Goal: Task Accomplishment & Management: Manage account settings

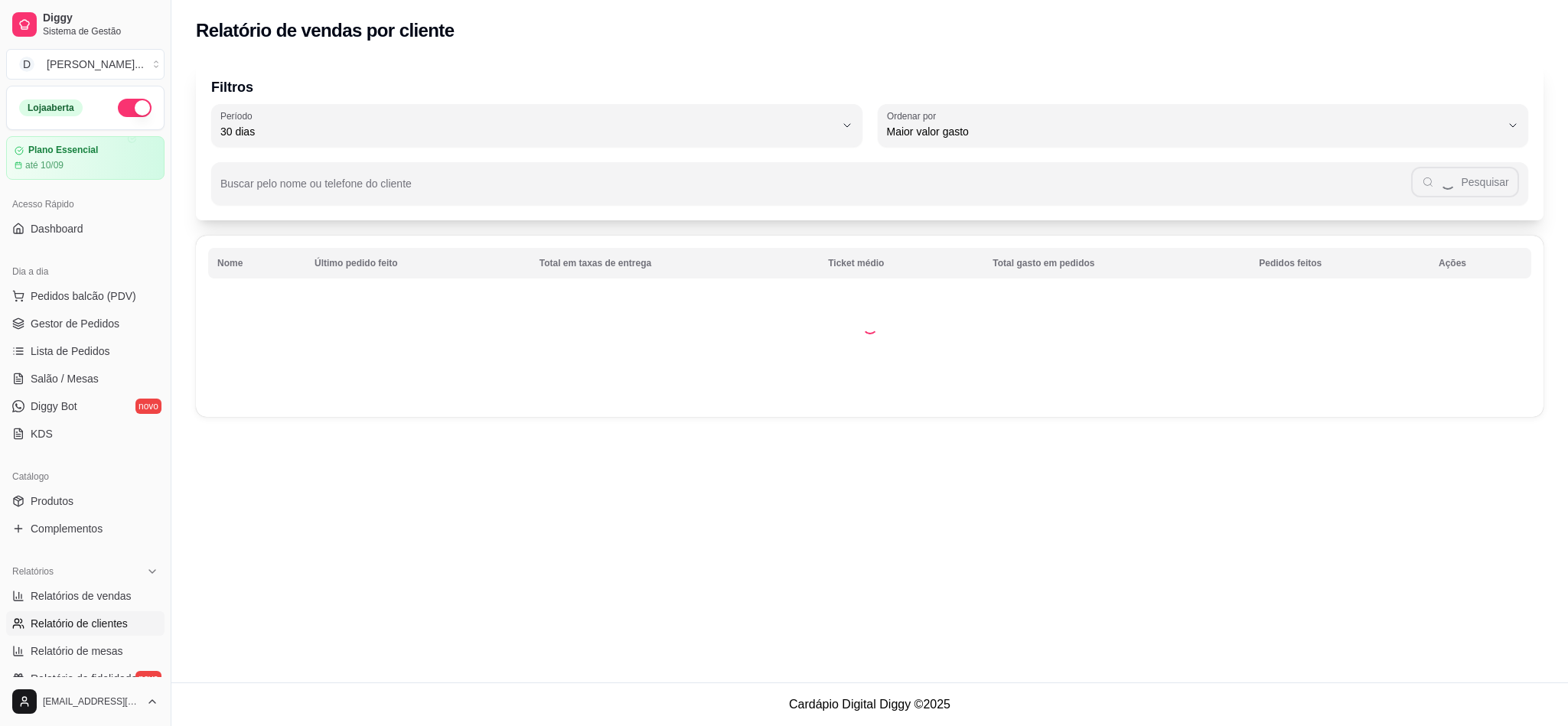
select select "30"
select select "HIGHEST_TOTAL_SPENT_WITH_ORDERS"
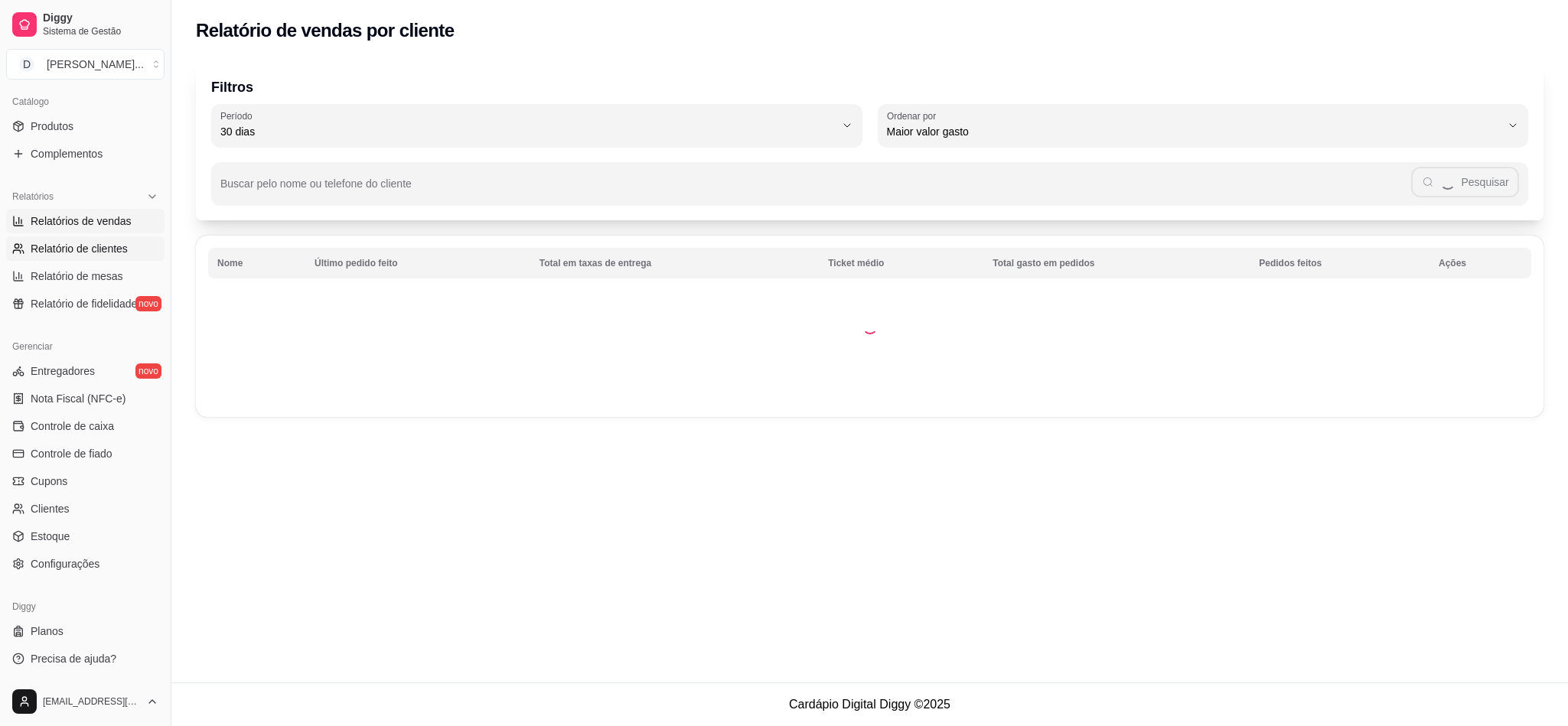
click at [59, 226] on span "Relatórios de vendas" at bounding box center [81, 220] width 101 height 15
select select "ALL"
select select "0"
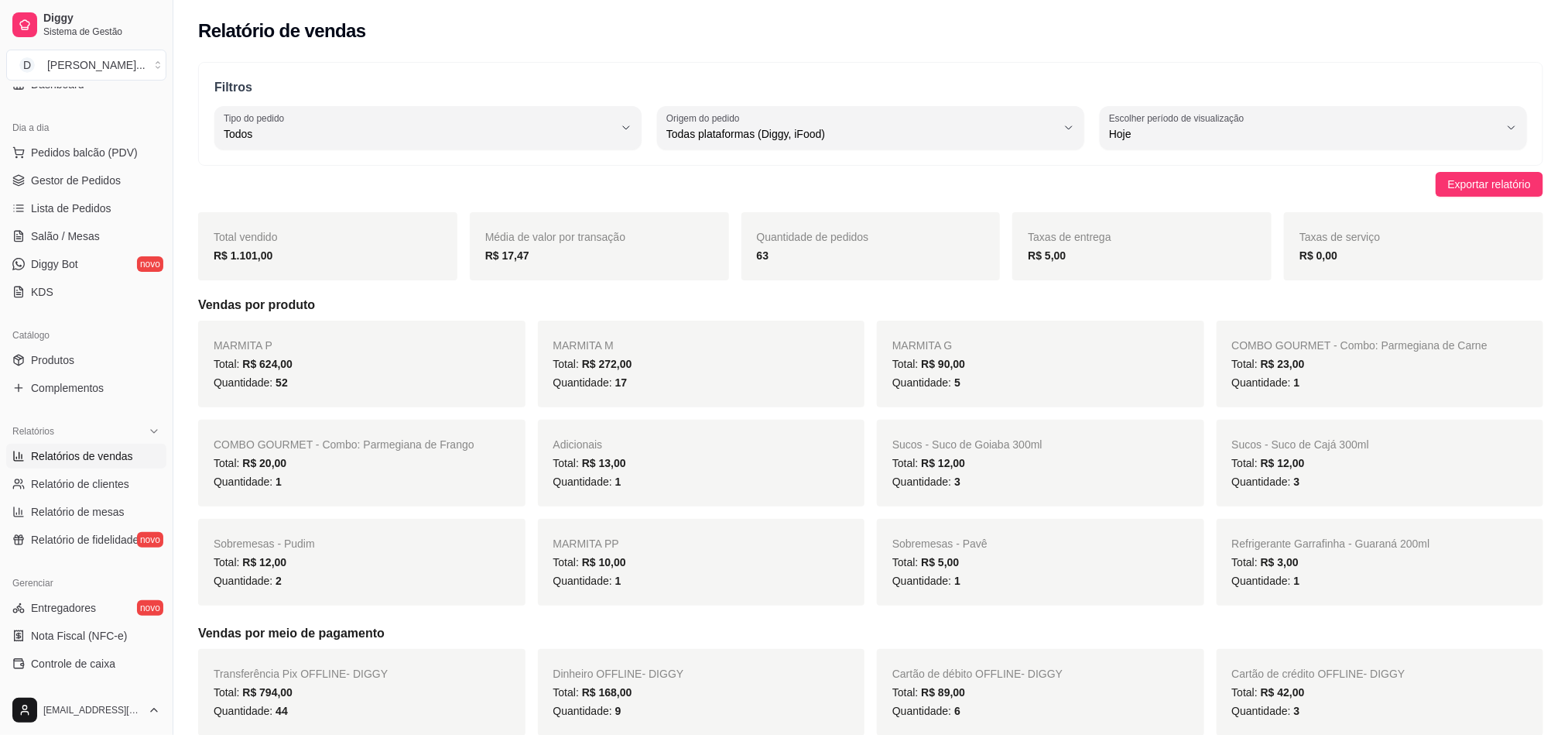
scroll to position [116, 0]
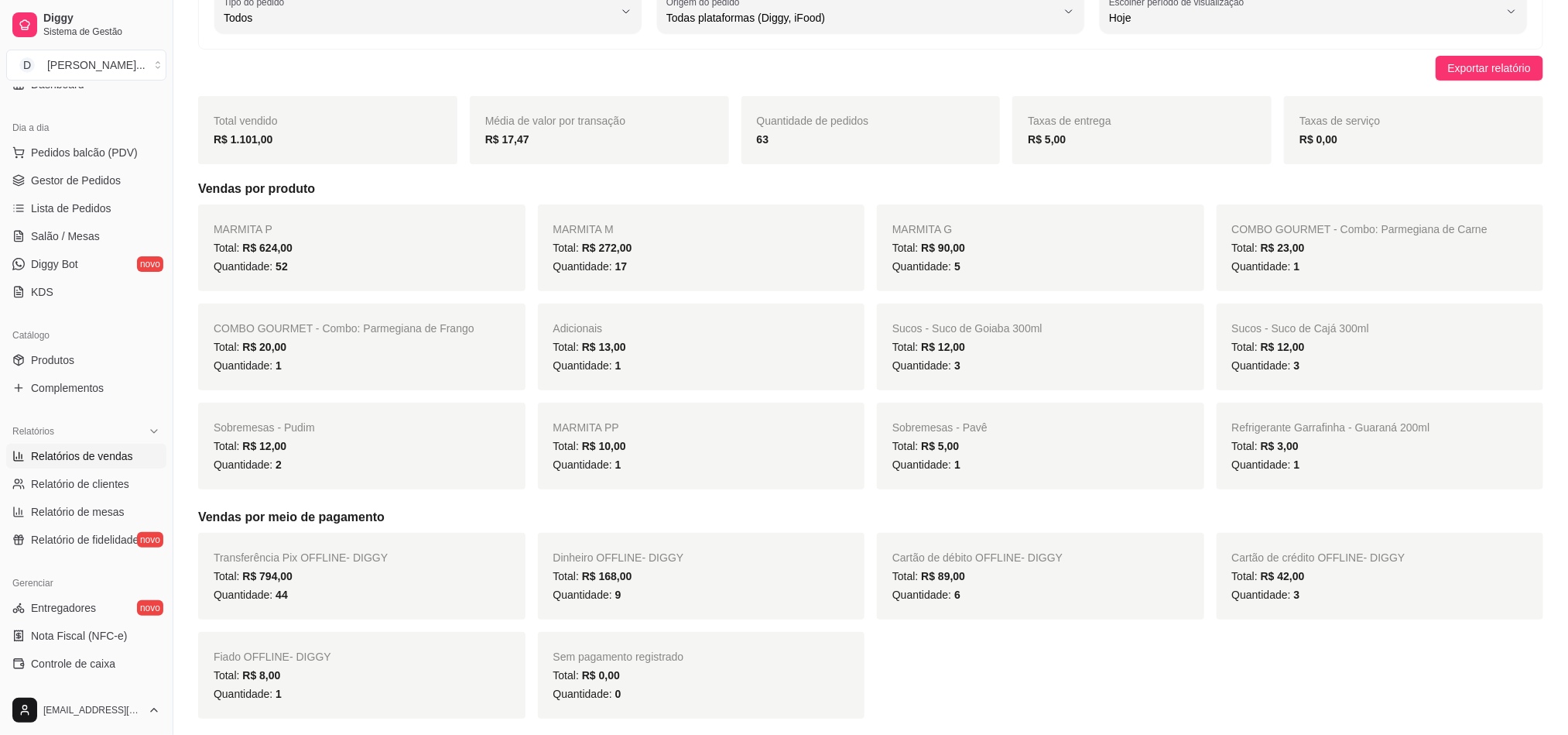
click at [721, 300] on div "MARMITA P Total: R$ 624,00 Quantidade: 52 MARMITA M Total: R$ 272,00 Quantidade…" at bounding box center [870, 347] width 1345 height 285
click at [675, 453] on div "Total: R$ 10,00" at bounding box center [702, 446] width 296 height 19
click at [60, 184] on span "Gestor de Pedidos" at bounding box center [76, 180] width 90 height 16
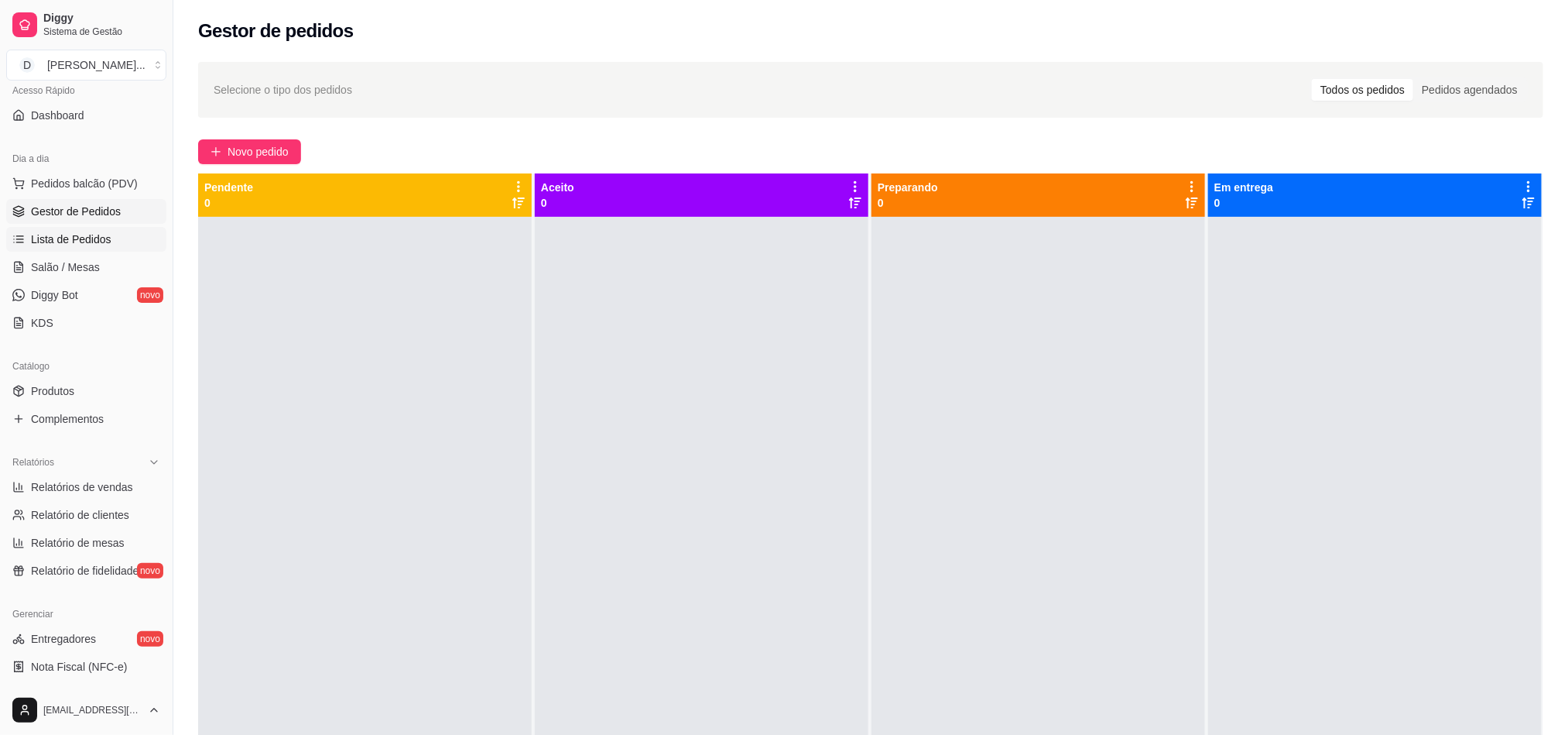
scroll to position [379, 0]
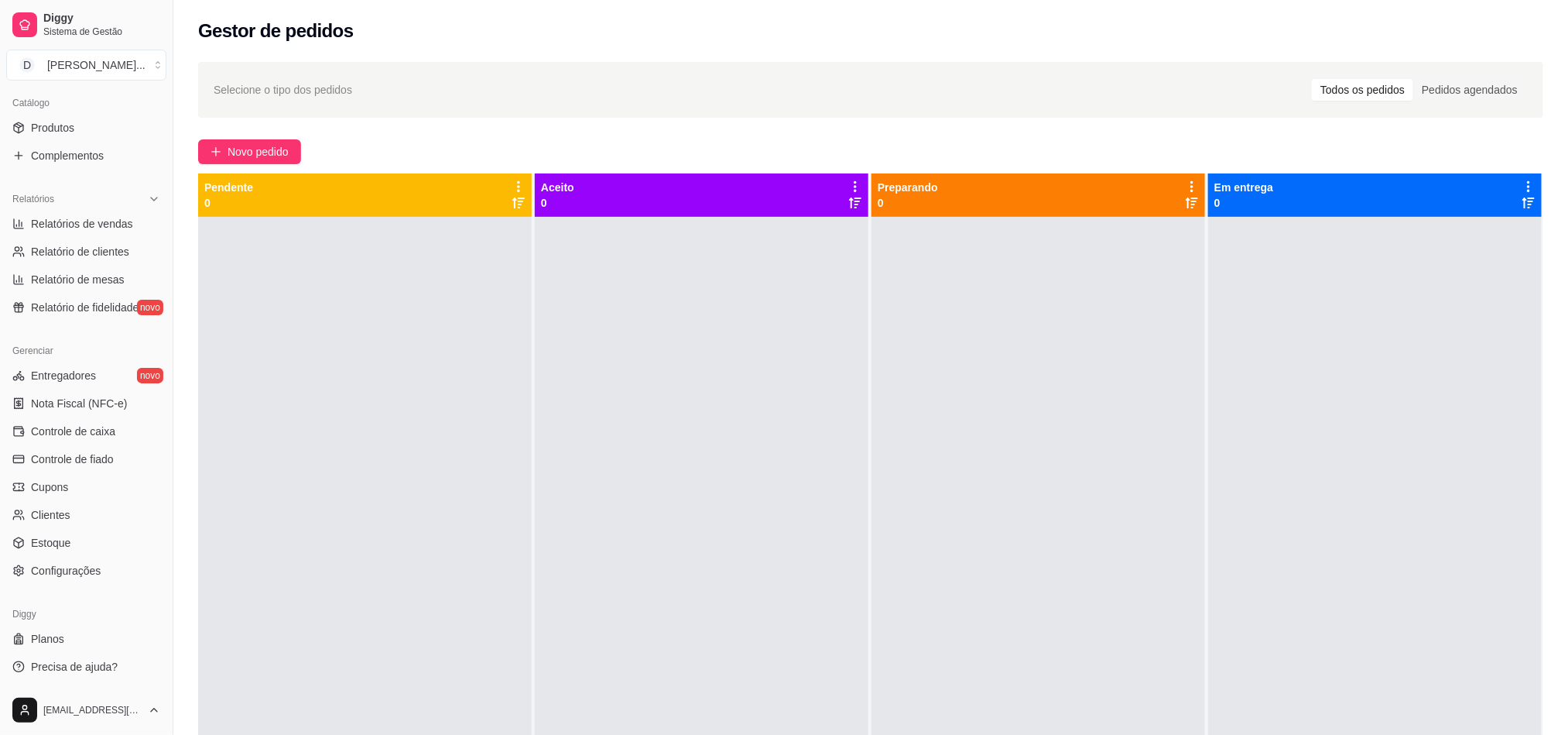
click at [71, 416] on ul "Entregadores novo Nota Fiscal (NFC-e) Controle de caixa Controle de fiado Cupon…" at bounding box center [86, 472] width 160 height 220
click at [72, 423] on link "Controle de caixa" at bounding box center [86, 431] width 160 height 25
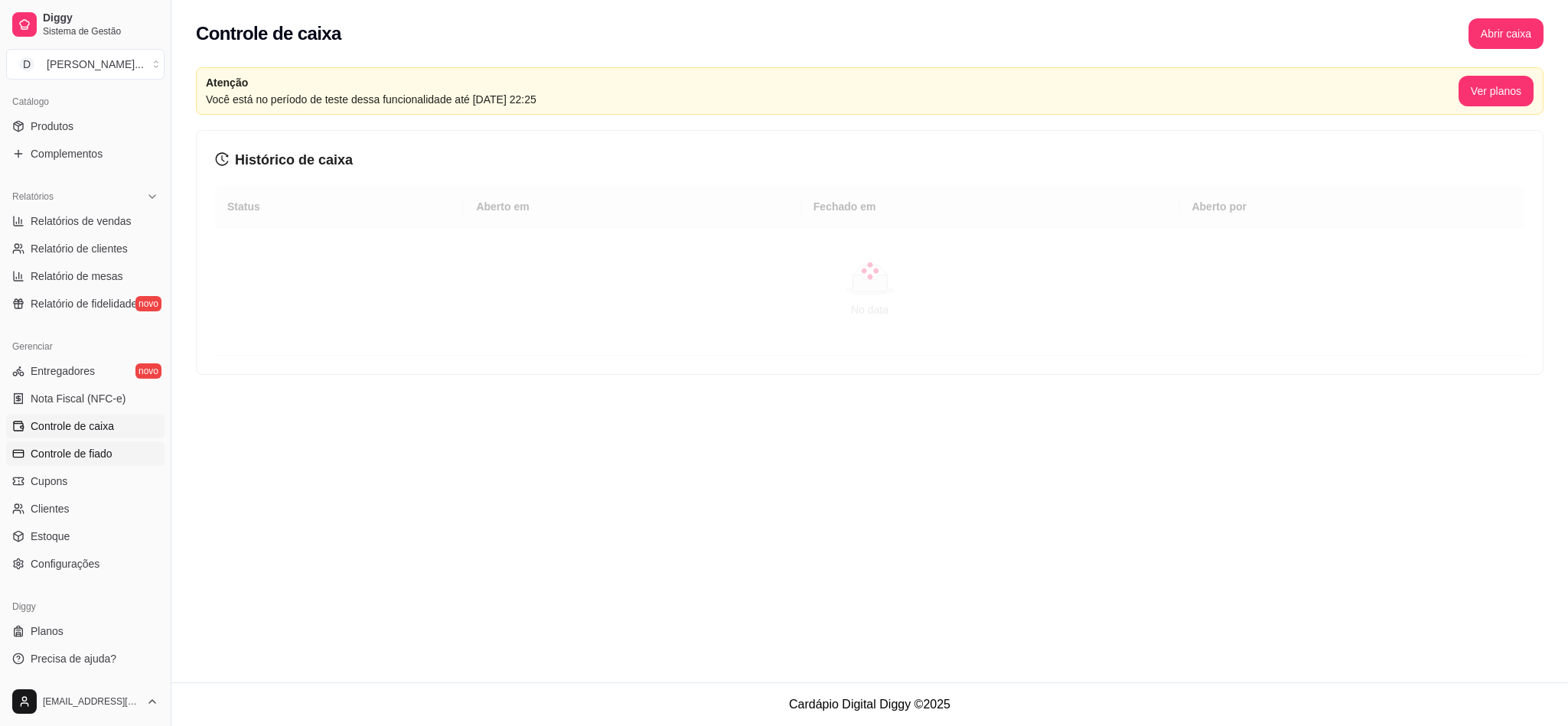
click at [71, 454] on span "Controle de fiado" at bounding box center [72, 453] width 82 height 15
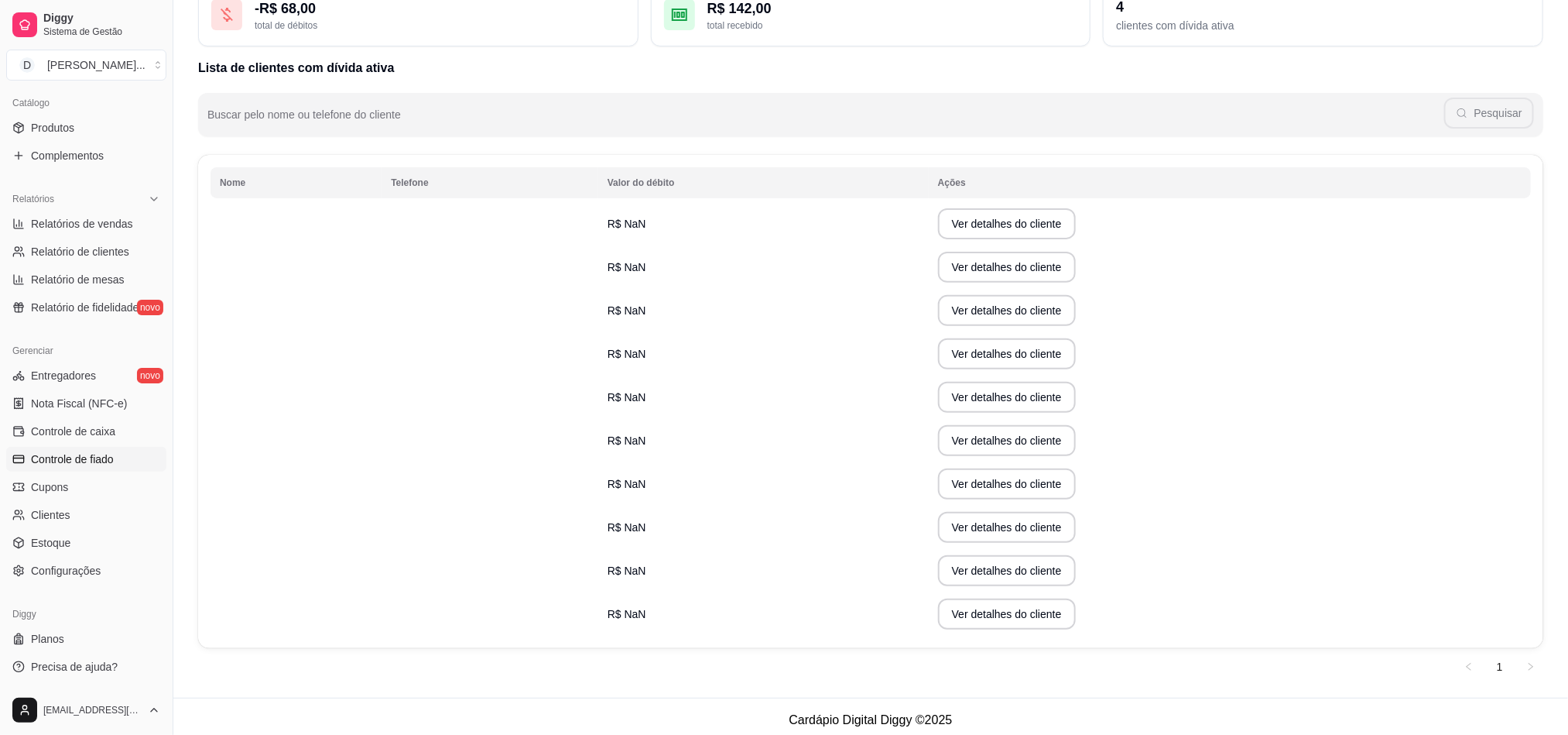
scroll to position [123, 0]
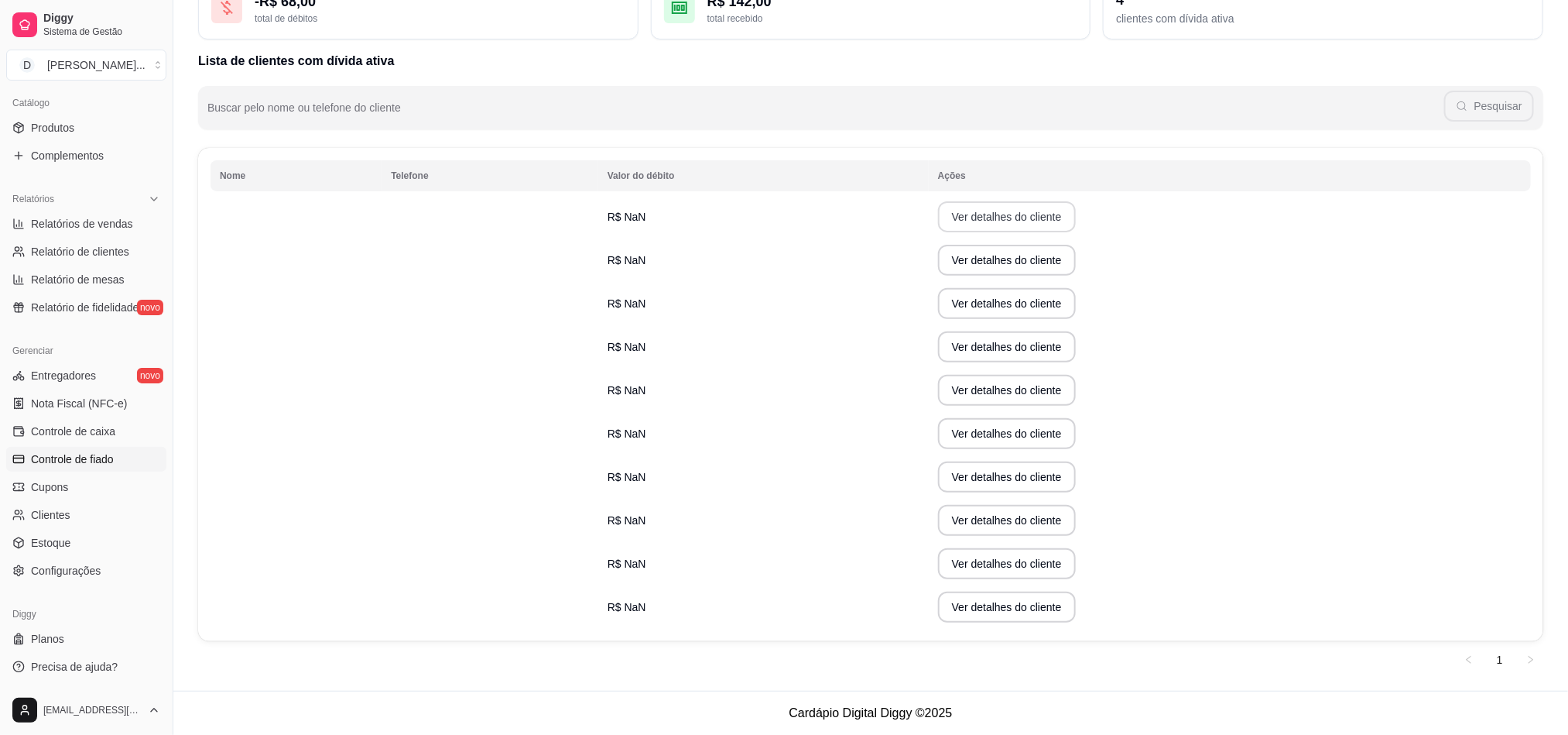
click at [982, 215] on button "Ver detalhes do cliente" at bounding box center [1006, 217] width 137 height 31
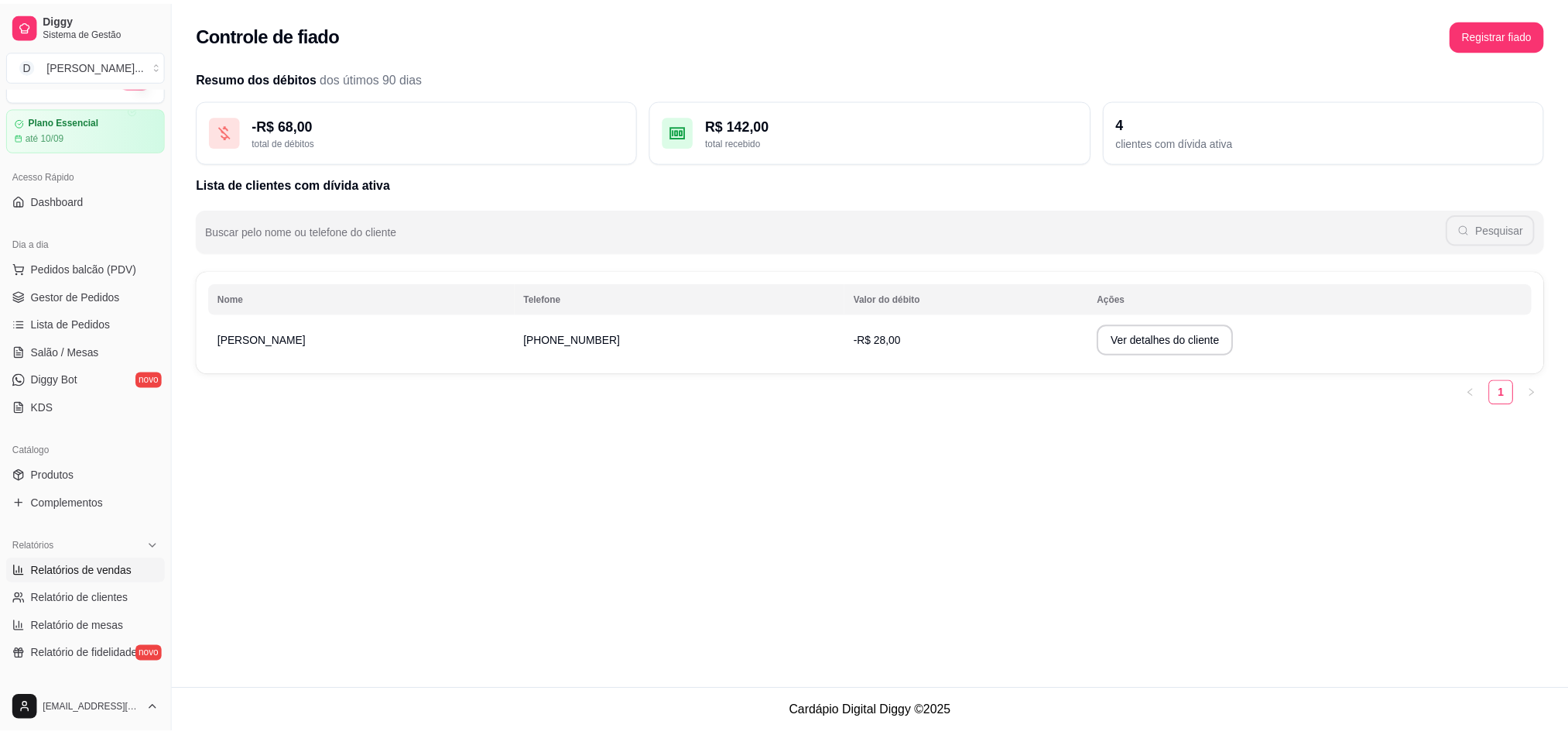
scroll to position [0, 0]
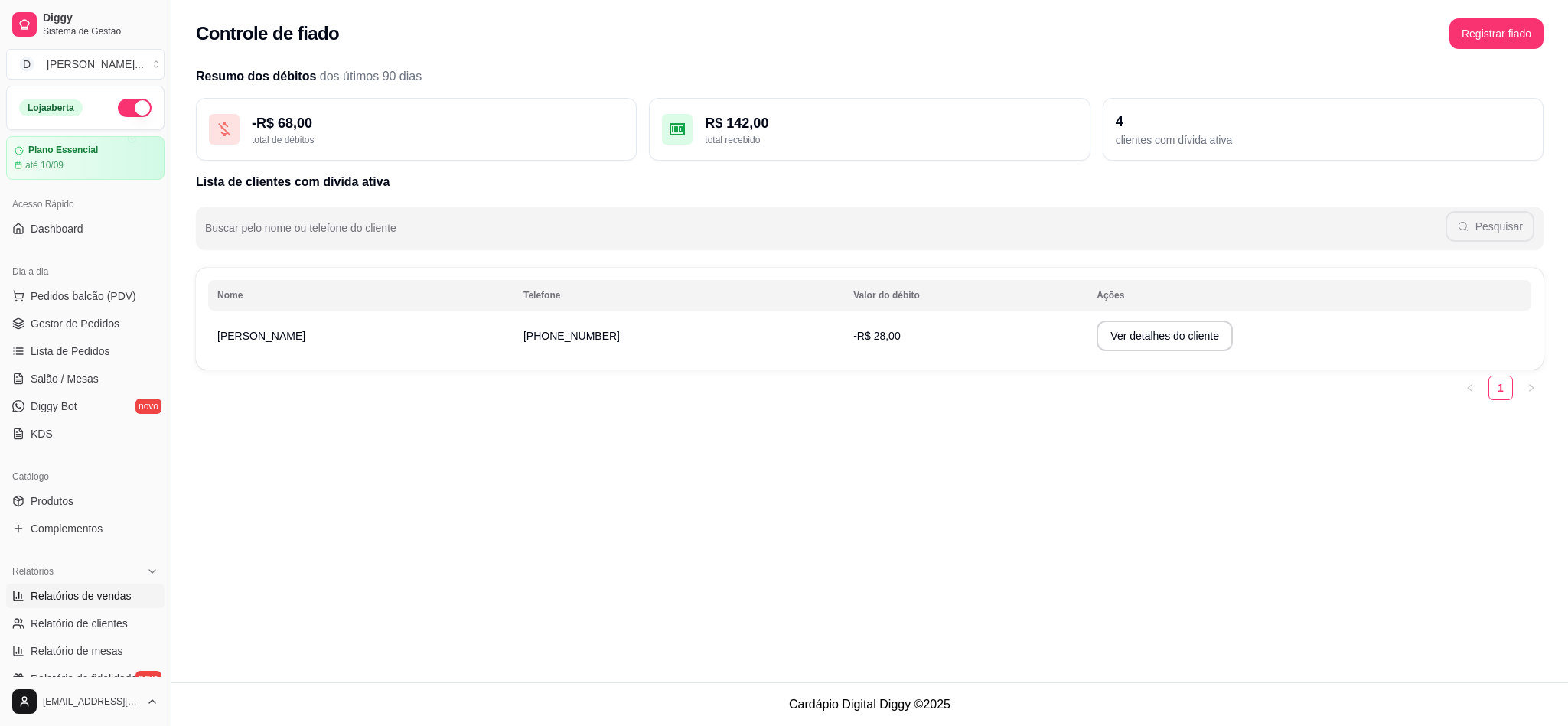
click at [115, 606] on link "Relatórios de vendas" at bounding box center [85, 596] width 159 height 24
select select "ALL"
select select "0"
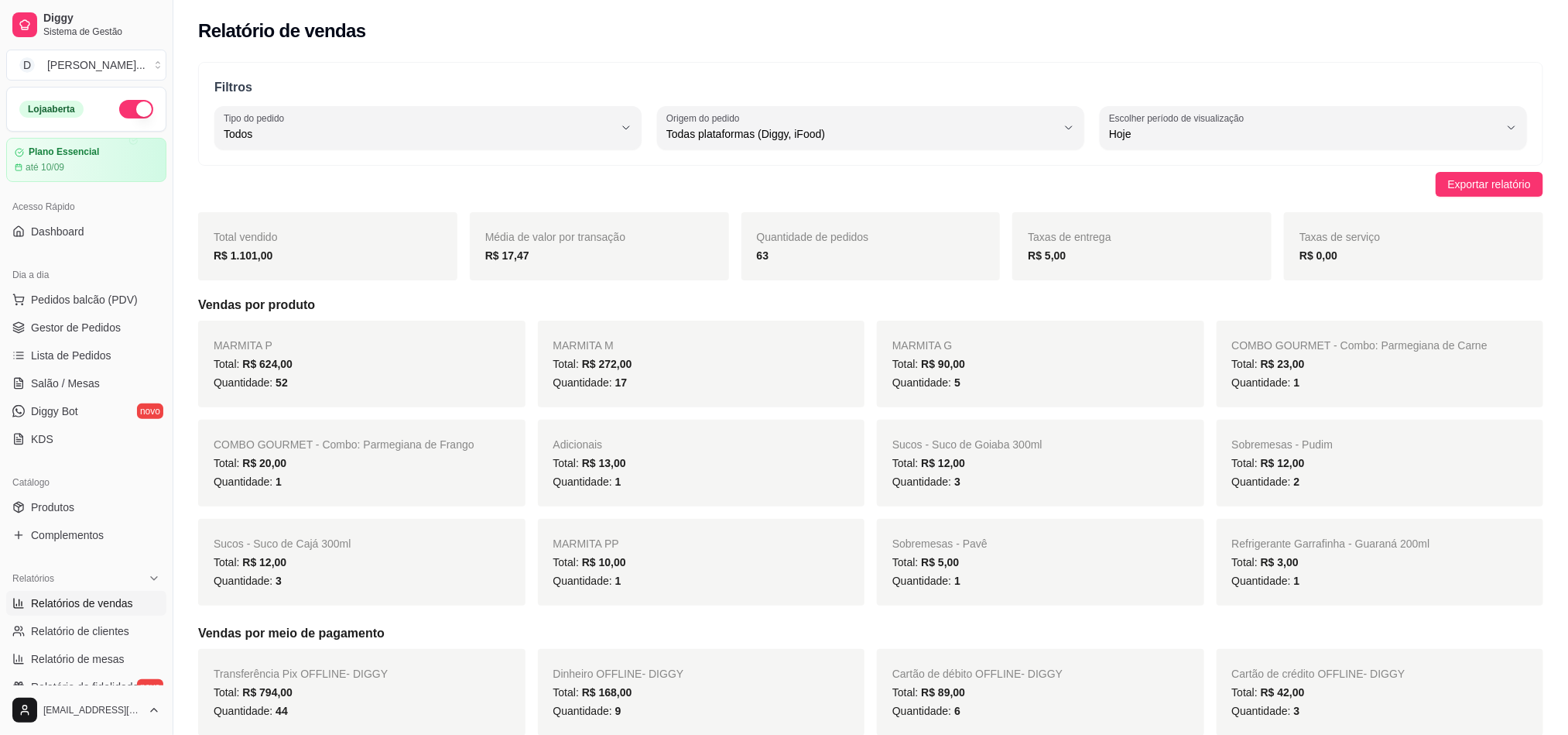
scroll to position [232, 0]
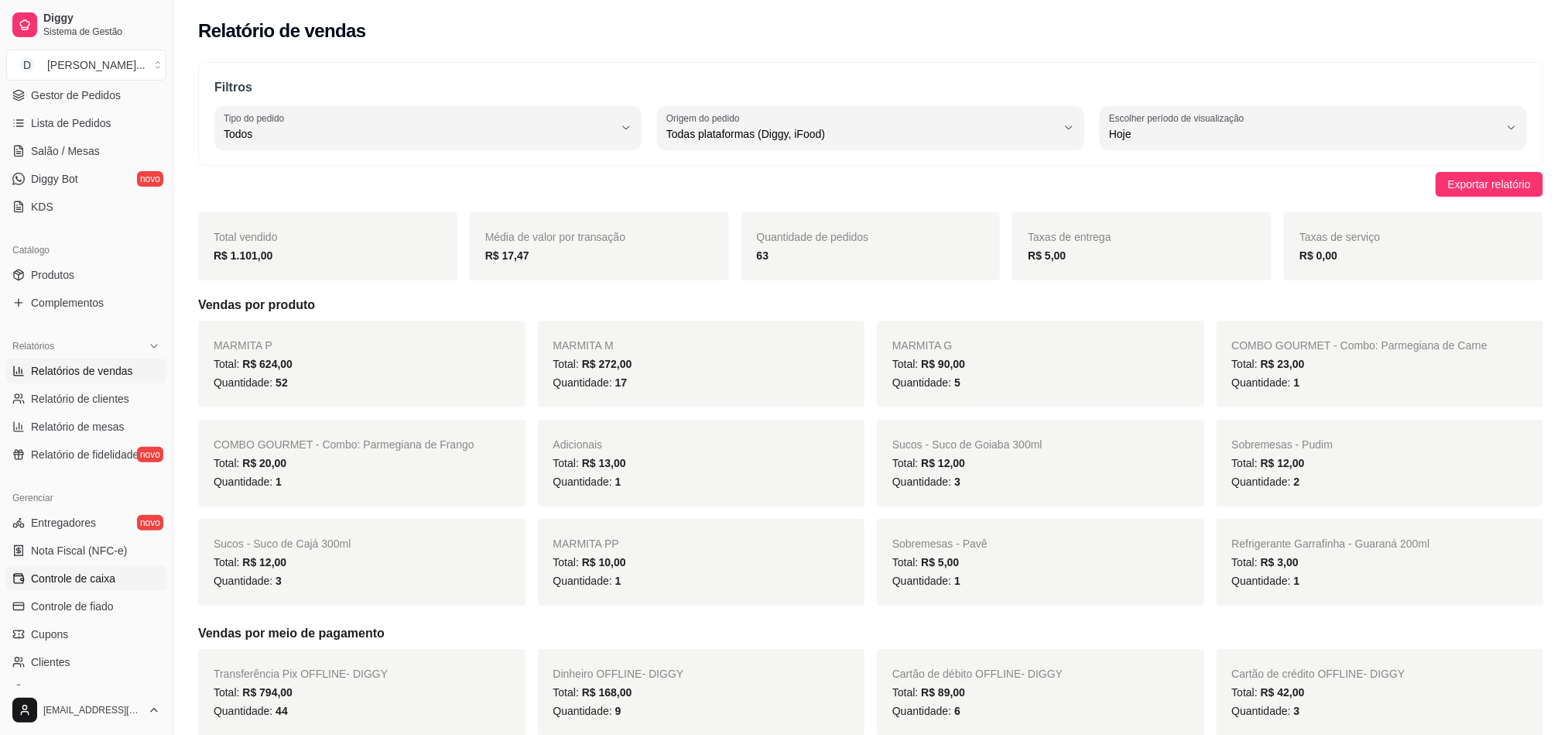
click at [94, 579] on span "Controle de caixa" at bounding box center [73, 578] width 85 height 16
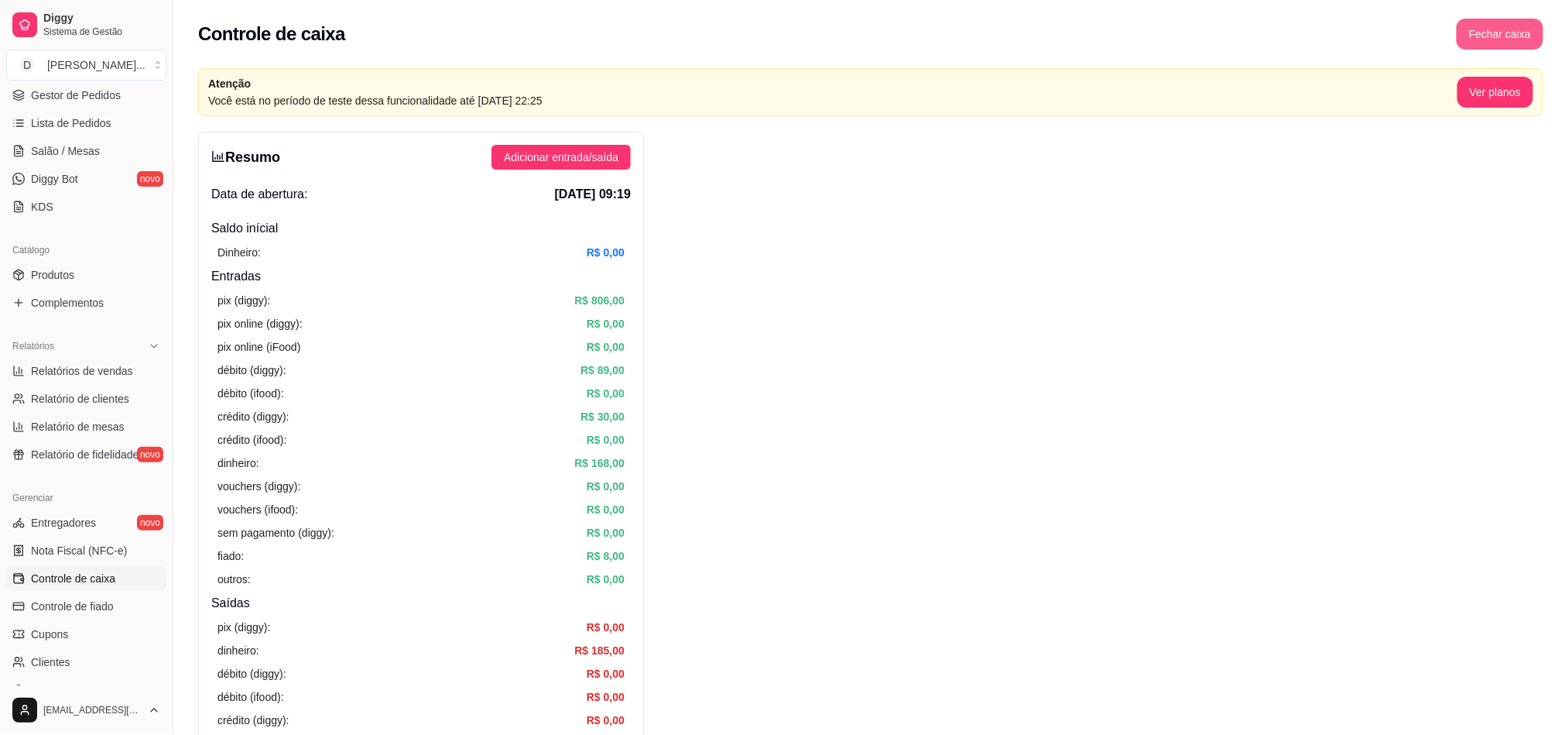
click at [1531, 33] on button "Fechar caixa" at bounding box center [1499, 35] width 86 height 31
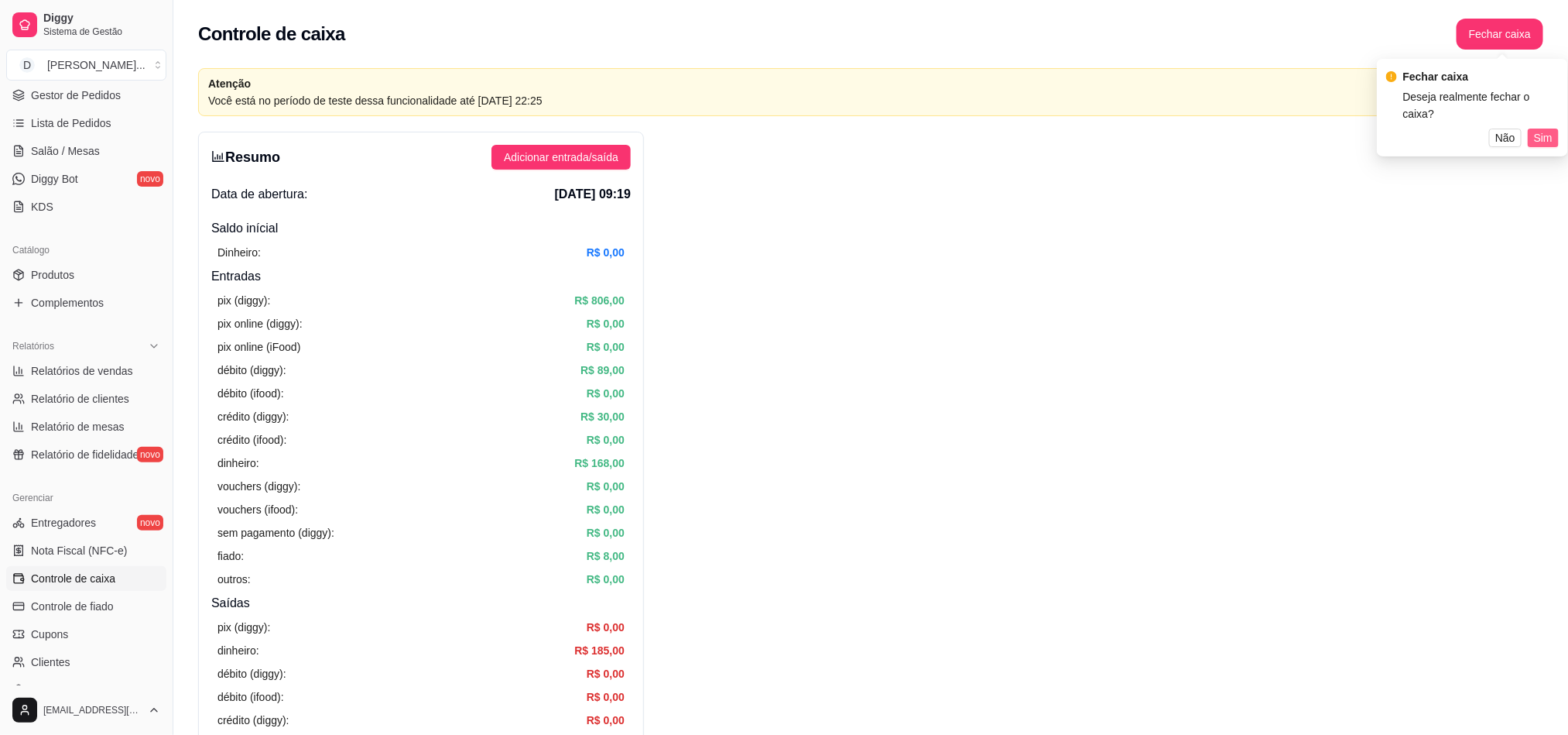
click at [1547, 129] on span "Sim" at bounding box center [1543, 137] width 19 height 17
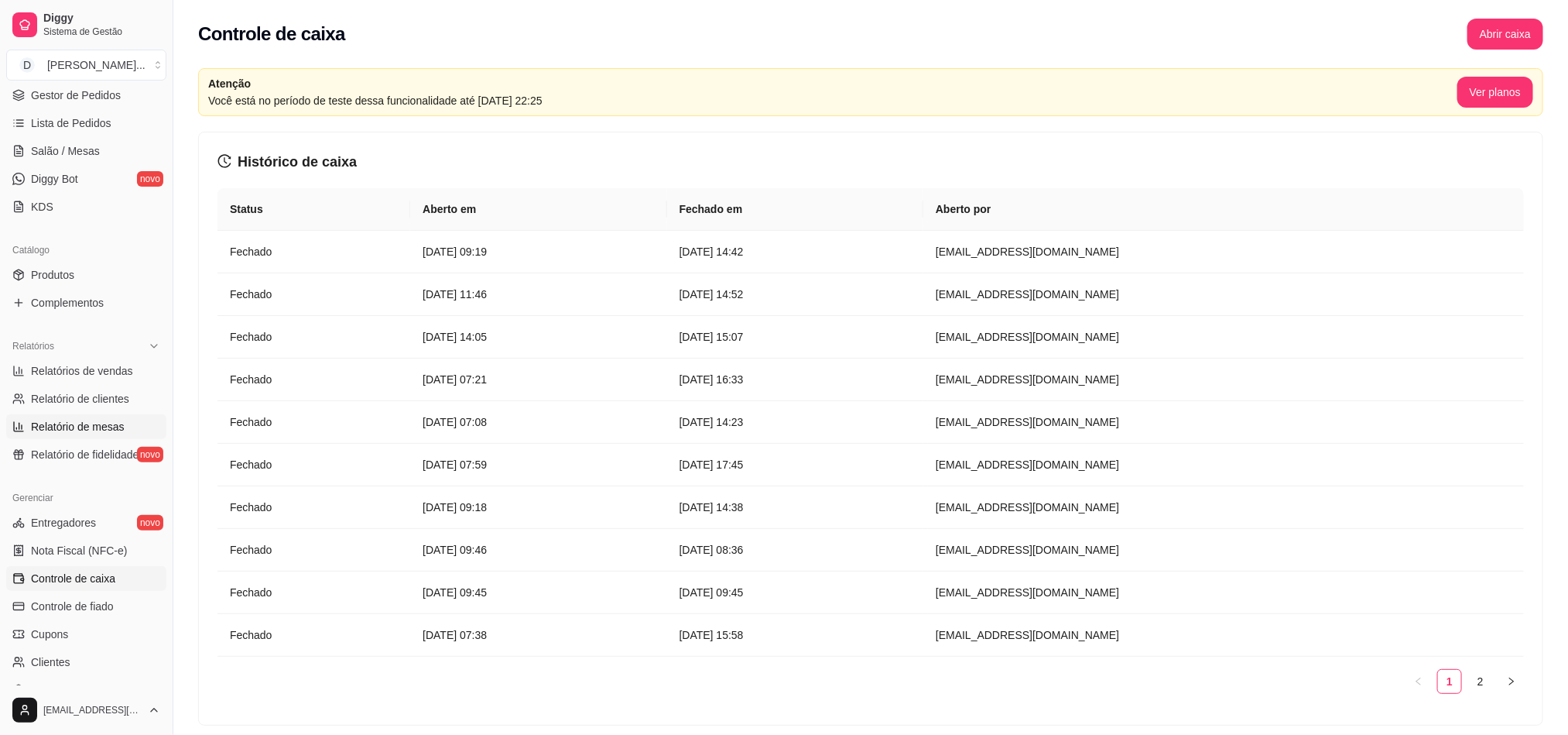
click at [63, 416] on link "Relatório de mesas" at bounding box center [86, 426] width 160 height 25
select select "TOTAL_OF_ORDERS"
select select "7"
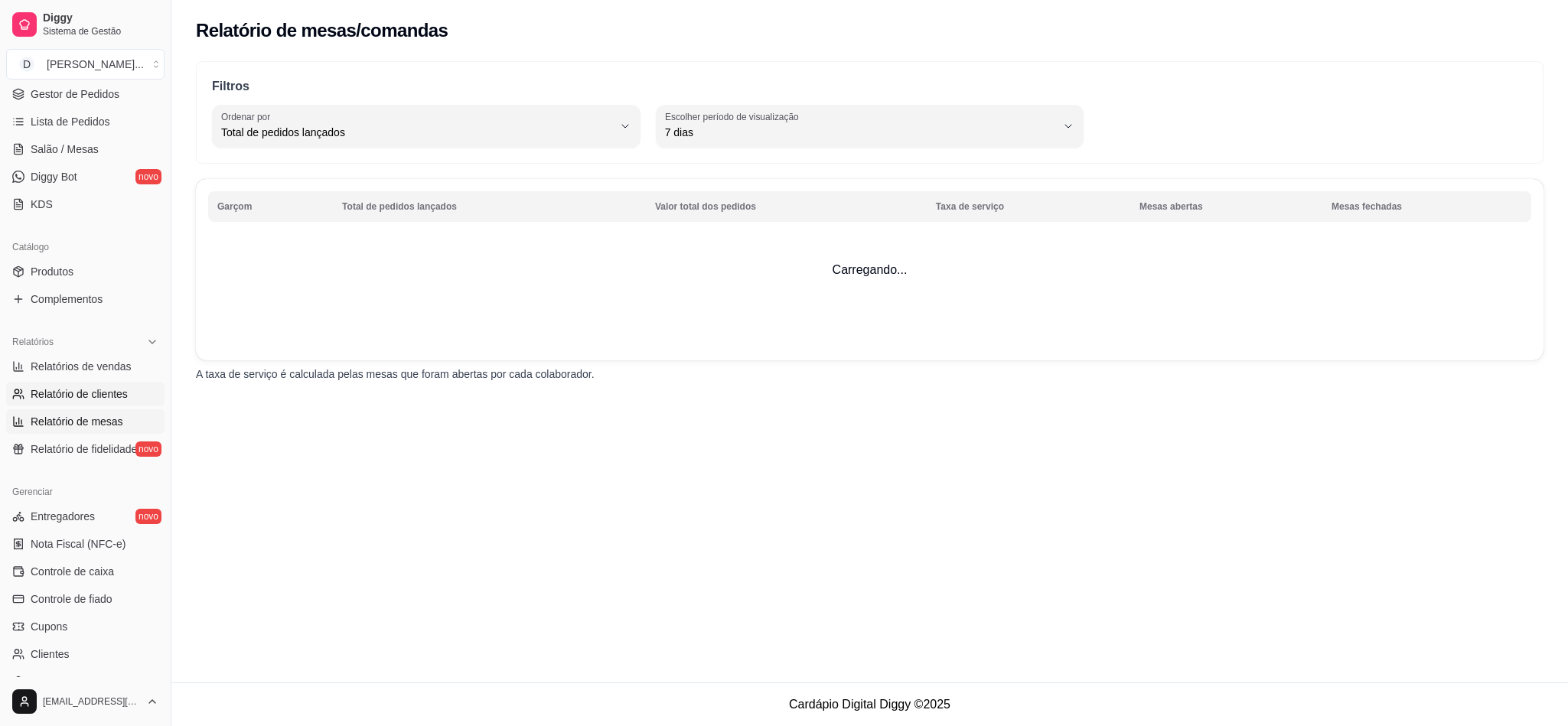
click at [59, 393] on span "Relatório de clientes" at bounding box center [79, 393] width 97 height 15
select select "30"
select select "HIGHEST_TOTAL_SPENT_WITH_ORDERS"
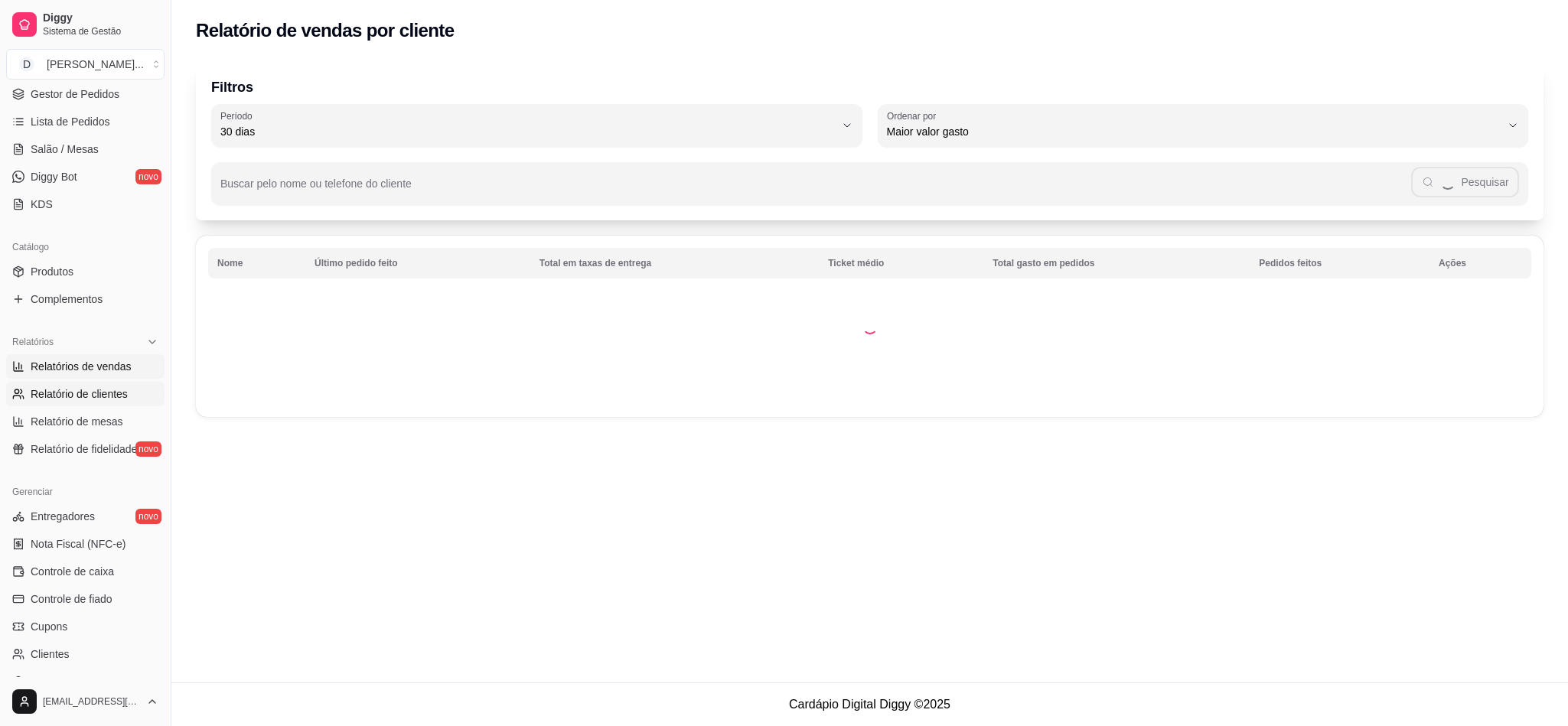
click at [63, 365] on span "Relatórios de vendas" at bounding box center [81, 366] width 101 height 15
select select "ALL"
select select "0"
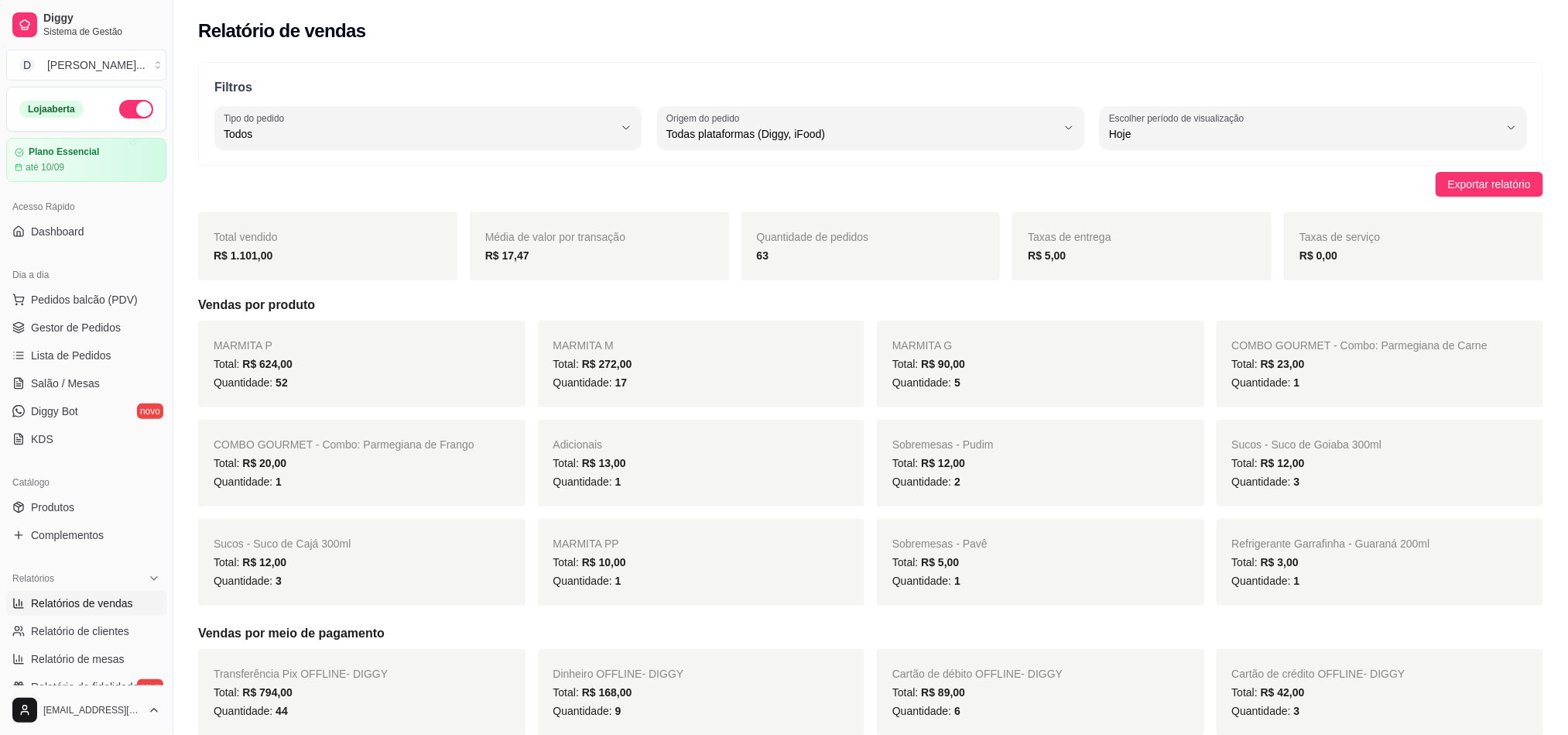
click at [65, 247] on div "Acesso Rápido Dashboard" at bounding box center [86, 219] width 173 height 62
click at [65, 240] on span "Dashboard" at bounding box center [58, 231] width 53 height 16
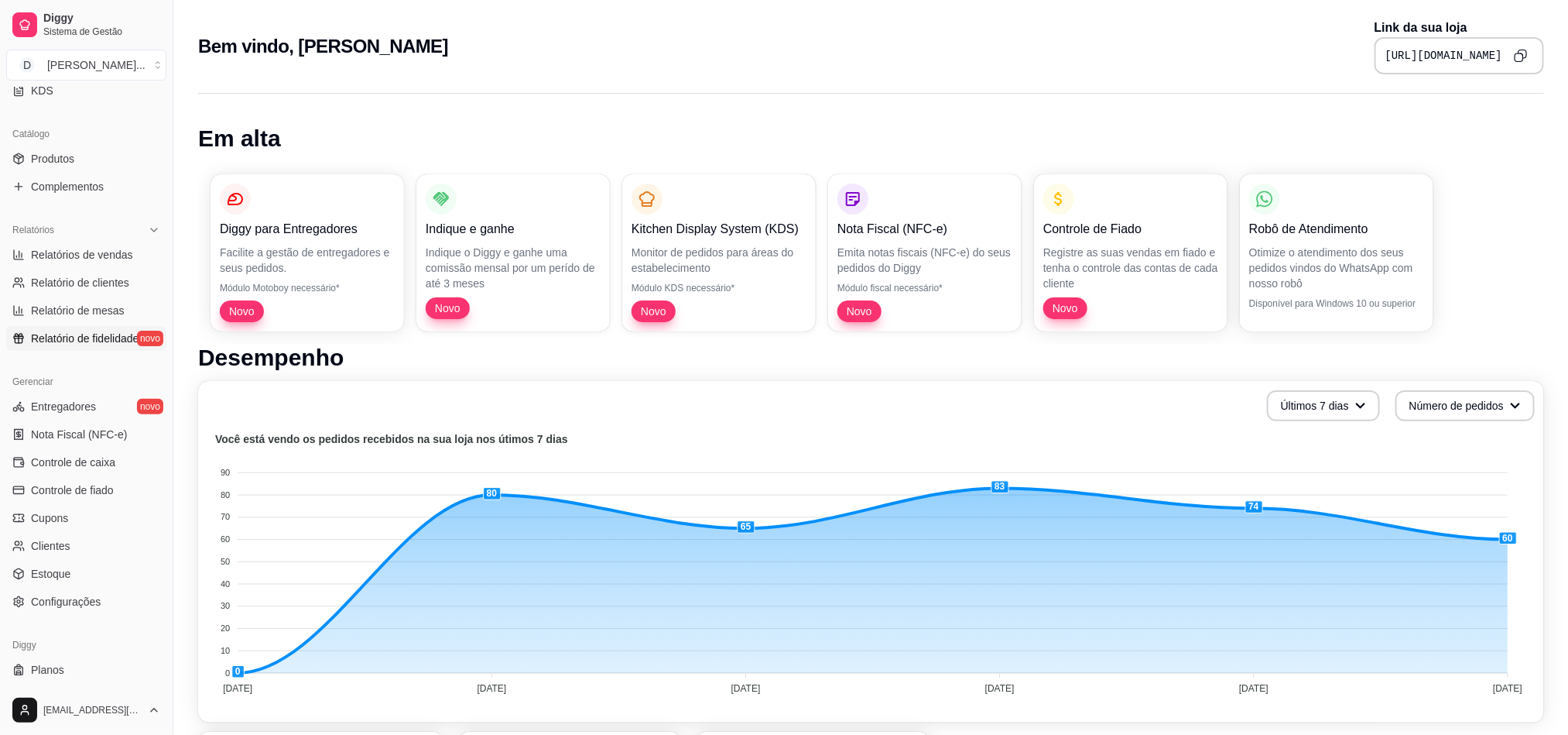
scroll to position [379, 0]
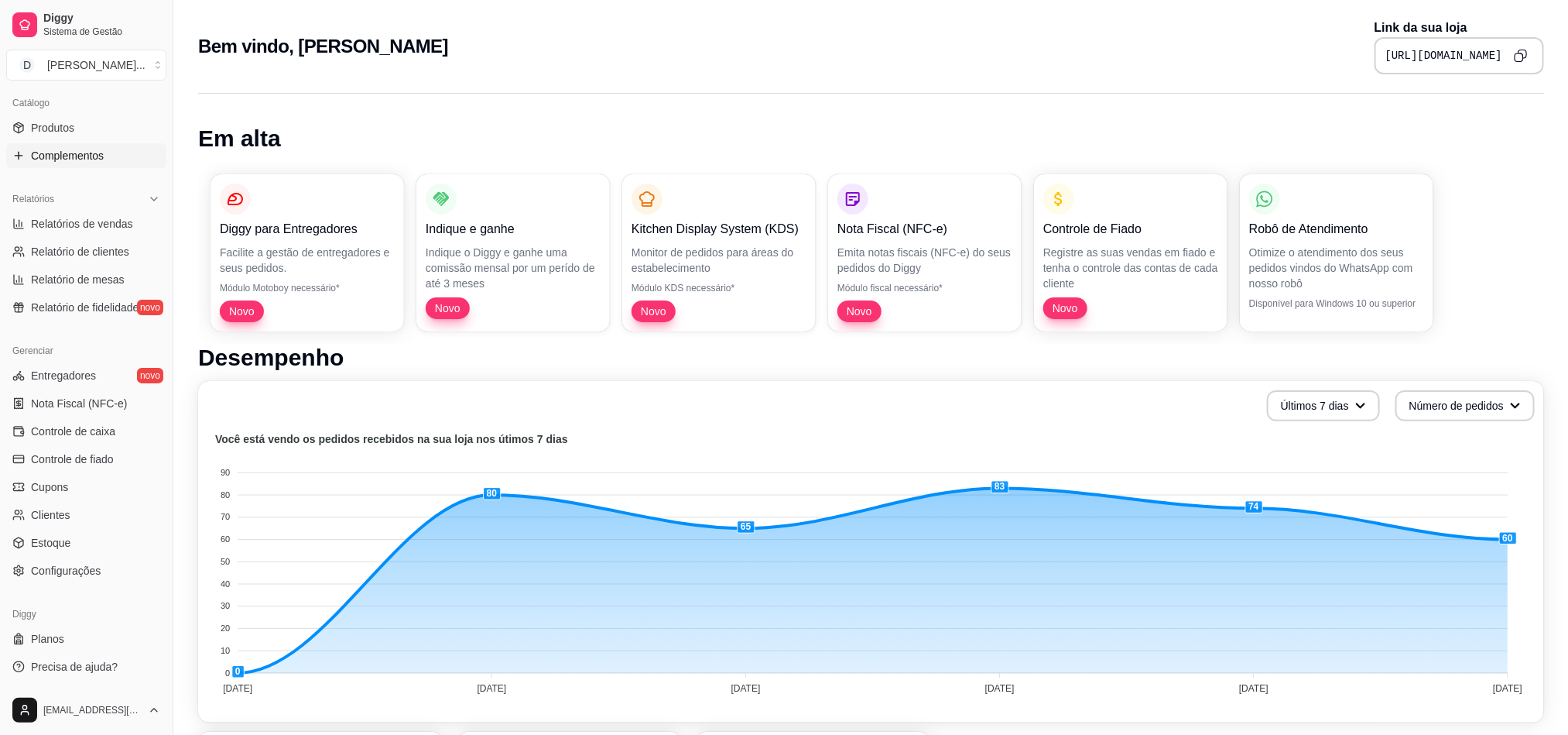
click at [96, 145] on link "Complementos" at bounding box center [86, 156] width 160 height 25
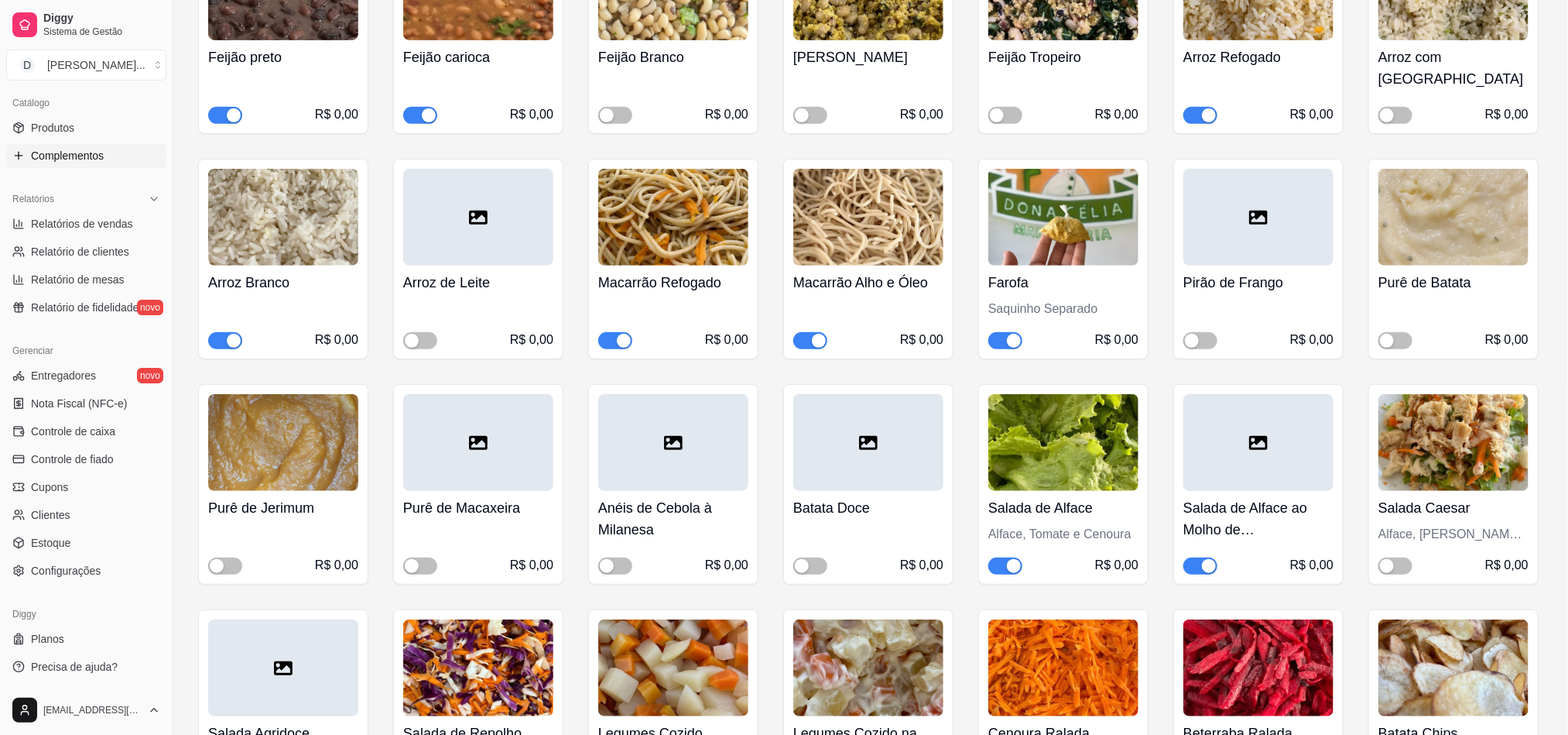
scroll to position [464, 0]
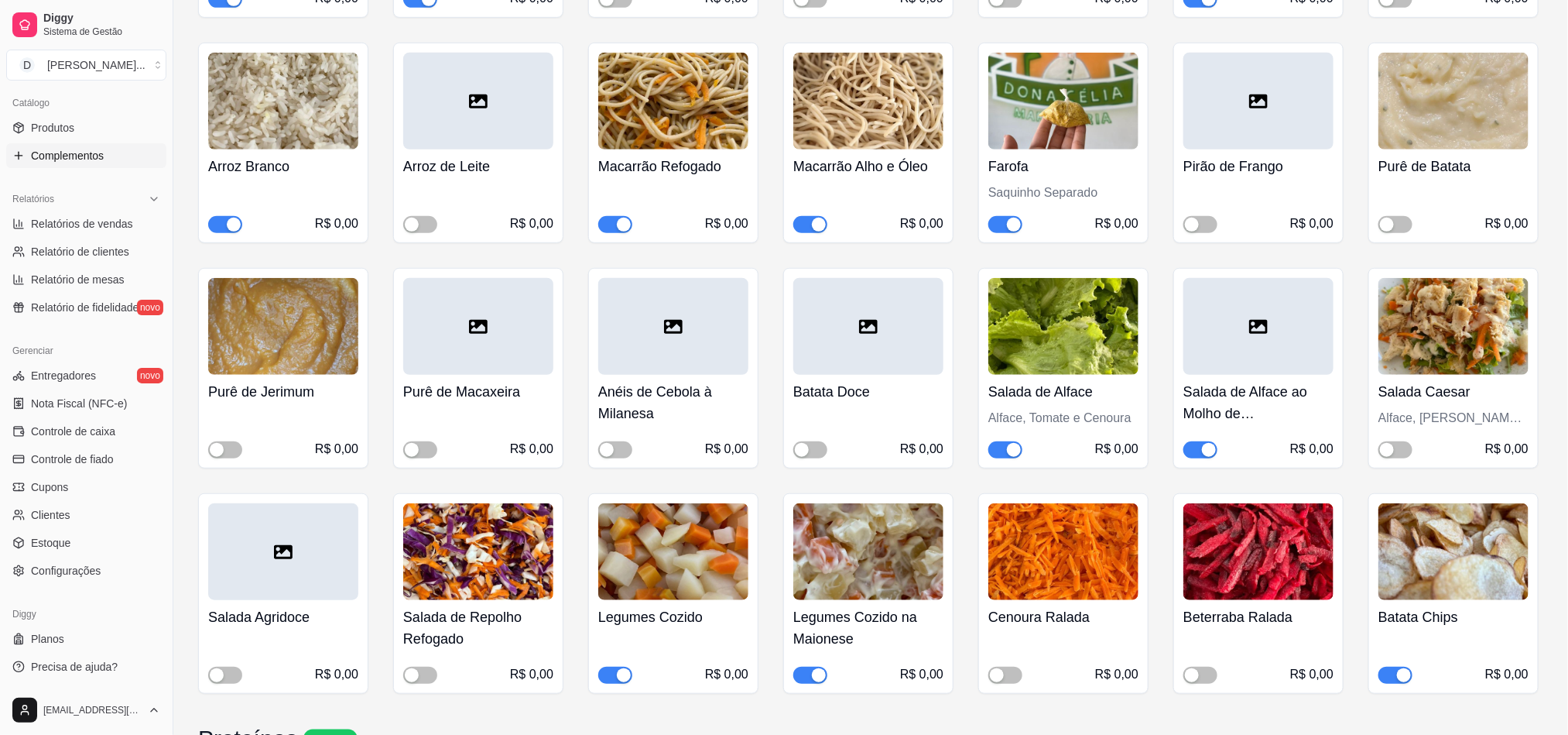
click at [1205, 443] on div "button" at bounding box center [1208, 449] width 14 height 14
click at [1391, 443] on div "button" at bounding box center [1386, 449] width 14 height 14
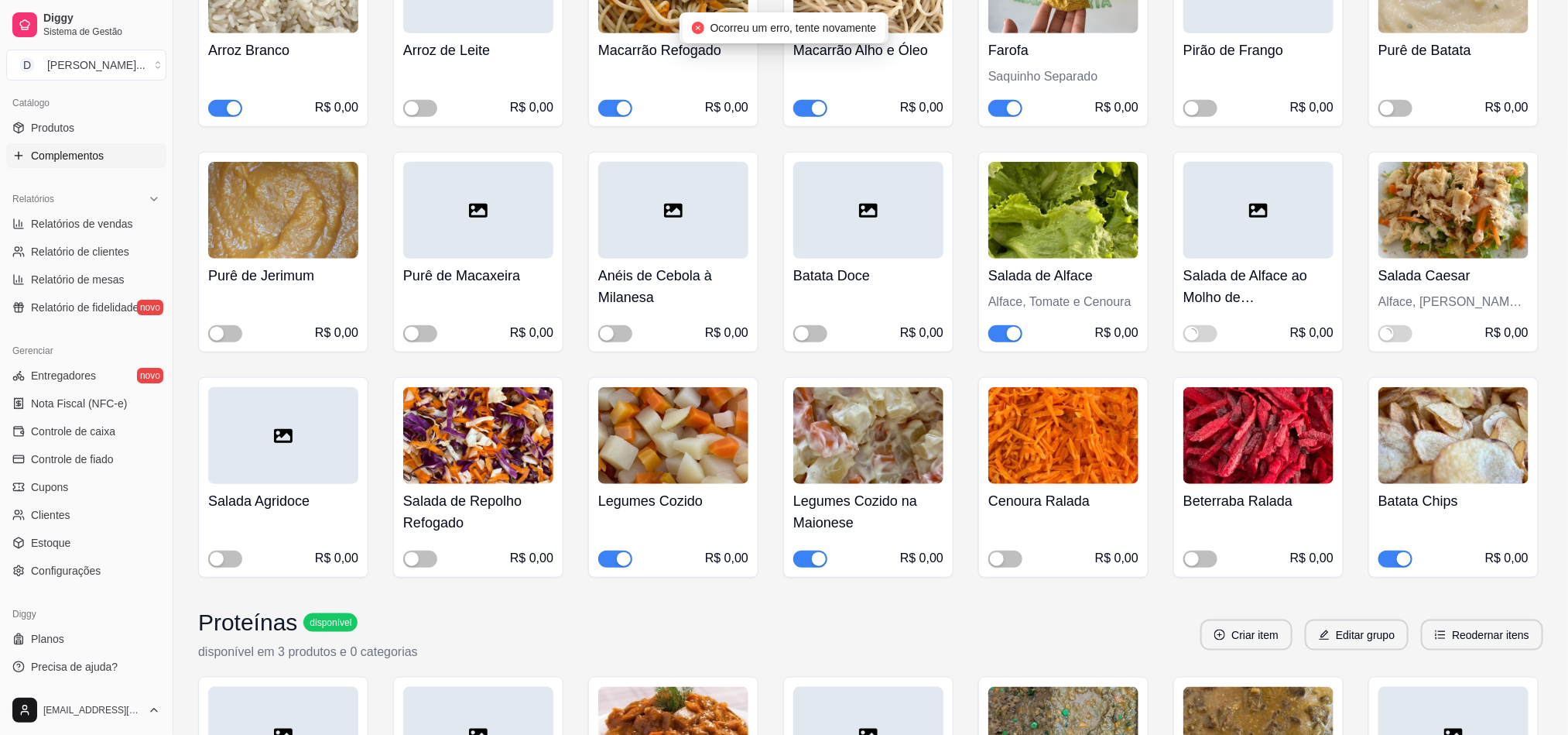
scroll to position [697, 0]
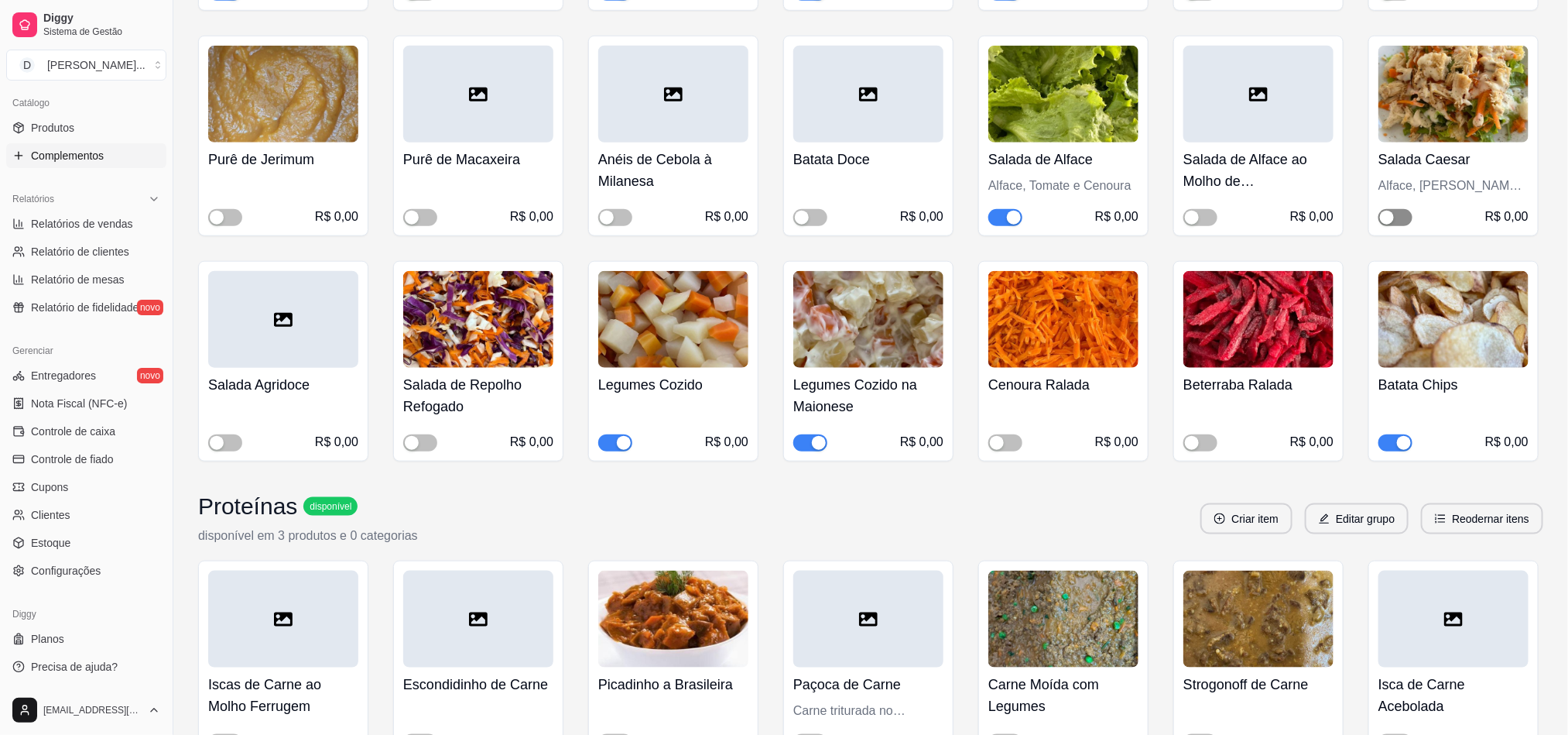
click at [1407, 209] on span "button" at bounding box center [1394, 217] width 34 height 17
click at [613, 435] on span "button" at bounding box center [615, 443] width 34 height 17
click at [812, 436] on div "button" at bounding box center [819, 443] width 14 height 14
click at [1014, 435] on span "button" at bounding box center [1004, 443] width 34 height 17
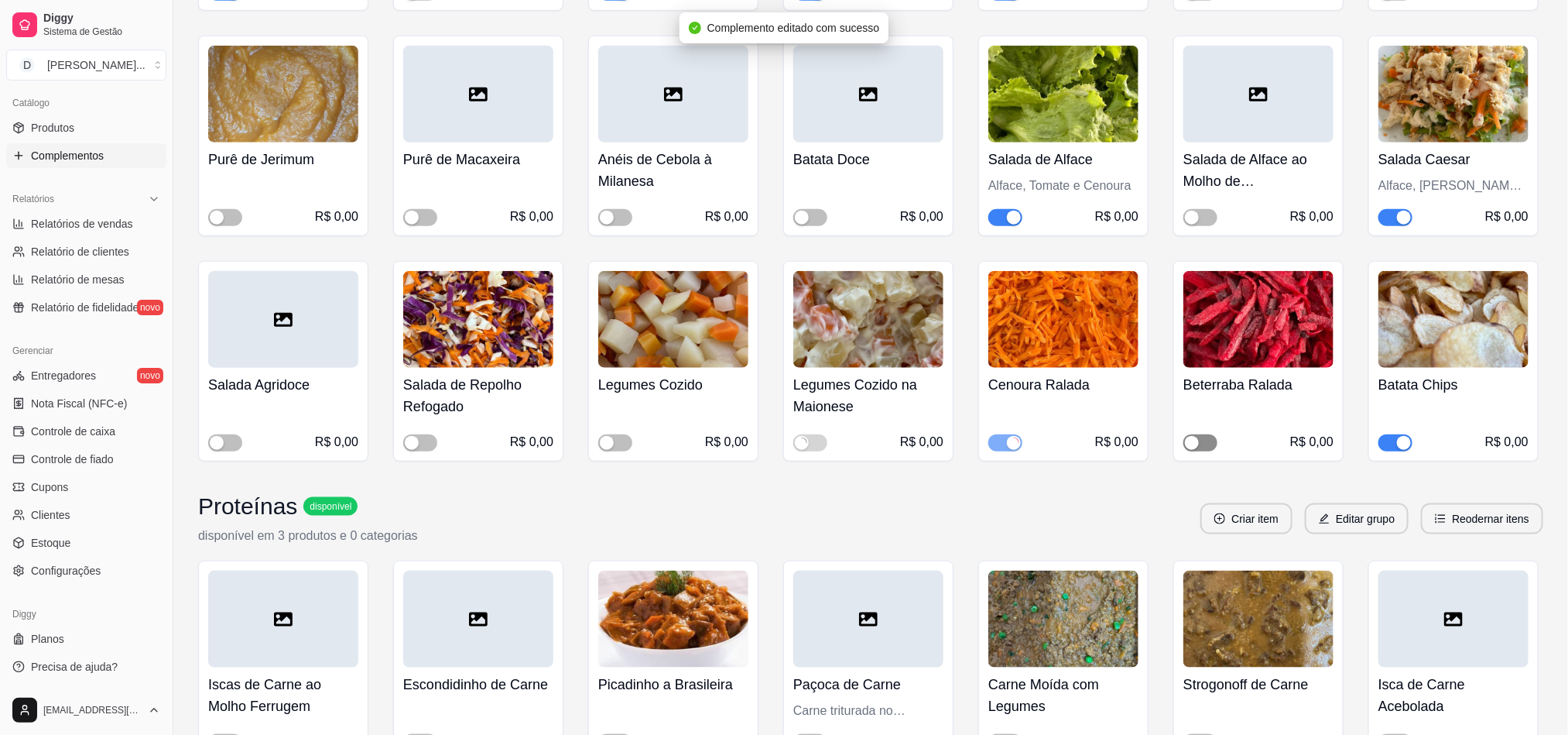
click at [1198, 436] on div "button" at bounding box center [1191, 443] width 14 height 14
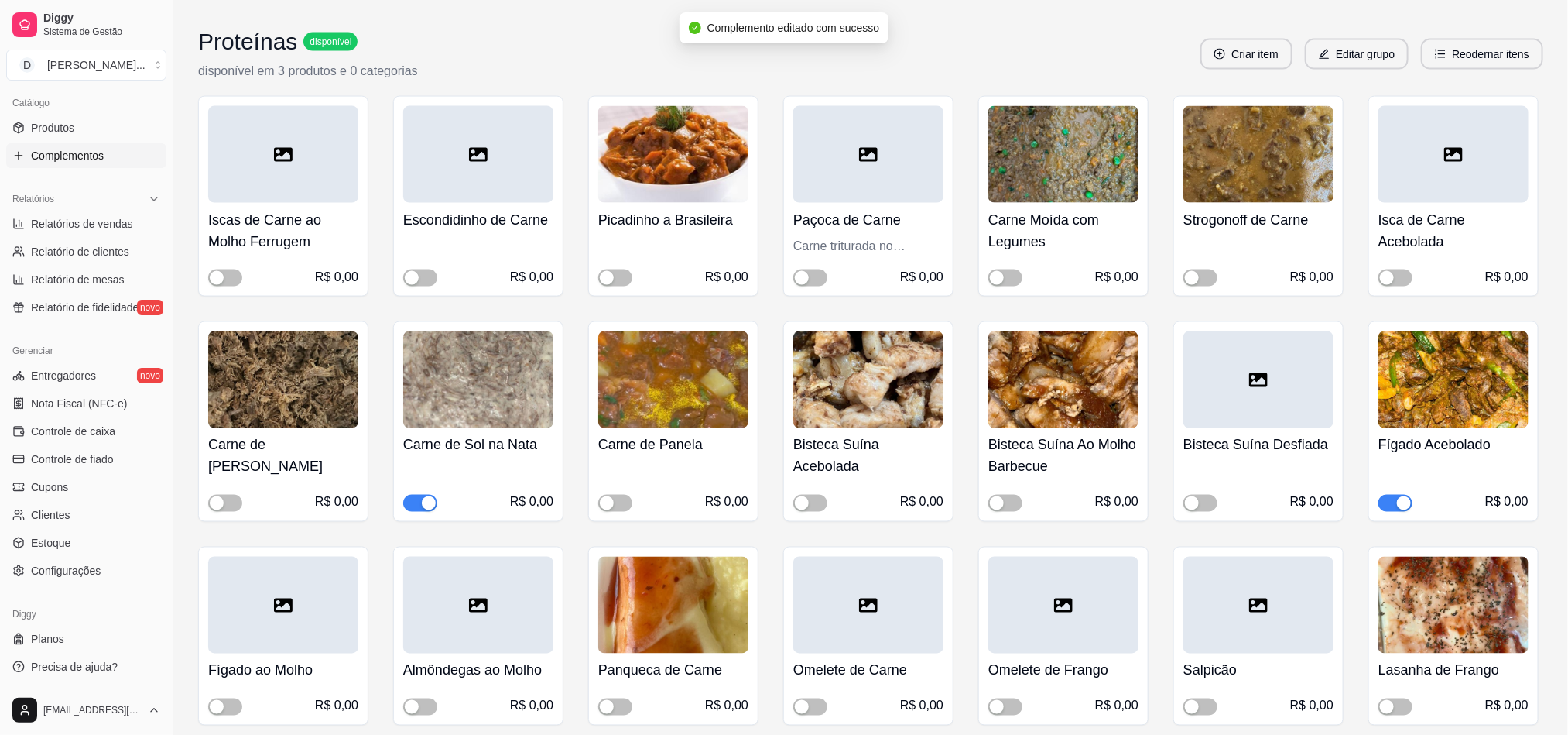
scroll to position [1277, 0]
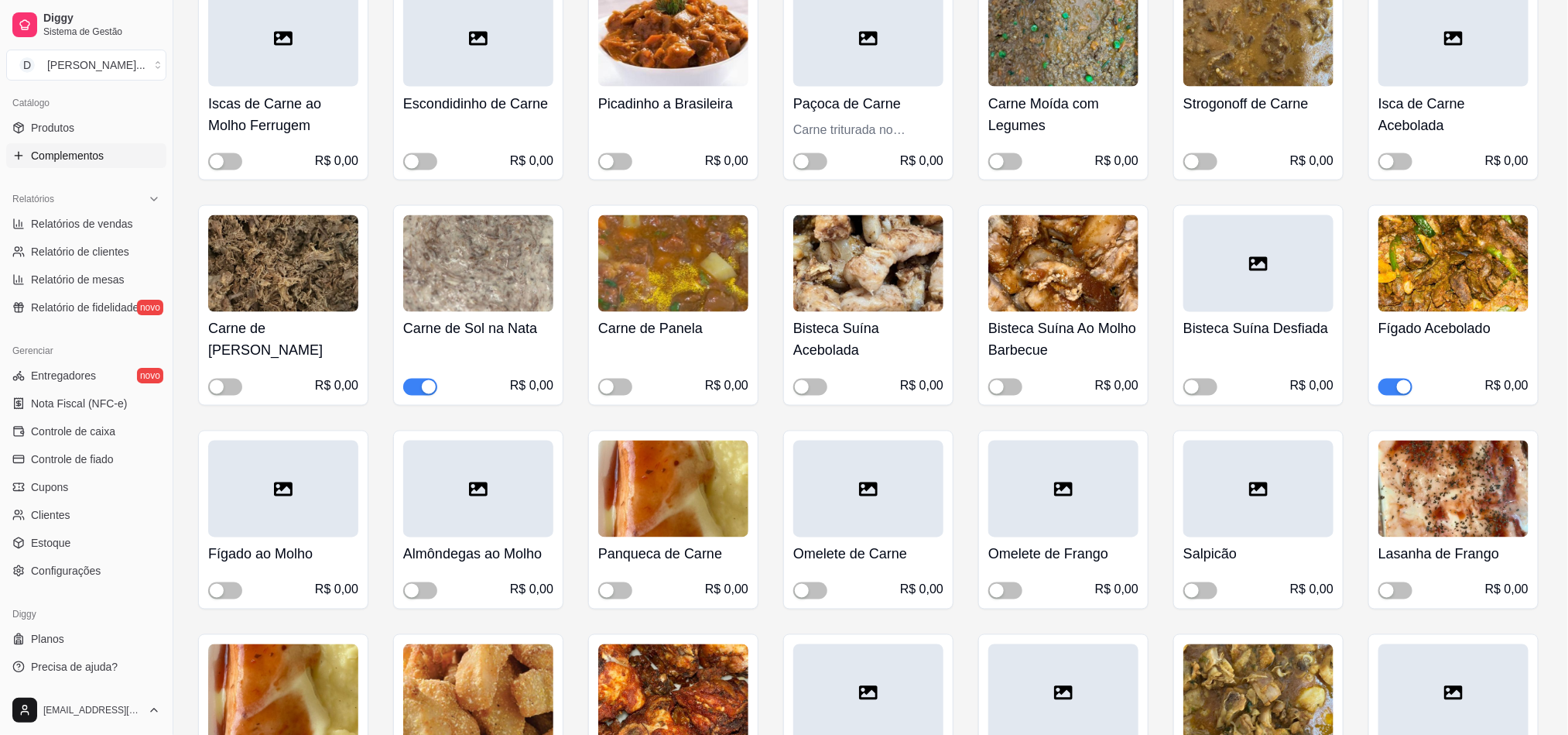
click at [1386, 379] on span "button" at bounding box center [1394, 387] width 34 height 17
click at [419, 379] on span "button" at bounding box center [420, 387] width 34 height 17
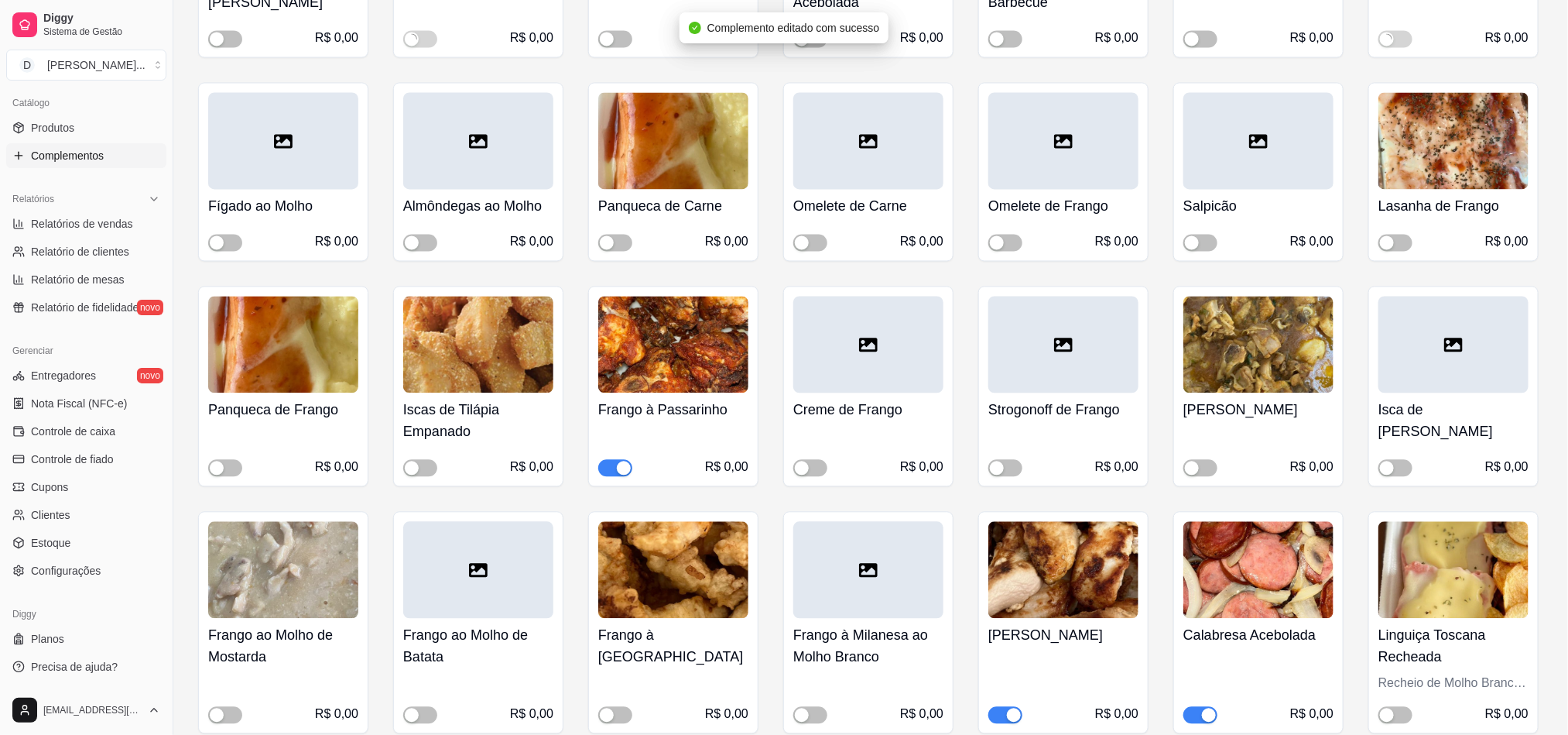
scroll to position [1742, 0]
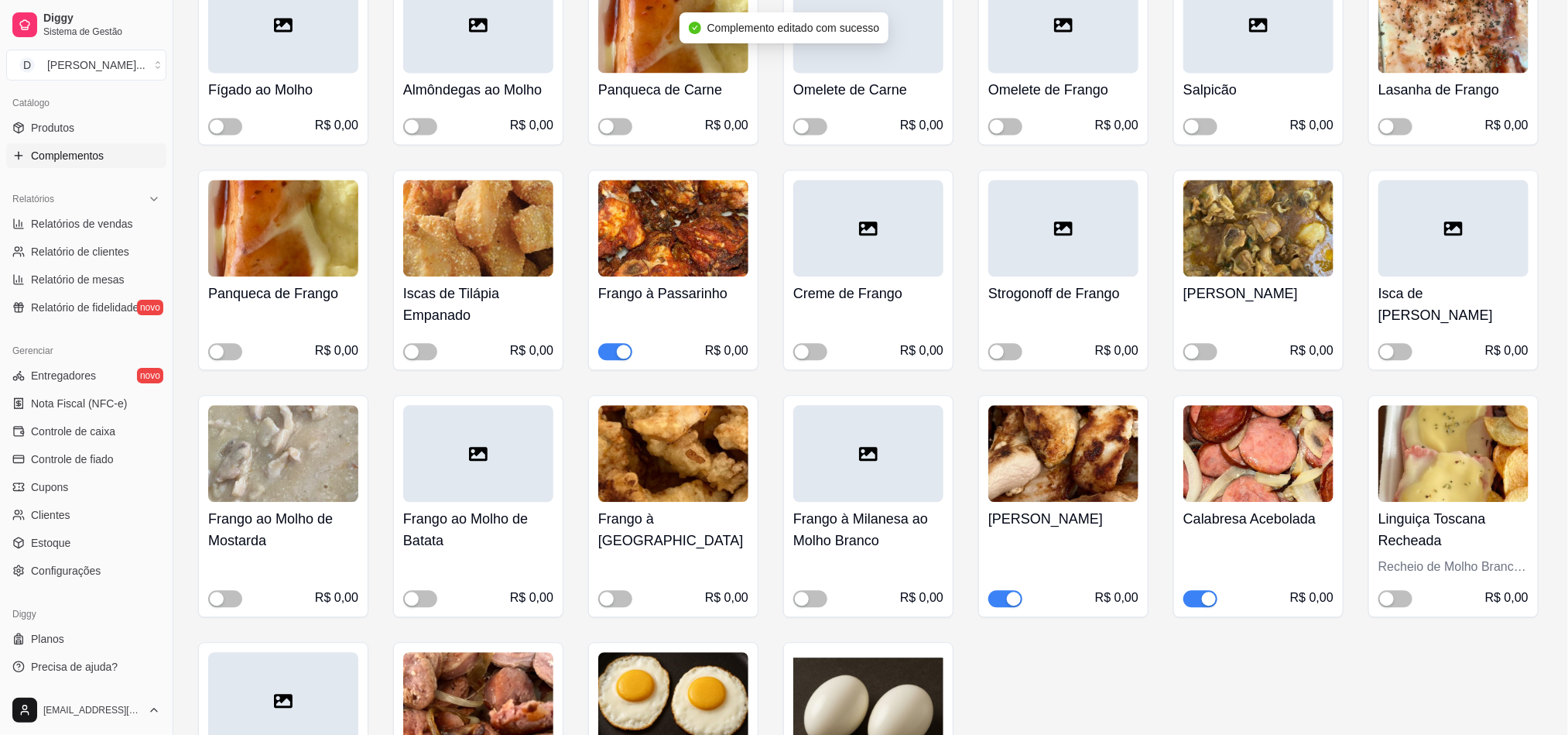
click at [622, 345] on div "button" at bounding box center [624, 351] width 14 height 14
click at [1195, 590] on span "button" at bounding box center [1199, 598] width 34 height 17
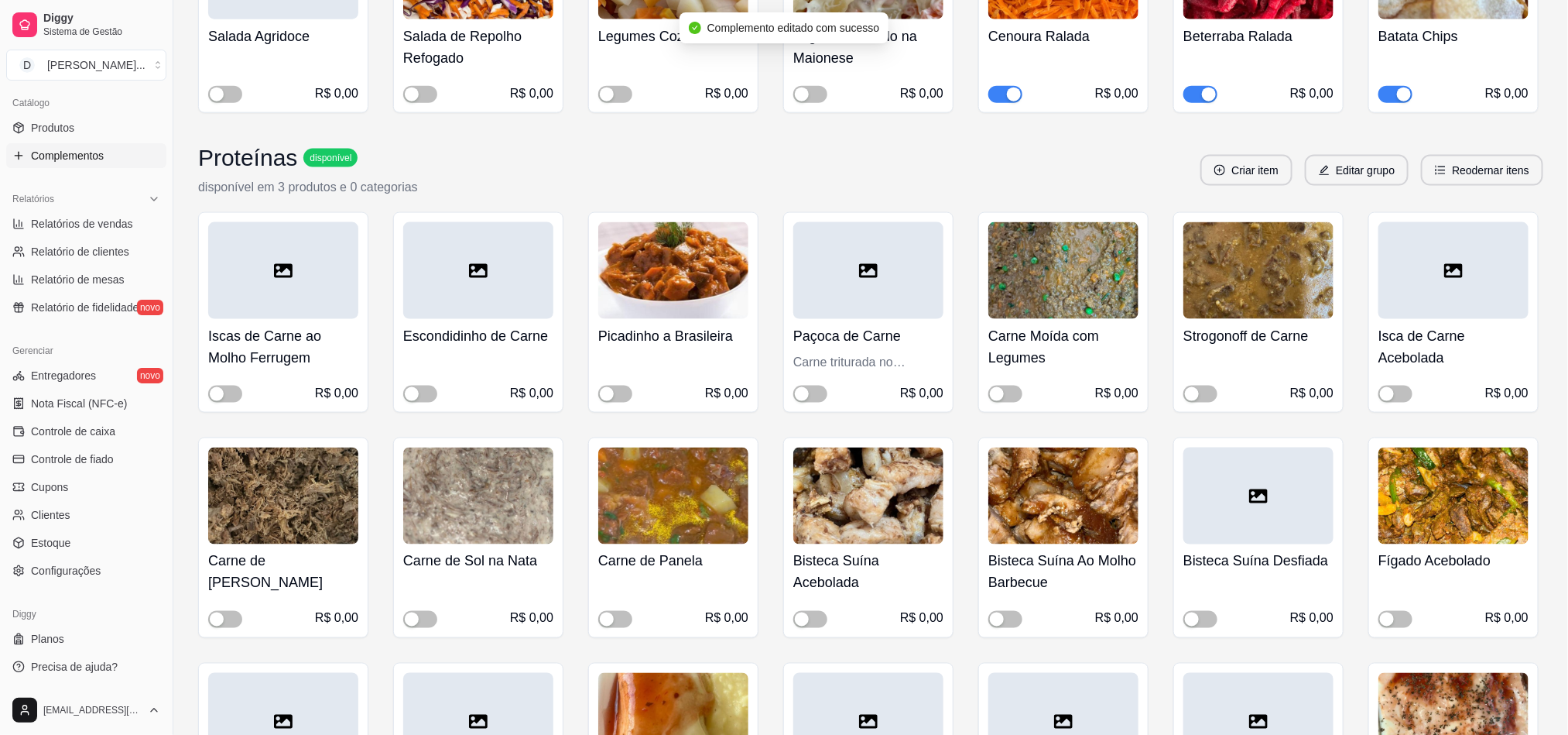
scroll to position [1161, 0]
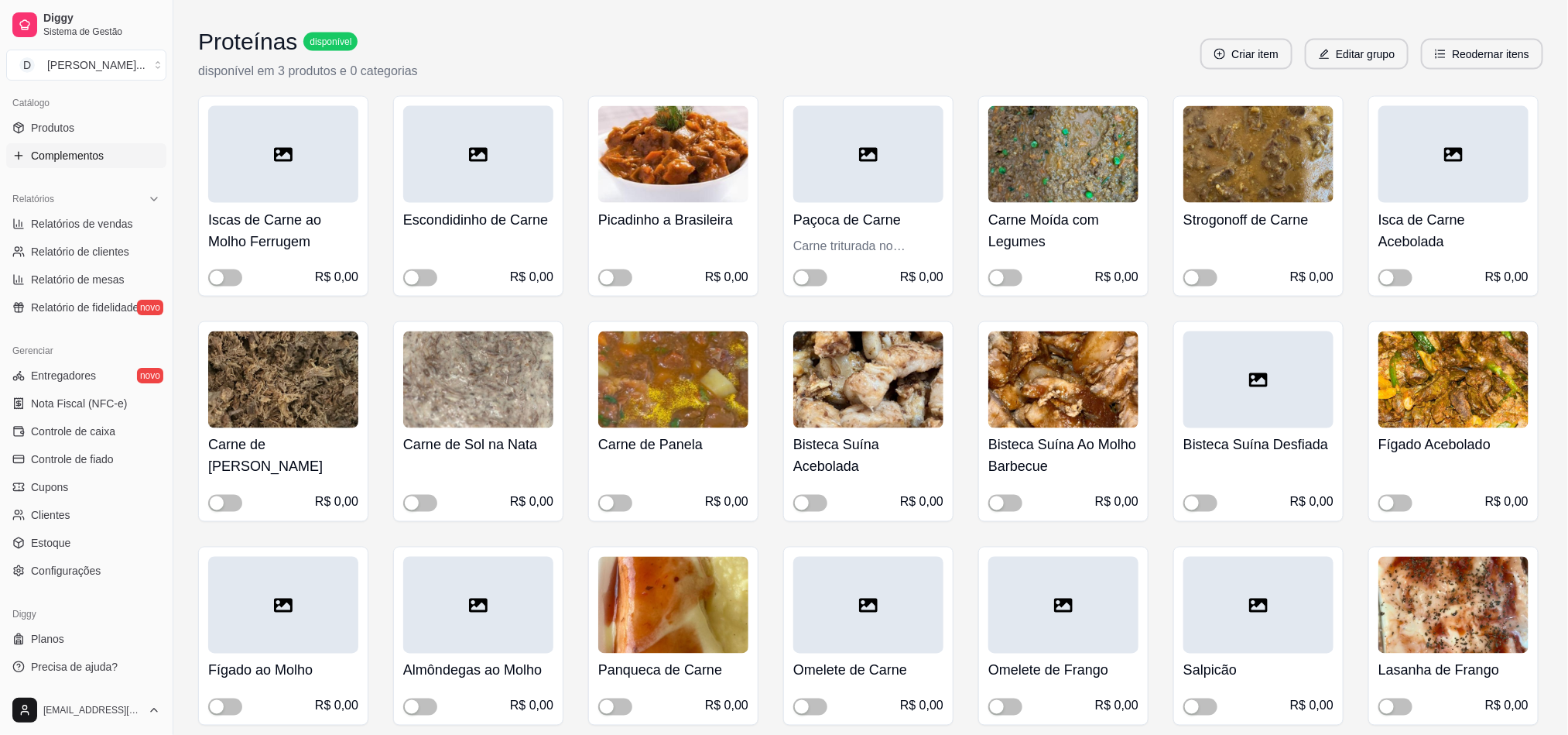
click at [692, 209] on h4 "Picadinho a Brasileira" at bounding box center [673, 220] width 151 height 21
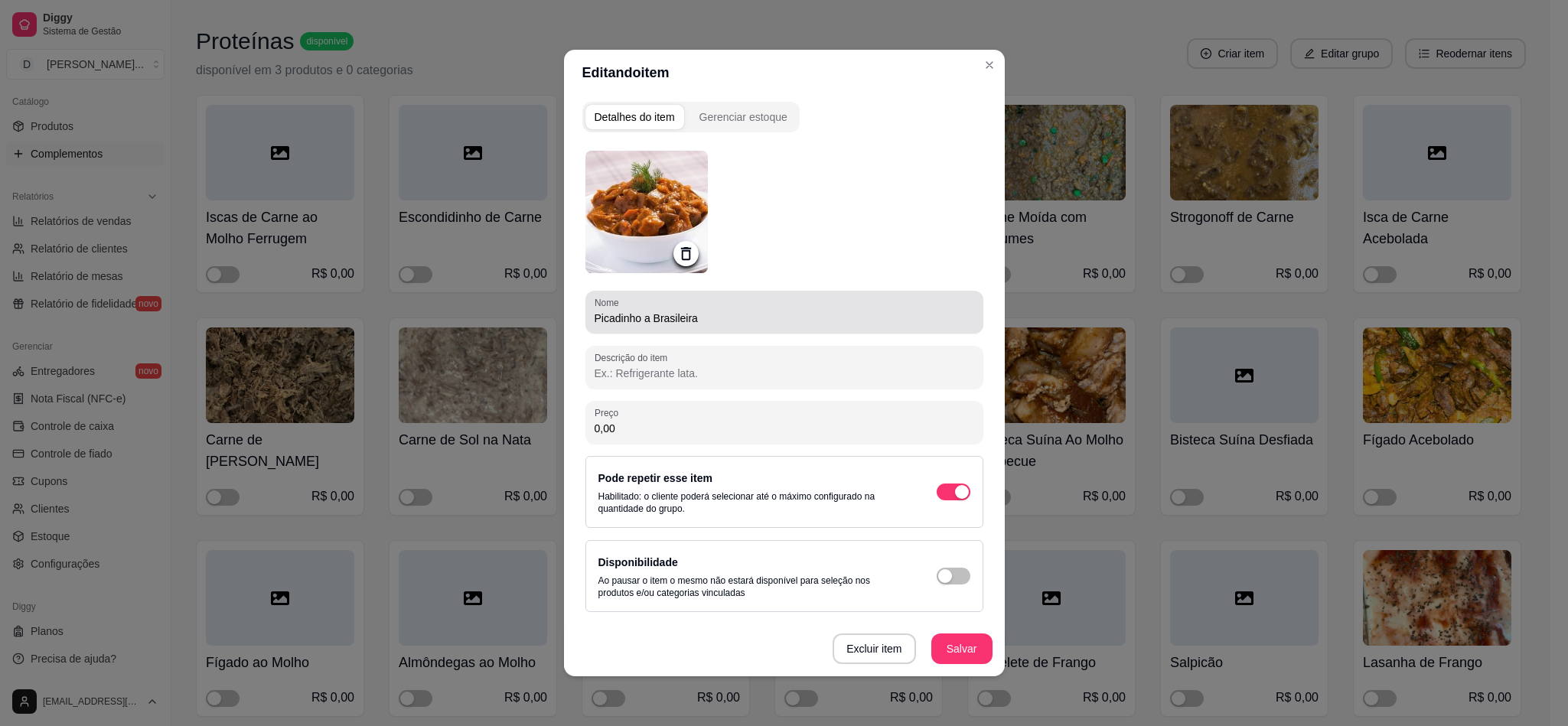
click at [600, 313] on input "Picadinho a Brasileira" at bounding box center [784, 318] width 380 height 15
type input "Guisado de Carne"
click at [944, 647] on button "Salvar" at bounding box center [961, 649] width 59 height 30
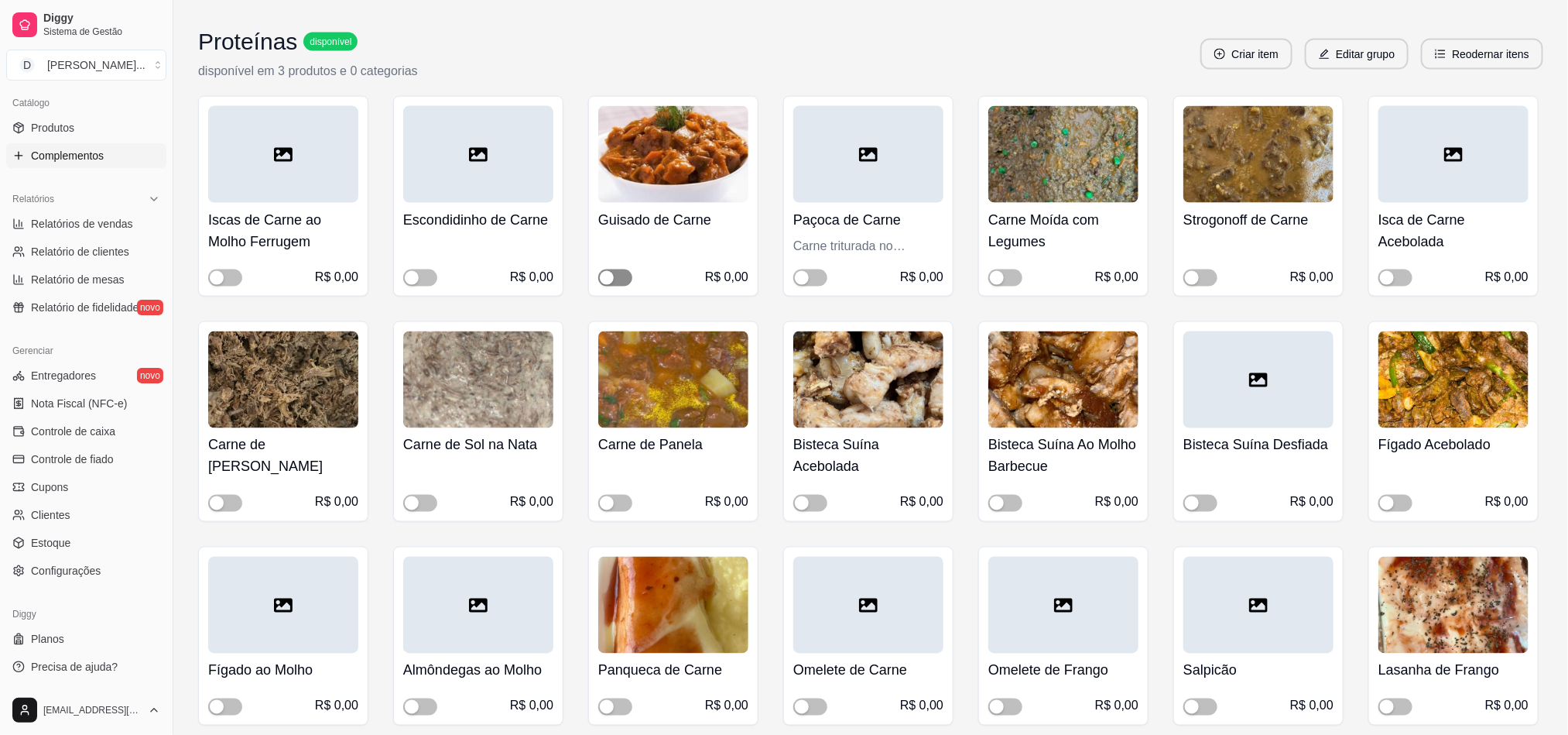
click at [615, 269] on span "button" at bounding box center [615, 277] width 34 height 17
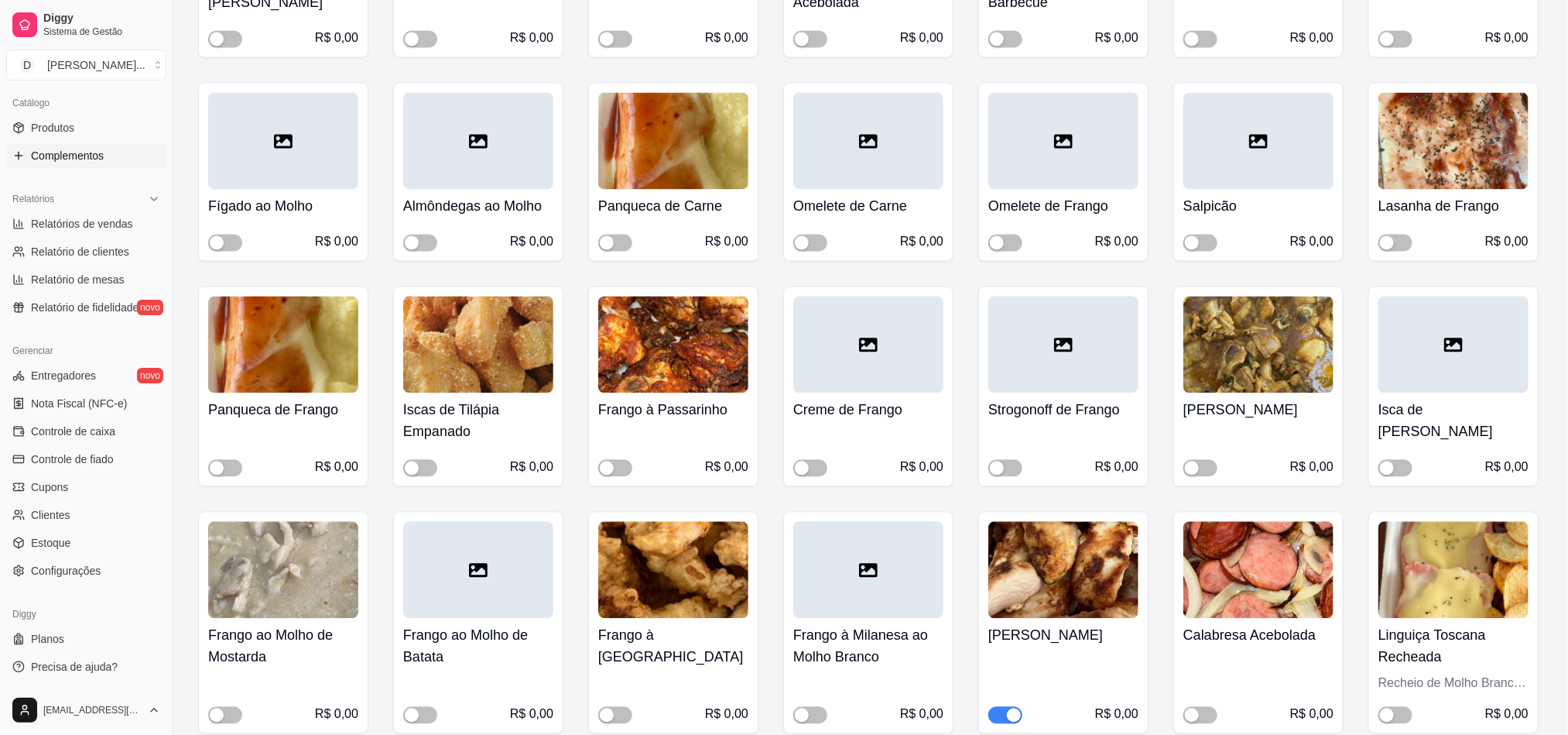
scroll to position [1742, 0]
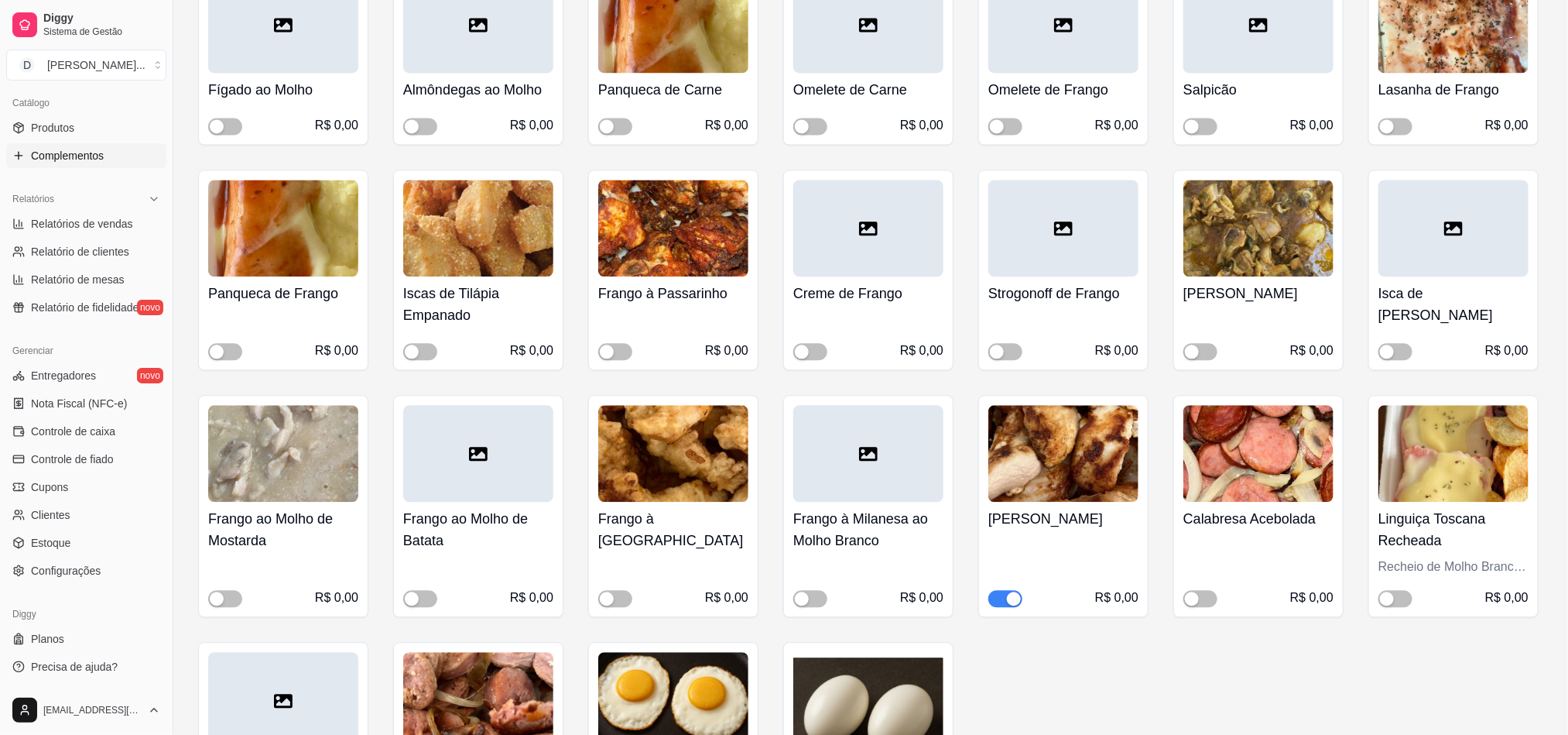
click at [488, 242] on img at bounding box center [478, 228] width 151 height 97
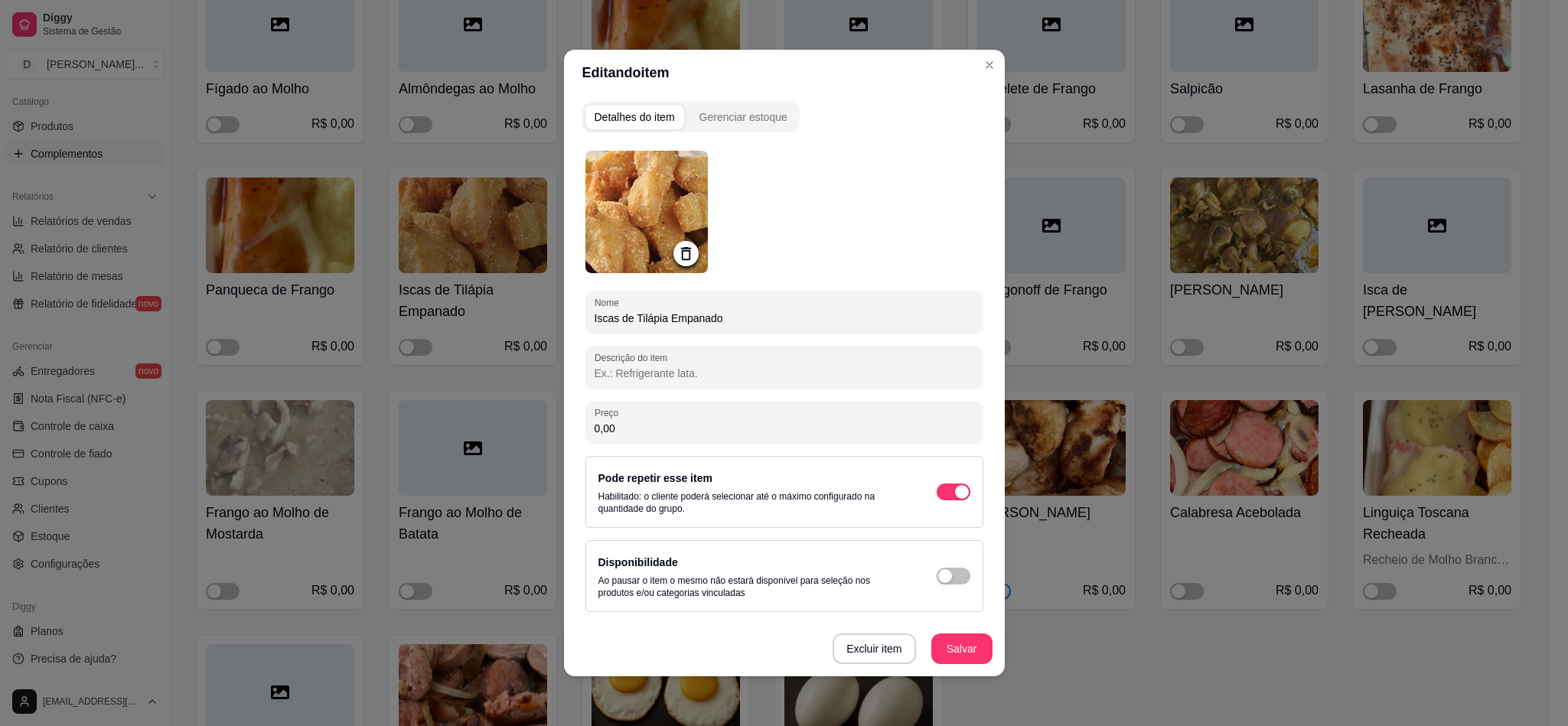
click at [651, 317] on input "Iscas de Tilápia Empanado" at bounding box center [784, 318] width 380 height 15
type input "Iscas de Merluza Empanado"
click at [969, 657] on button "Salvar" at bounding box center [961, 649] width 59 height 30
click at [964, 589] on div "Disponibilidade Ao pausar o item o mesmo não estará disponível para seleção nos…" at bounding box center [784, 576] width 372 height 46
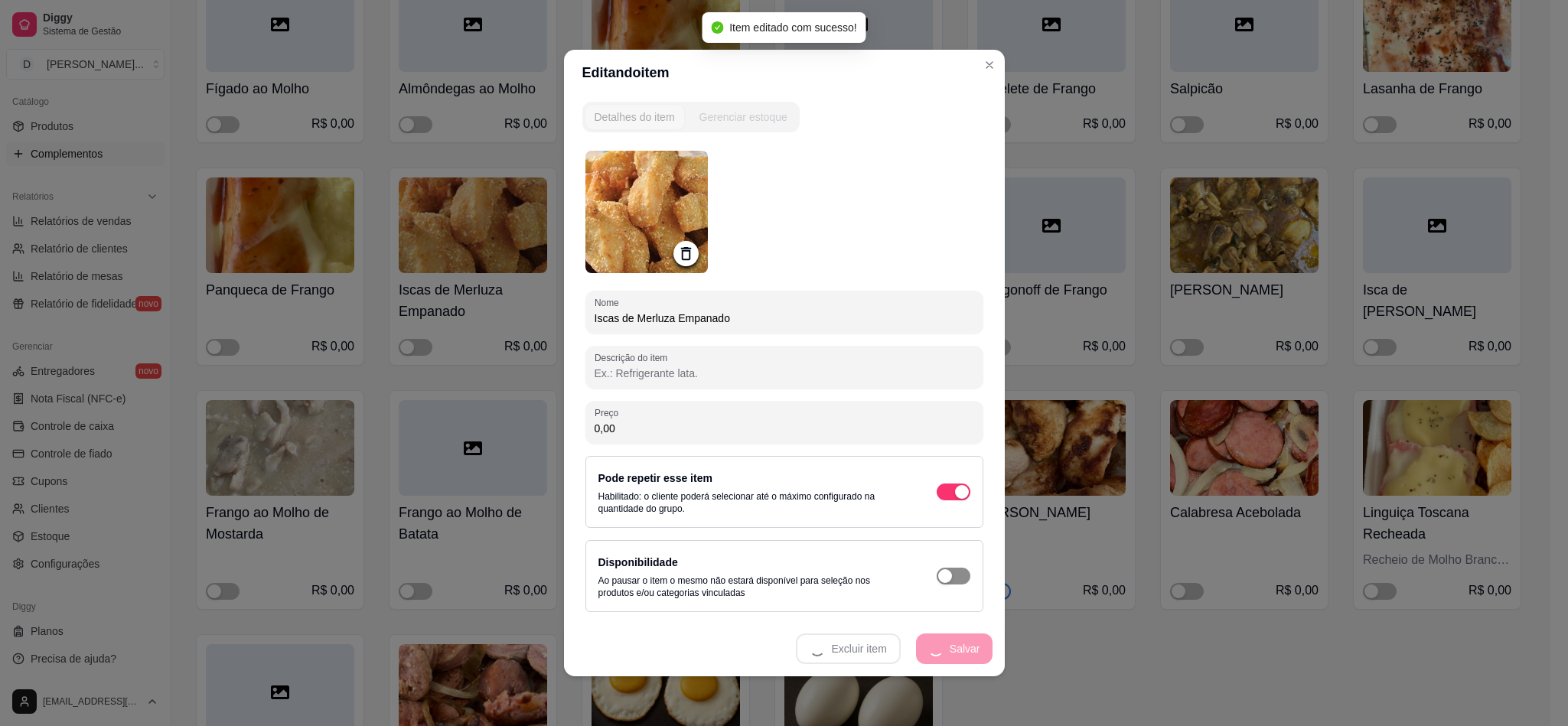
click at [955, 498] on div "button" at bounding box center [961, 491] width 14 height 14
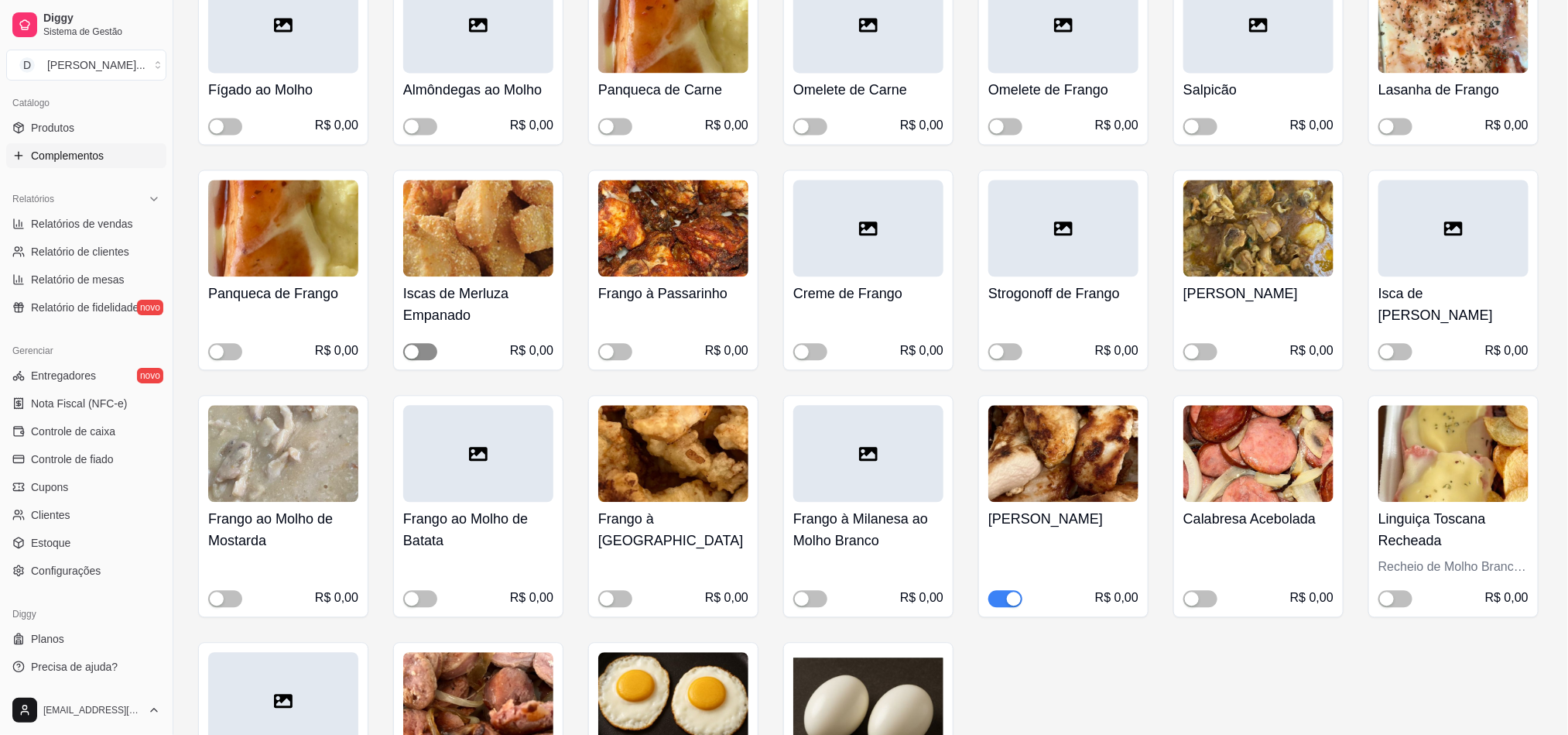
click at [414, 345] on div "button" at bounding box center [411, 351] width 14 height 14
click at [619, 590] on span "button" at bounding box center [615, 598] width 34 height 17
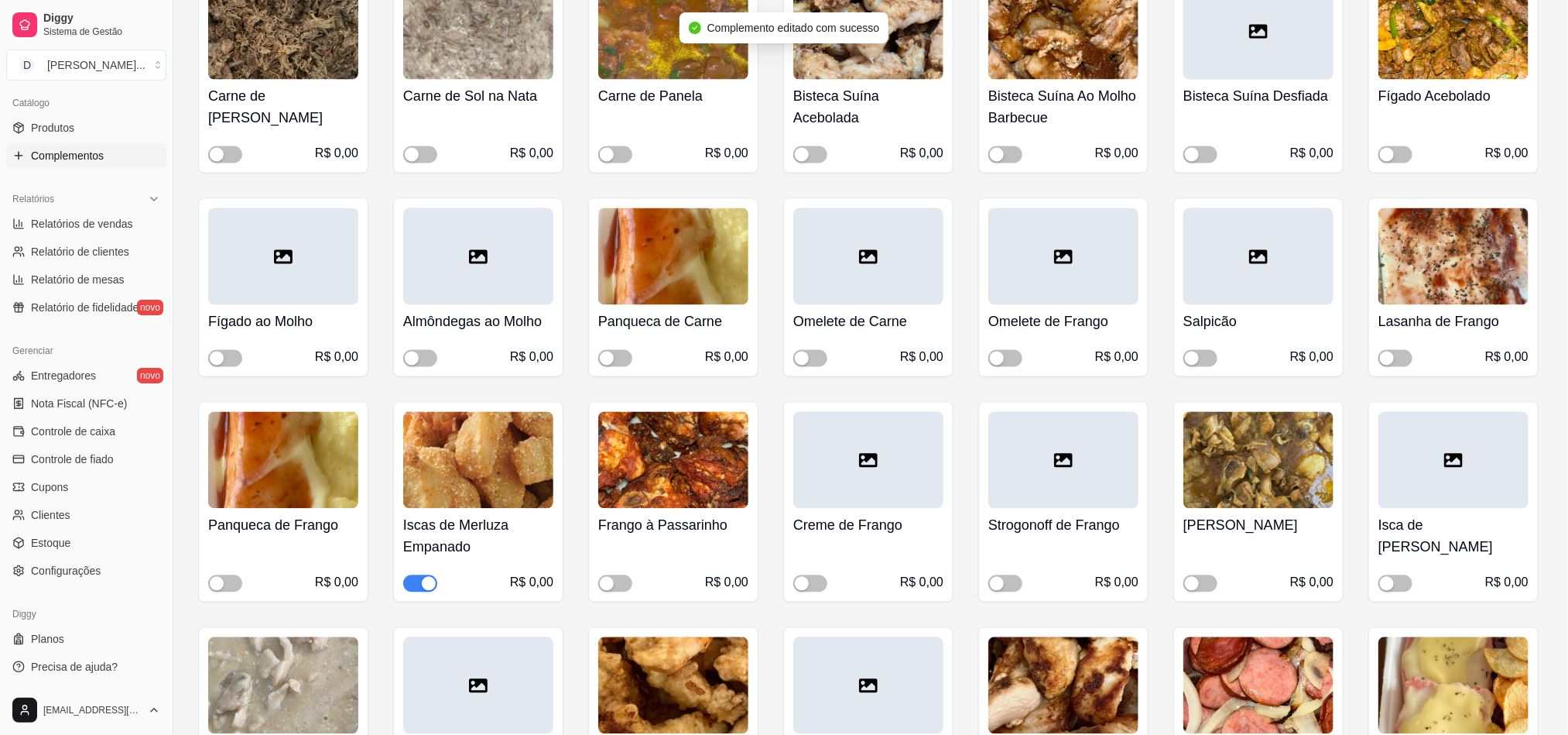
scroll to position [1277, 0]
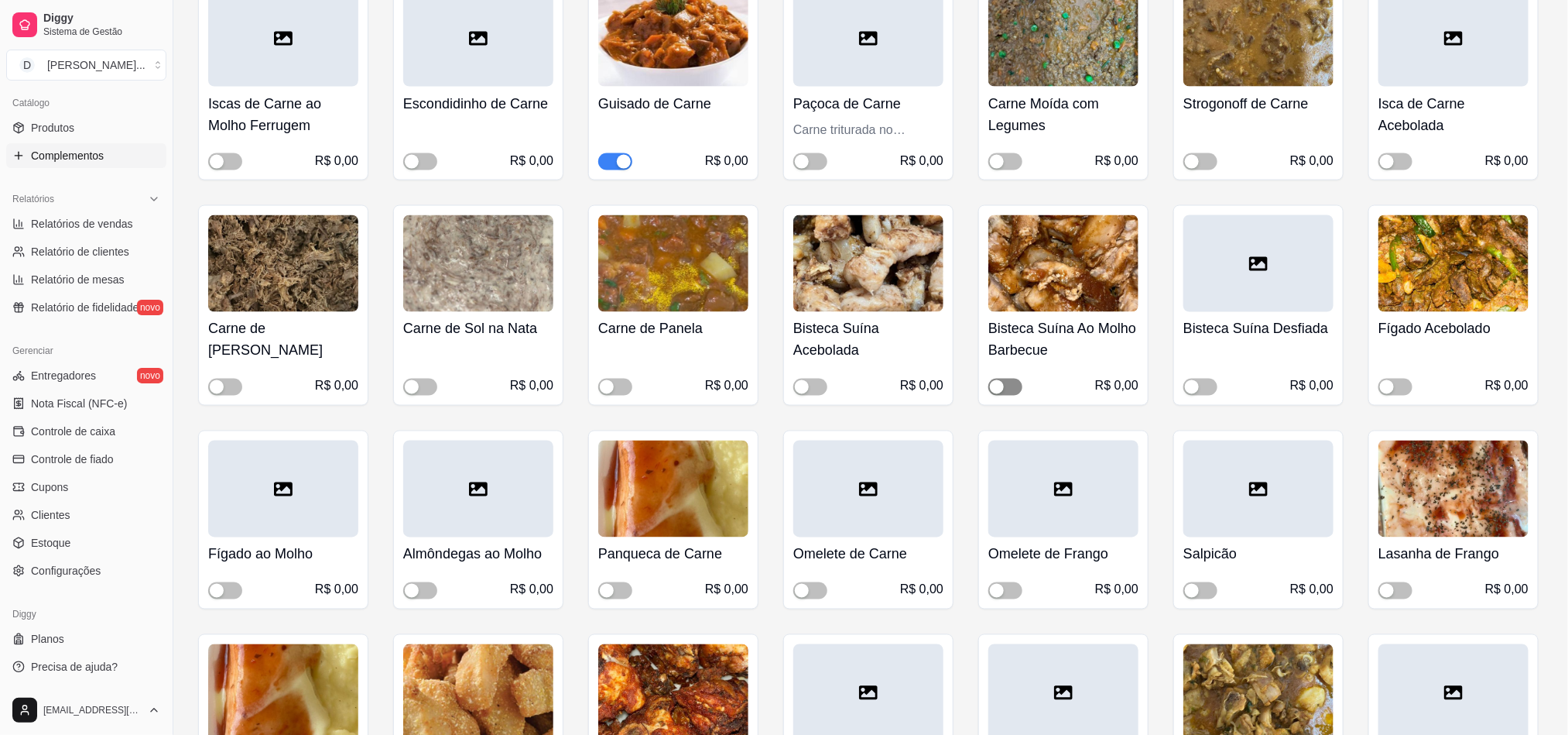
click at [1001, 380] on div "button" at bounding box center [996, 387] width 14 height 14
click at [813, 379] on span "button" at bounding box center [810, 387] width 34 height 17
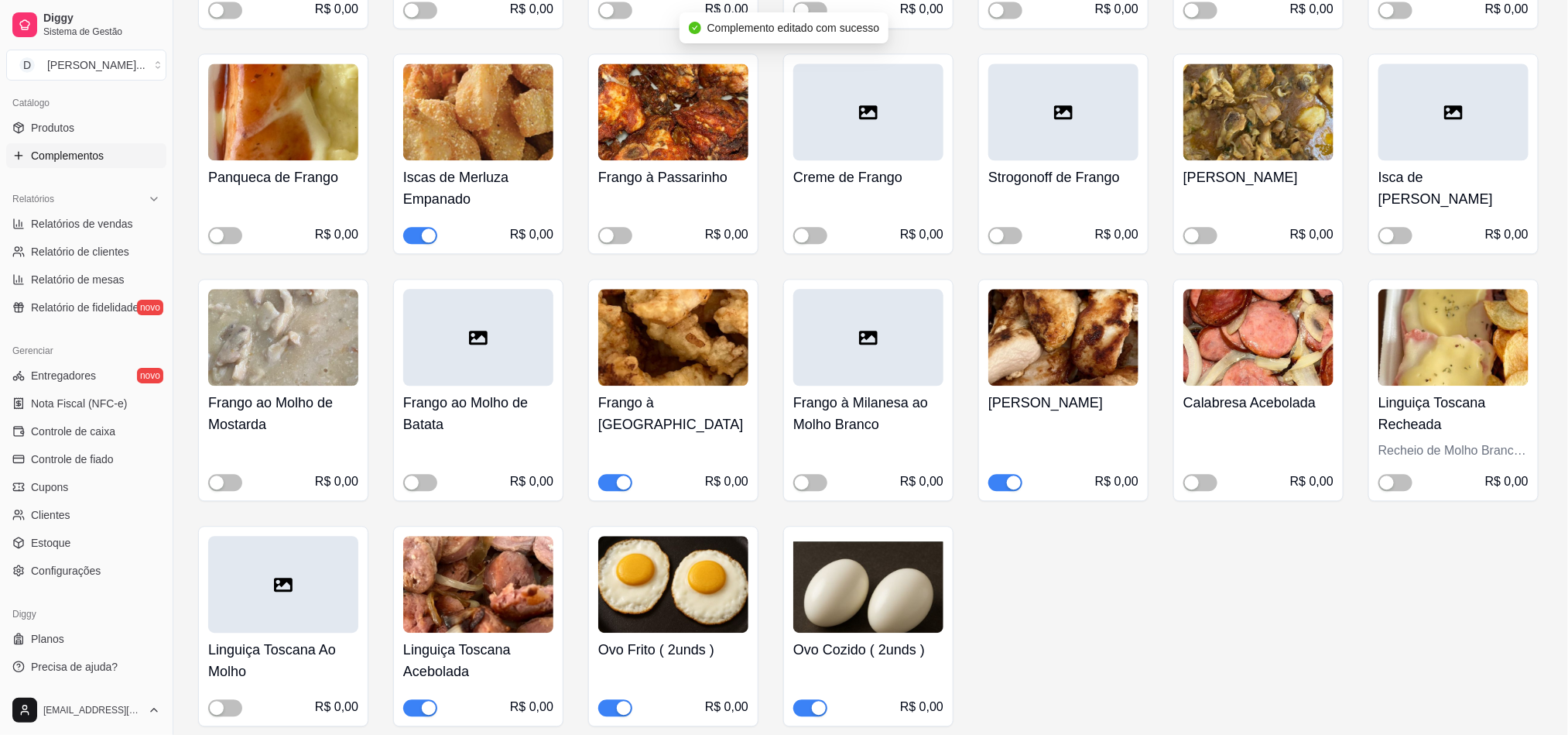
scroll to position [1975, 0]
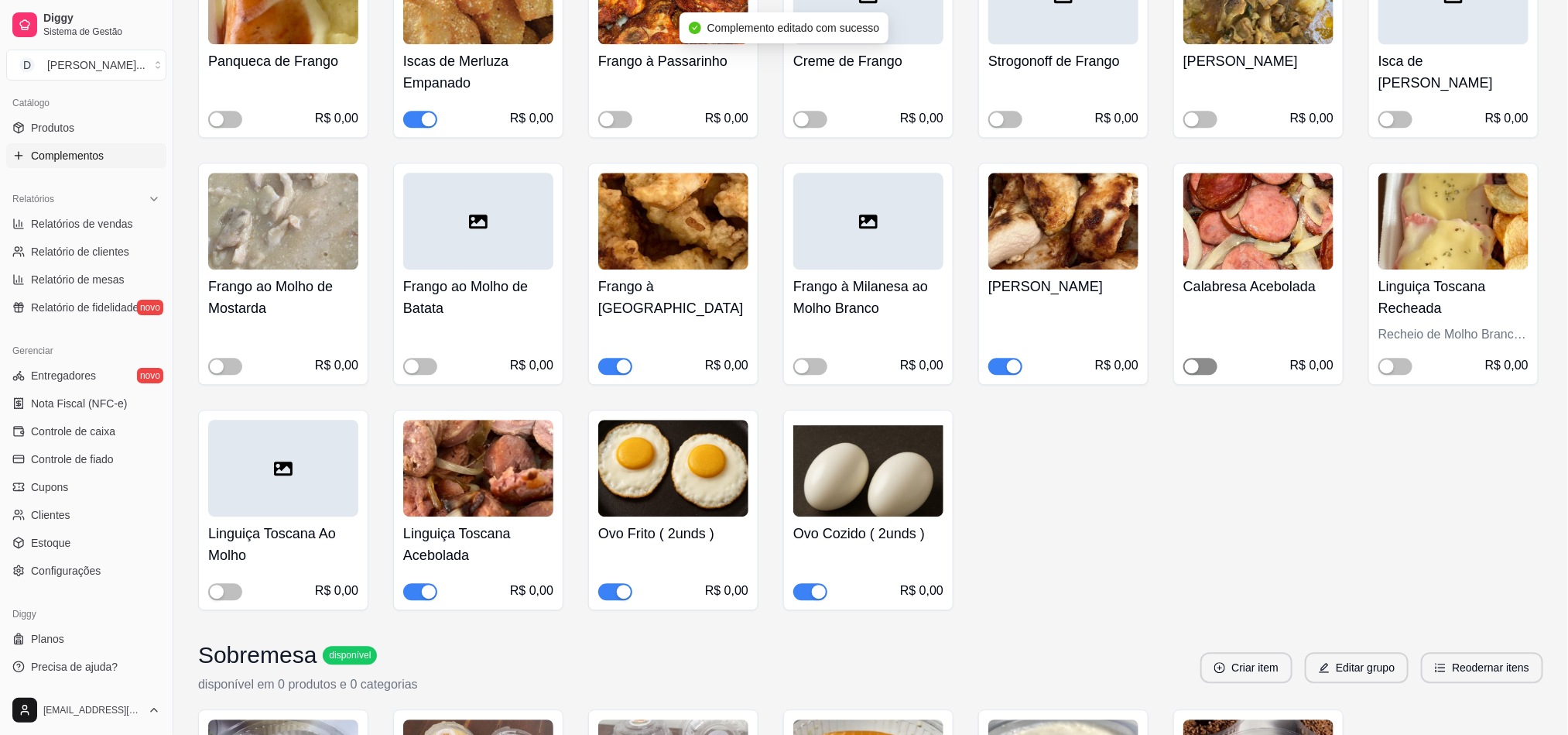
click at [1186, 359] on div "button" at bounding box center [1191, 365] width 14 height 14
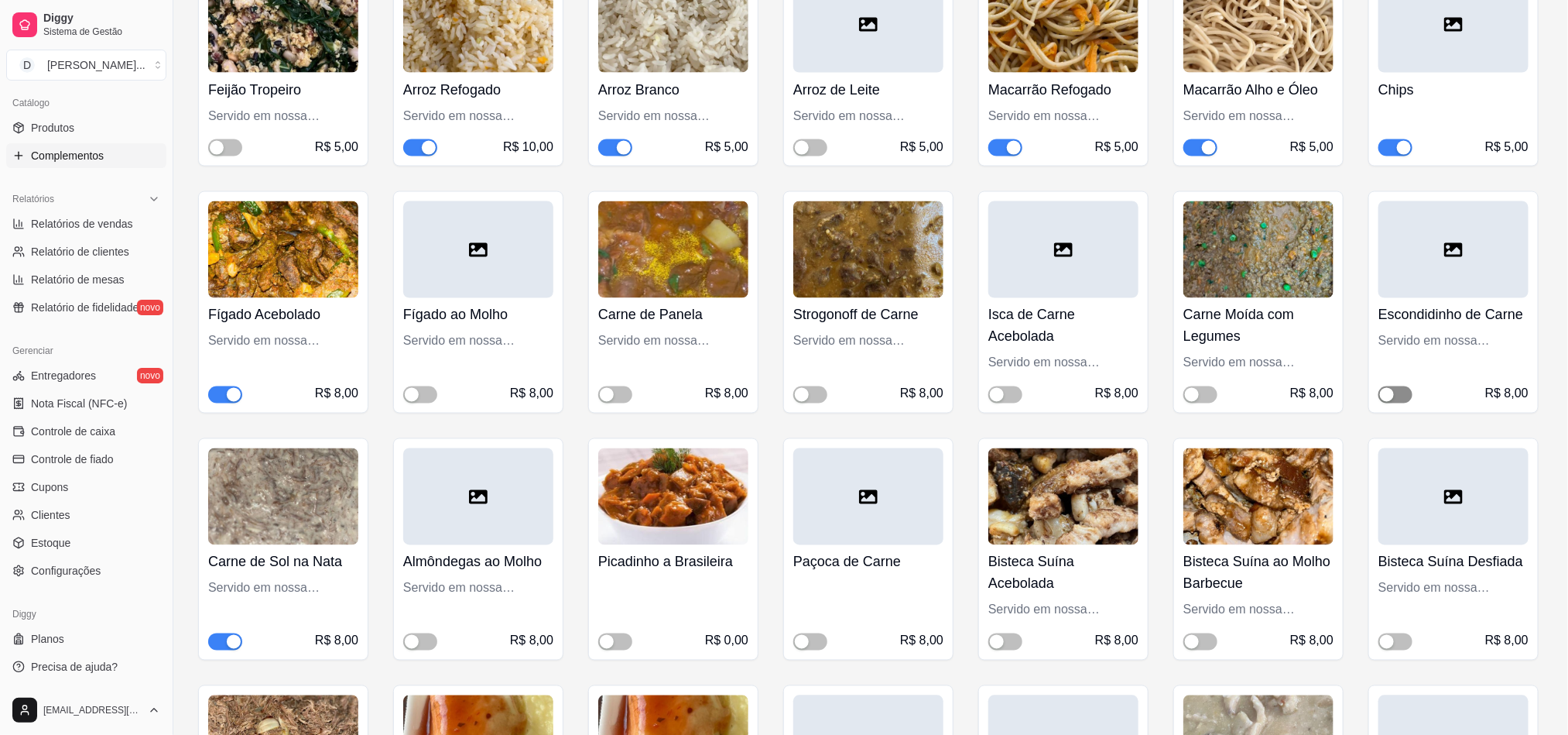
scroll to position [4529, 0]
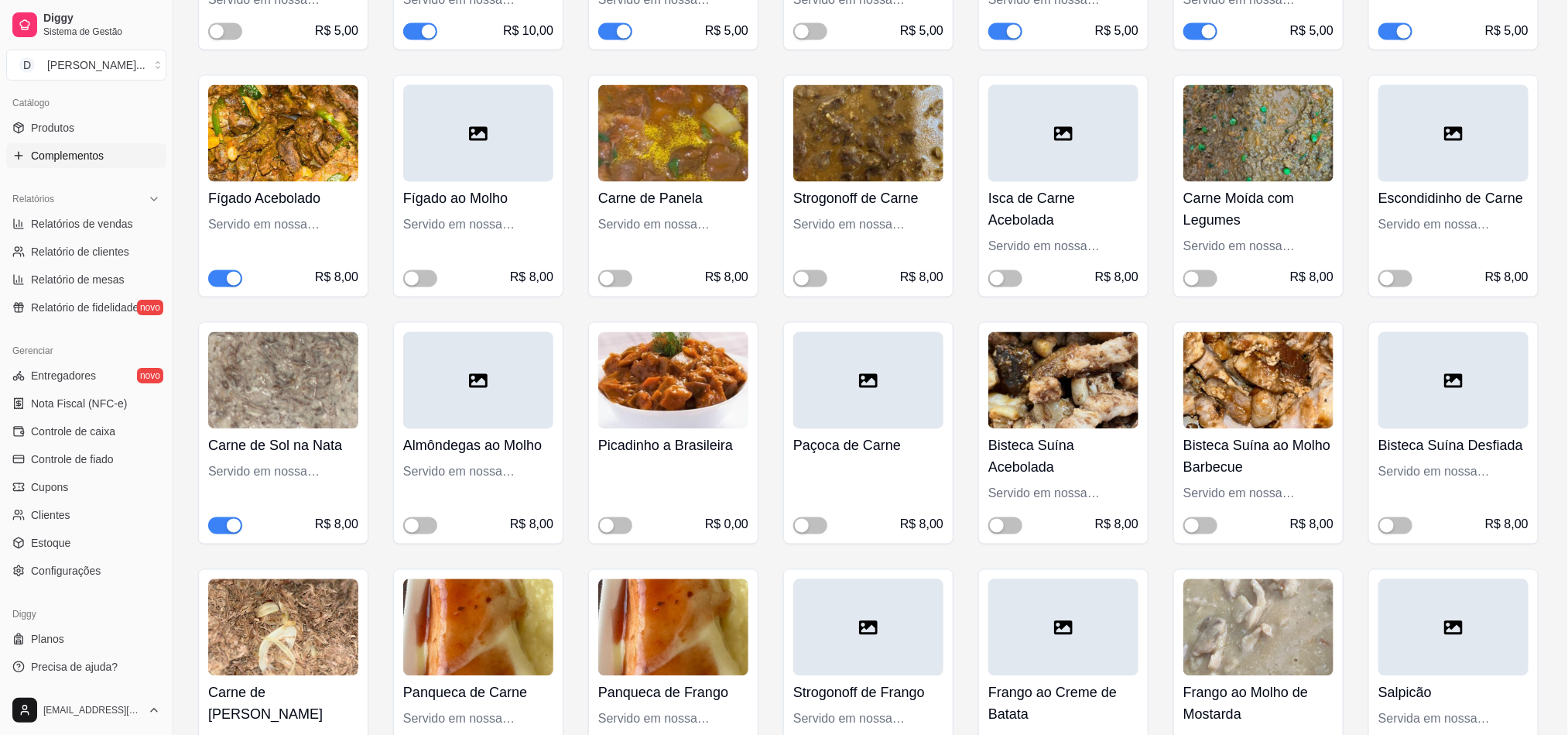
click at [219, 270] on span "button" at bounding box center [225, 278] width 34 height 17
click at [225, 517] on span "button" at bounding box center [225, 525] width 34 height 17
click at [1012, 517] on span "button" at bounding box center [1004, 525] width 34 height 17
click at [1195, 519] on div "button" at bounding box center [1191, 525] width 14 height 14
click at [674, 429] on div "Picadinho a Brasileira R$ 0,00" at bounding box center [673, 481] width 151 height 105
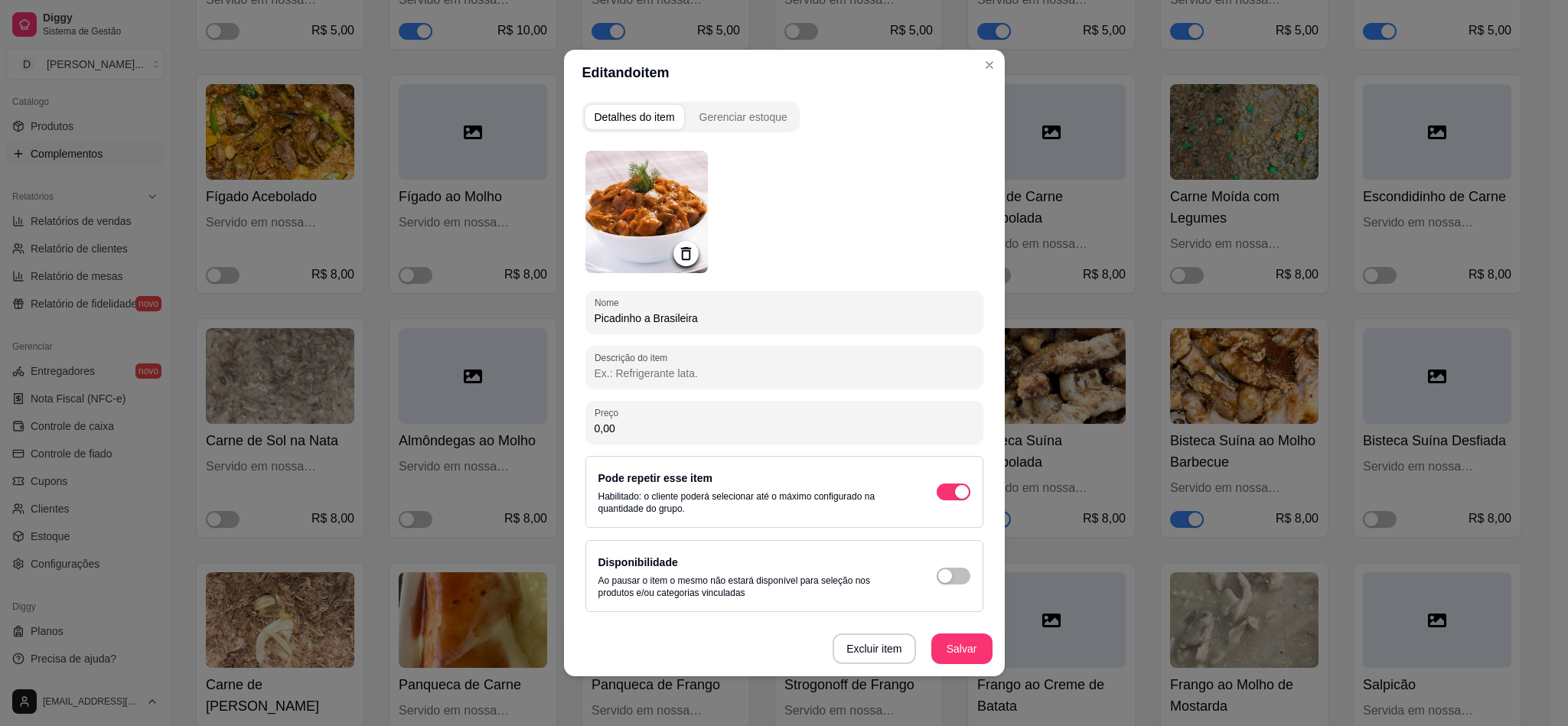
click at [693, 338] on div "Nome Picadinho a Brasileira Descrição do item Preço 0,00 Pode repetir esse item…" at bounding box center [784, 380] width 398 height 461
drag, startPoint x: 698, startPoint y: 321, endPoint x: 480, endPoint y: 327, distance: 218.1
click at [480, 327] on div "Editando item Detalhes do item Gerenciar estoque Nome Picadinho a Brasileira De…" at bounding box center [784, 363] width 1568 height 726
type input "Guisado de Carne"
click at [971, 652] on button "Salvar" at bounding box center [961, 649] width 59 height 30
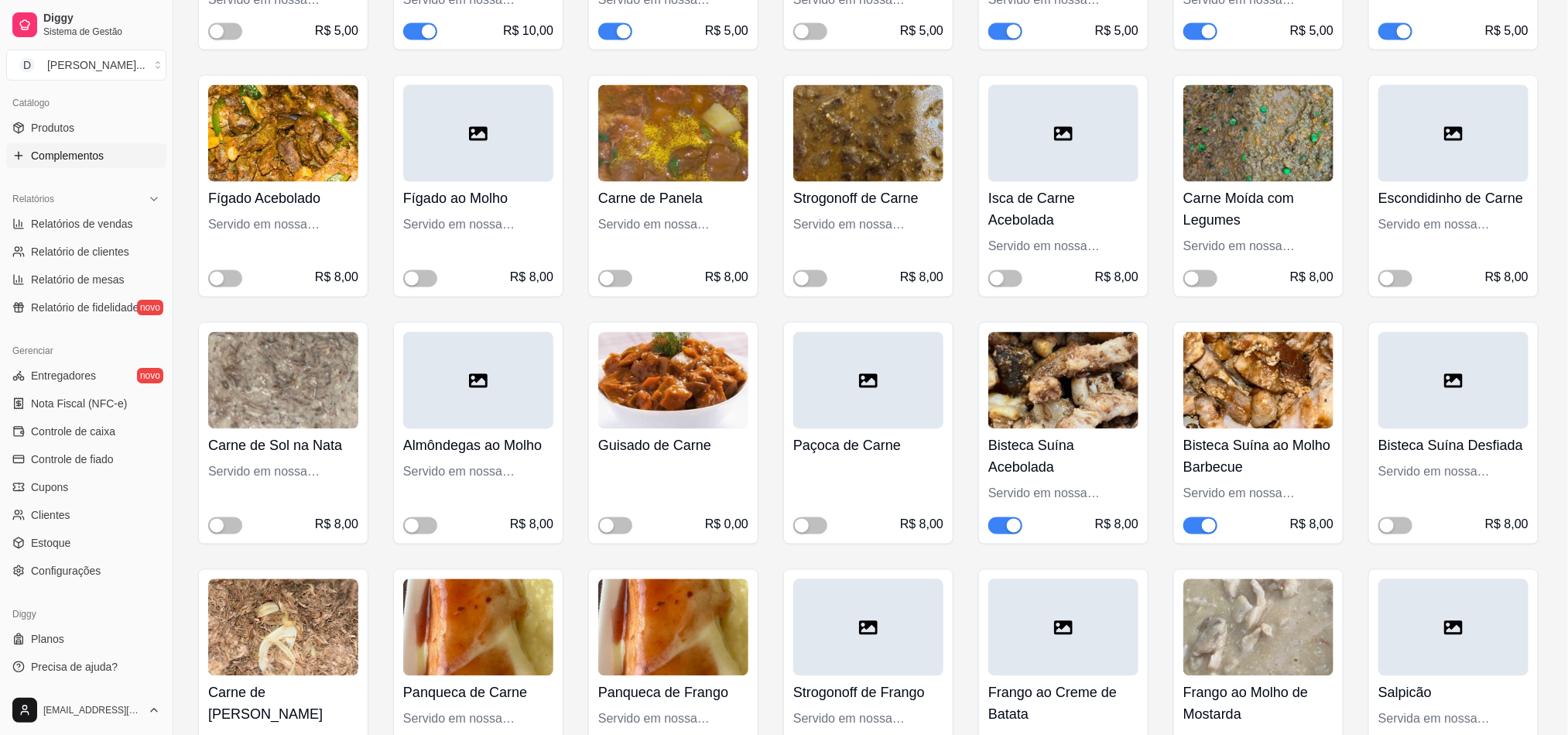
click at [689, 472] on div "R$ 0,00" at bounding box center [673, 503] width 151 height 62
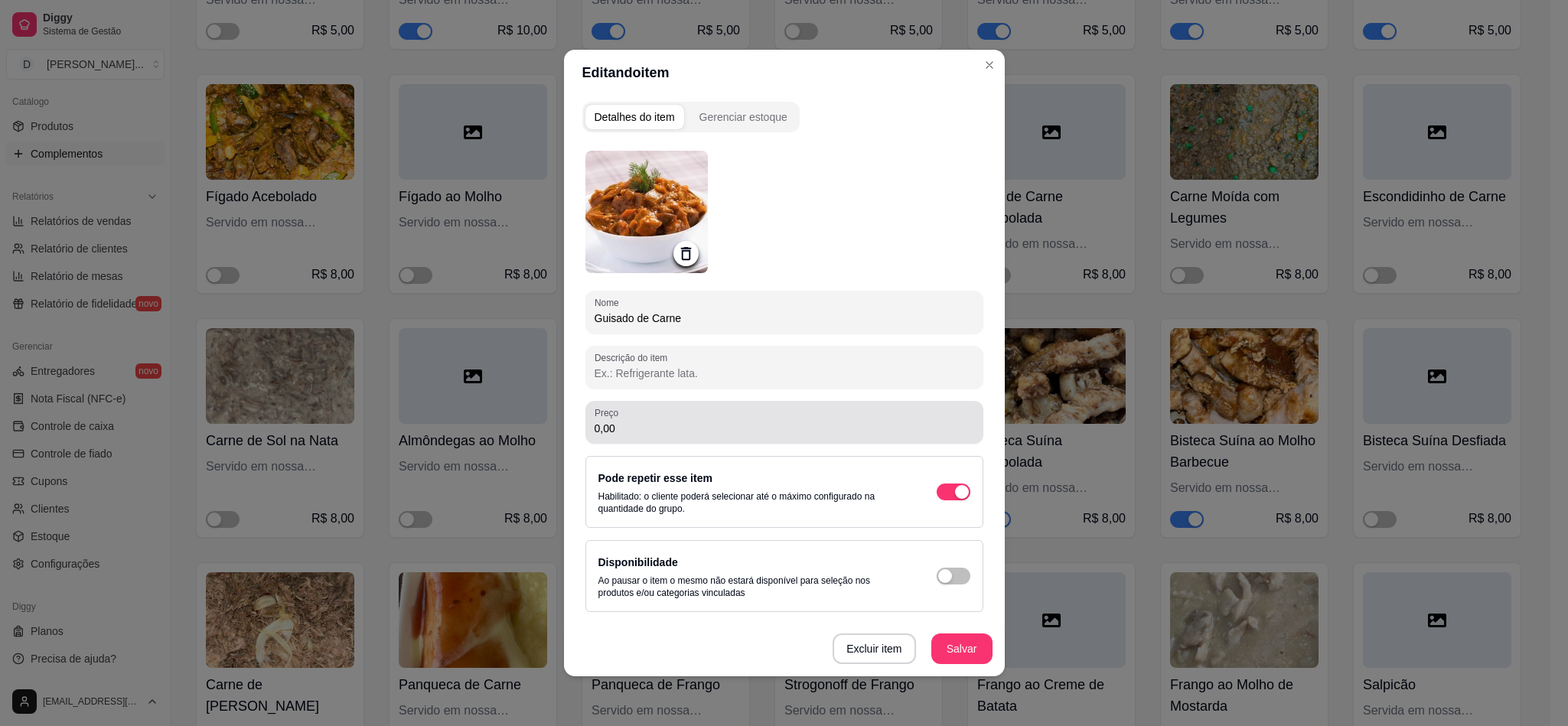
drag, startPoint x: 661, startPoint y: 427, endPoint x: 556, endPoint y: 430, distance: 105.0
click at [576, 430] on div "Detalhes do item Gerenciar estoque Nome Guisado de Carne Descrição do item Preç…" at bounding box center [784, 386] width 441 height 580
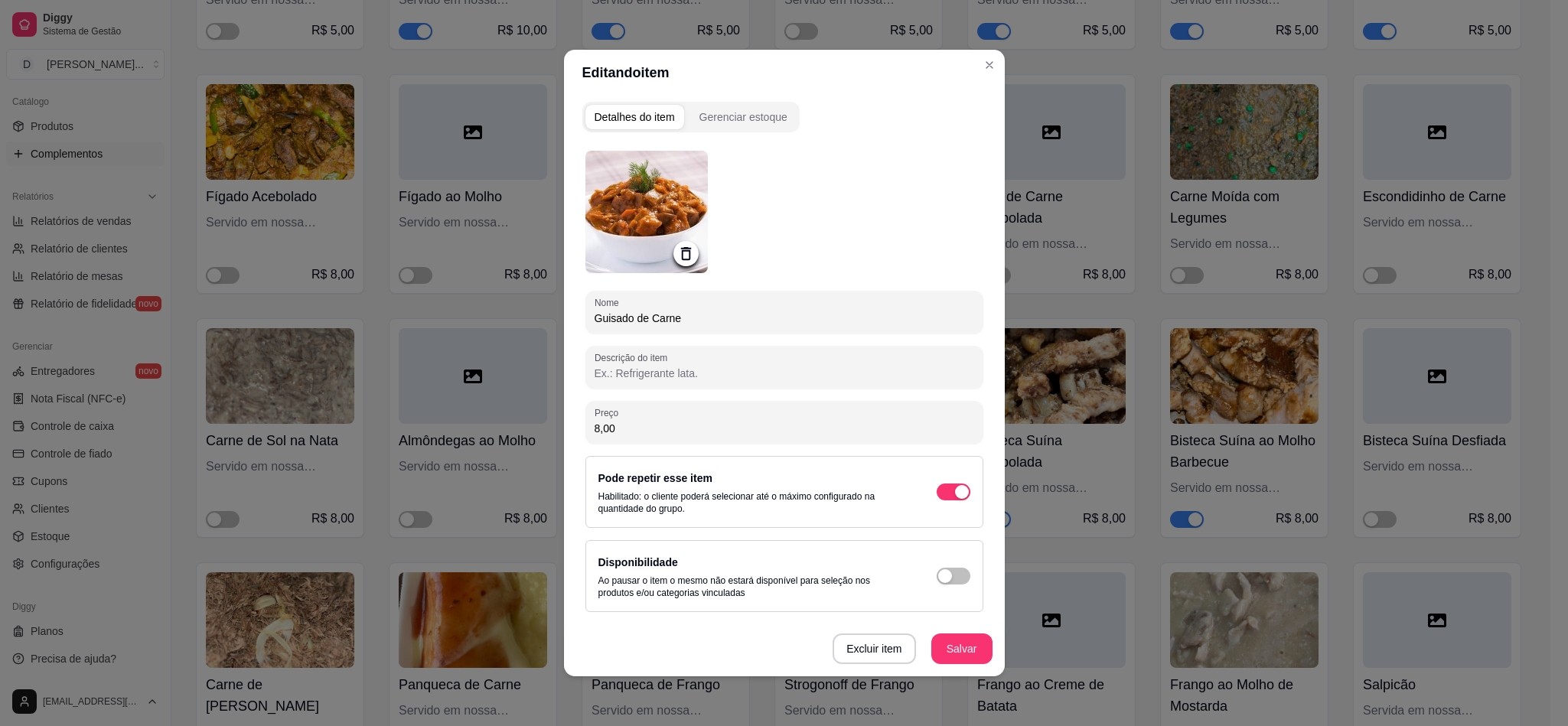
type input "8,00"
click at [930, 580] on div "Disponibilidade Ao pausar o item o mesmo não estará disponível para seleção nos…" at bounding box center [784, 576] width 372 height 46
click at [955, 498] on div "button" at bounding box center [961, 491] width 14 height 14
click at [967, 638] on button "Salvar" at bounding box center [961, 649] width 59 height 30
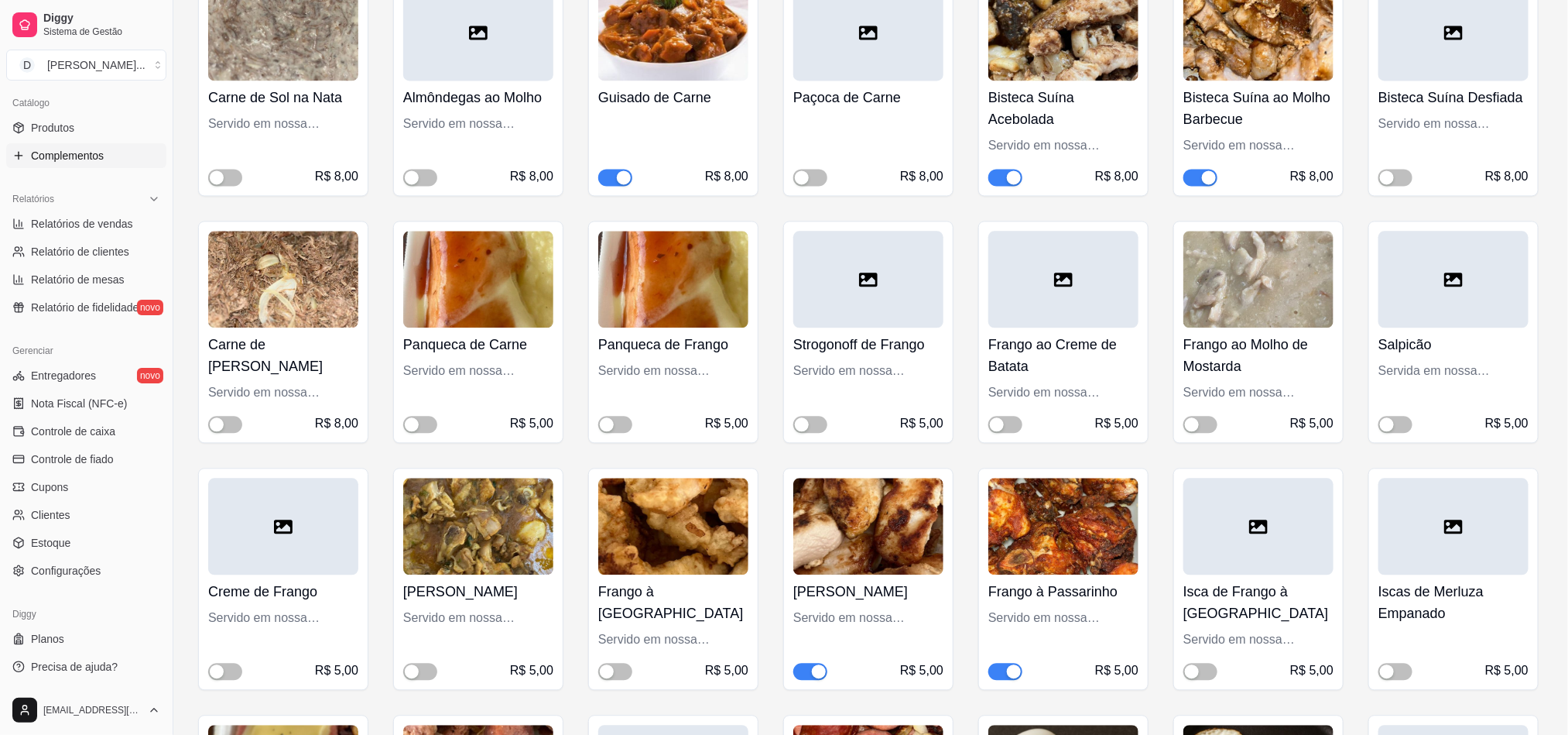
scroll to position [4994, 0]
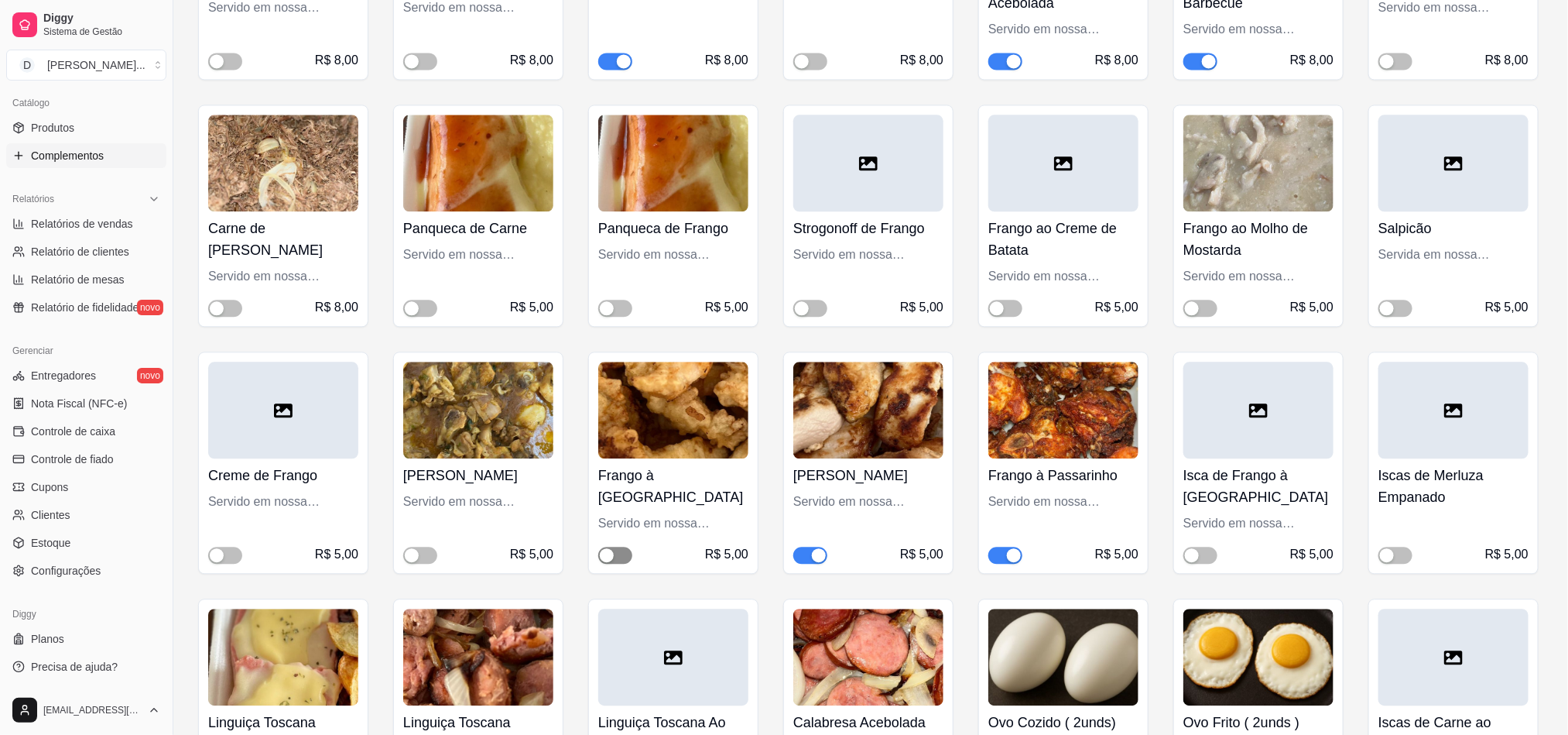
click at [605, 548] on div "button" at bounding box center [606, 555] width 14 height 14
click at [997, 547] on span "button" at bounding box center [1004, 555] width 34 height 17
click at [1393, 548] on div "button" at bounding box center [1386, 555] width 14 height 14
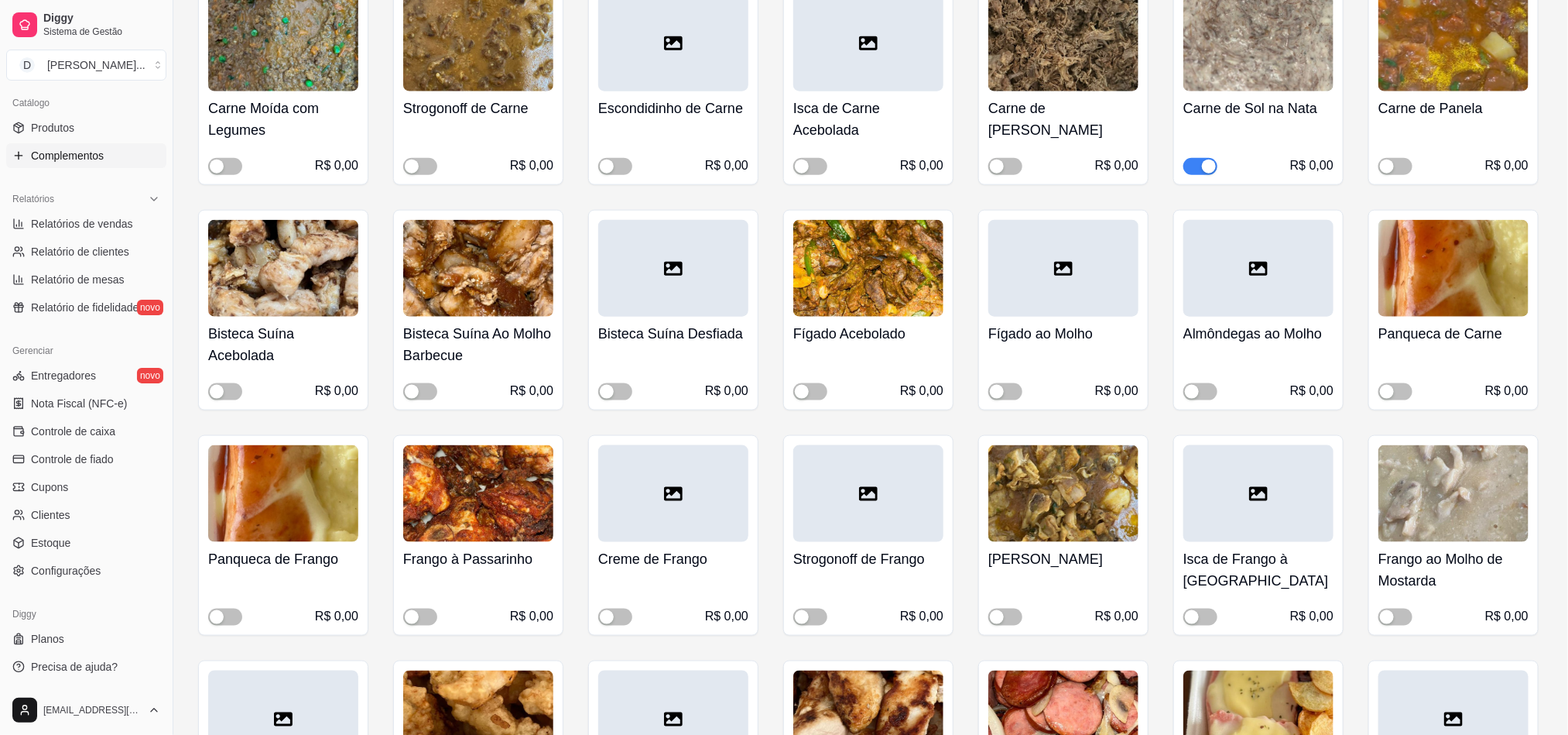
scroll to position [6852, 0]
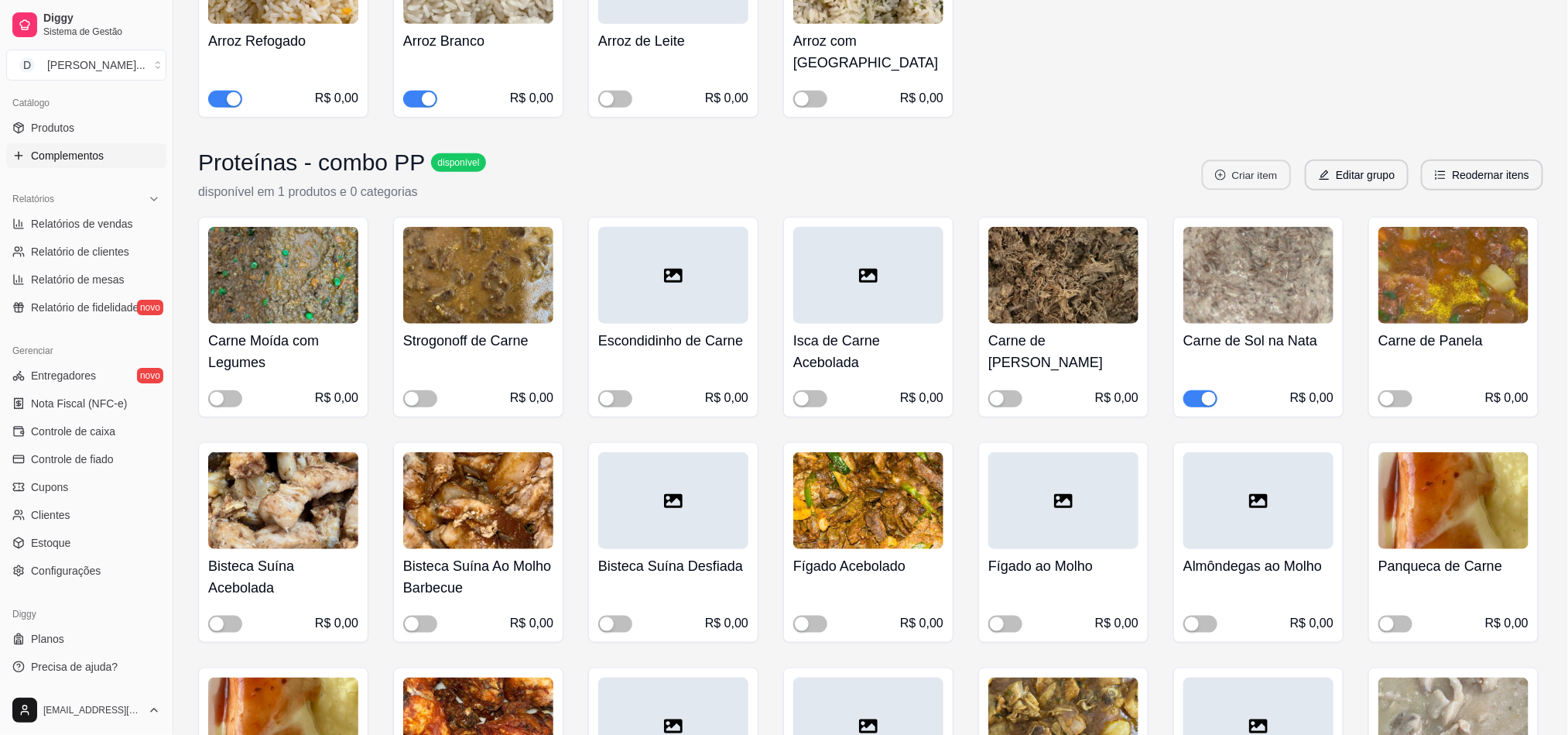
click at [1246, 160] on button "Criar item" at bounding box center [1246, 175] width 89 height 30
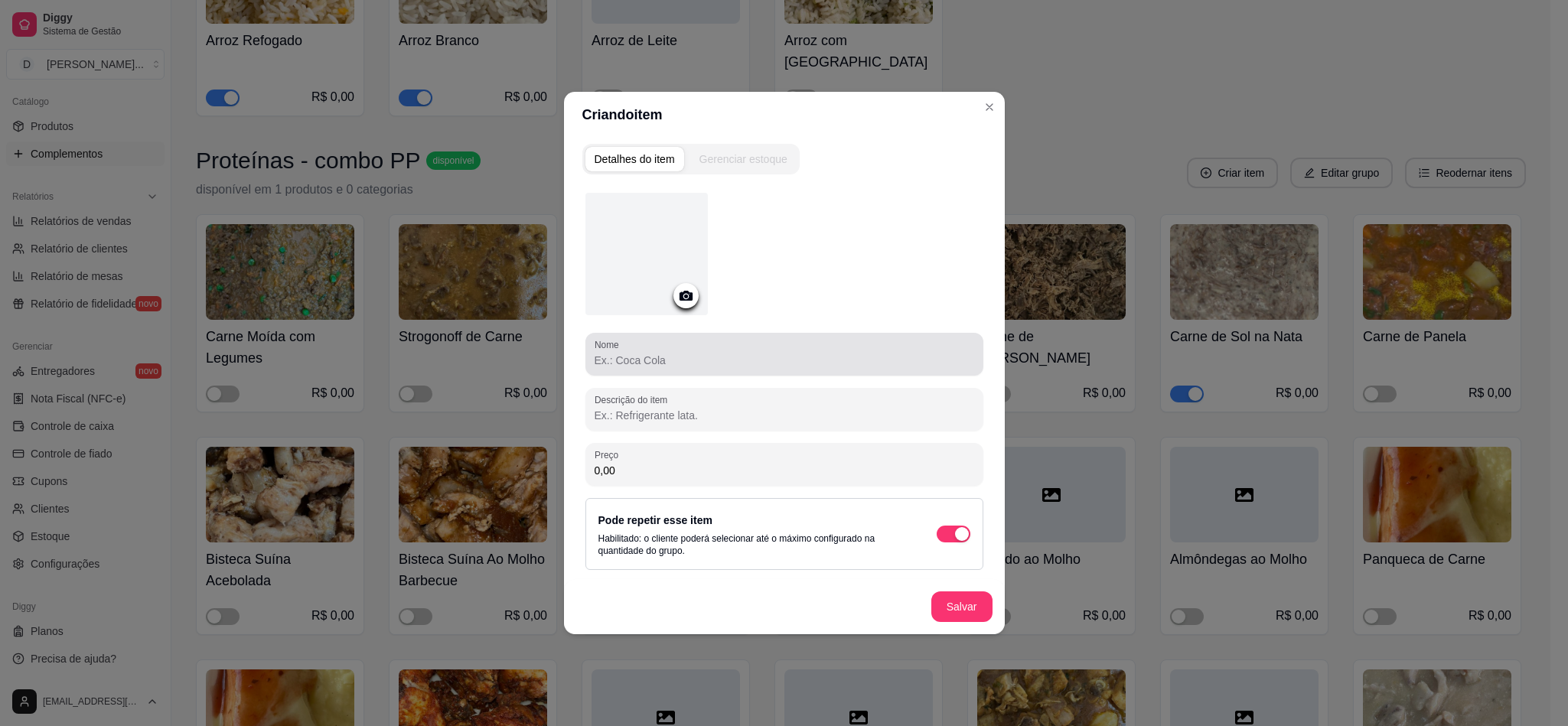
click at [646, 366] on input "Nome" at bounding box center [784, 360] width 380 height 15
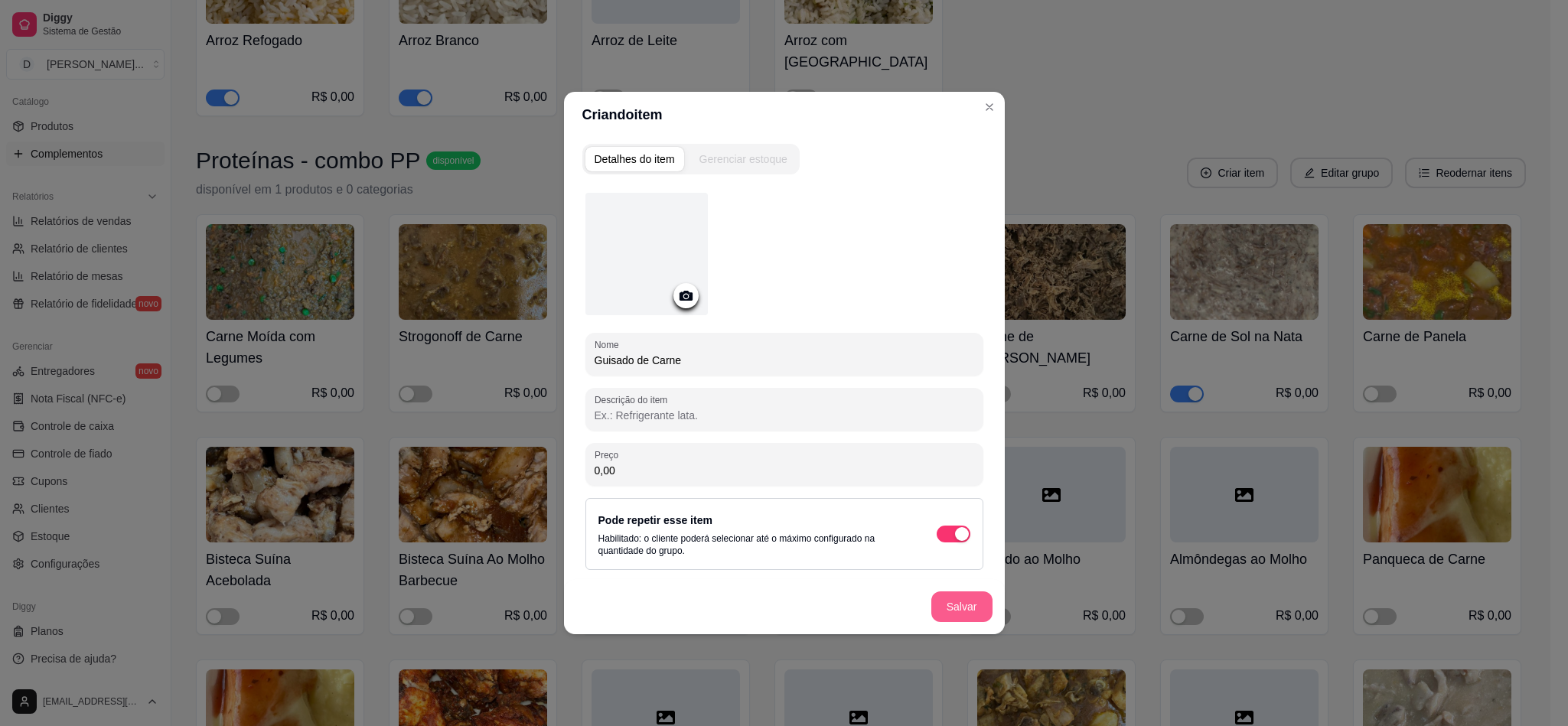
type input "Guisado de Carne"
click at [955, 611] on button "Salvar" at bounding box center [961, 606] width 61 height 31
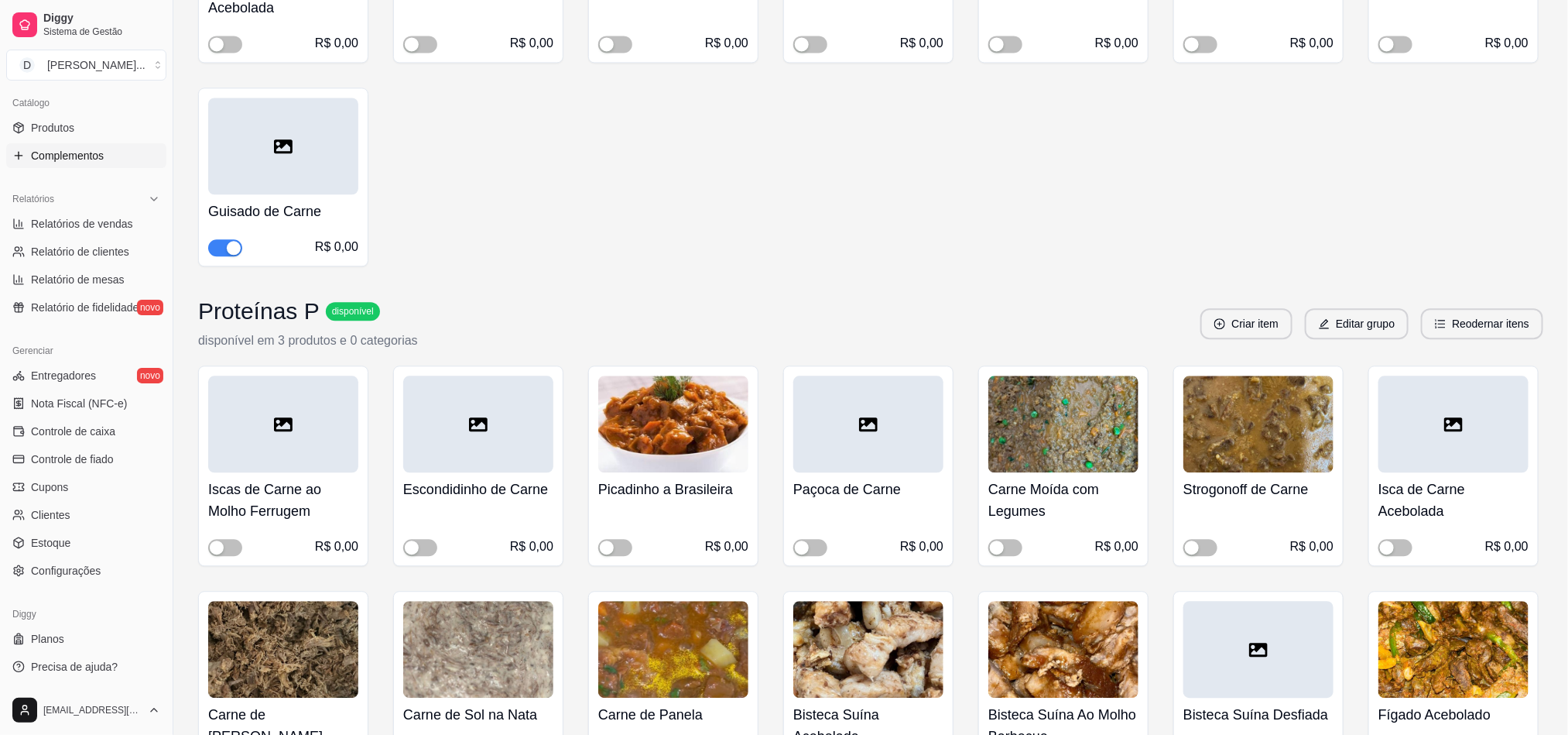
scroll to position [8246, 0]
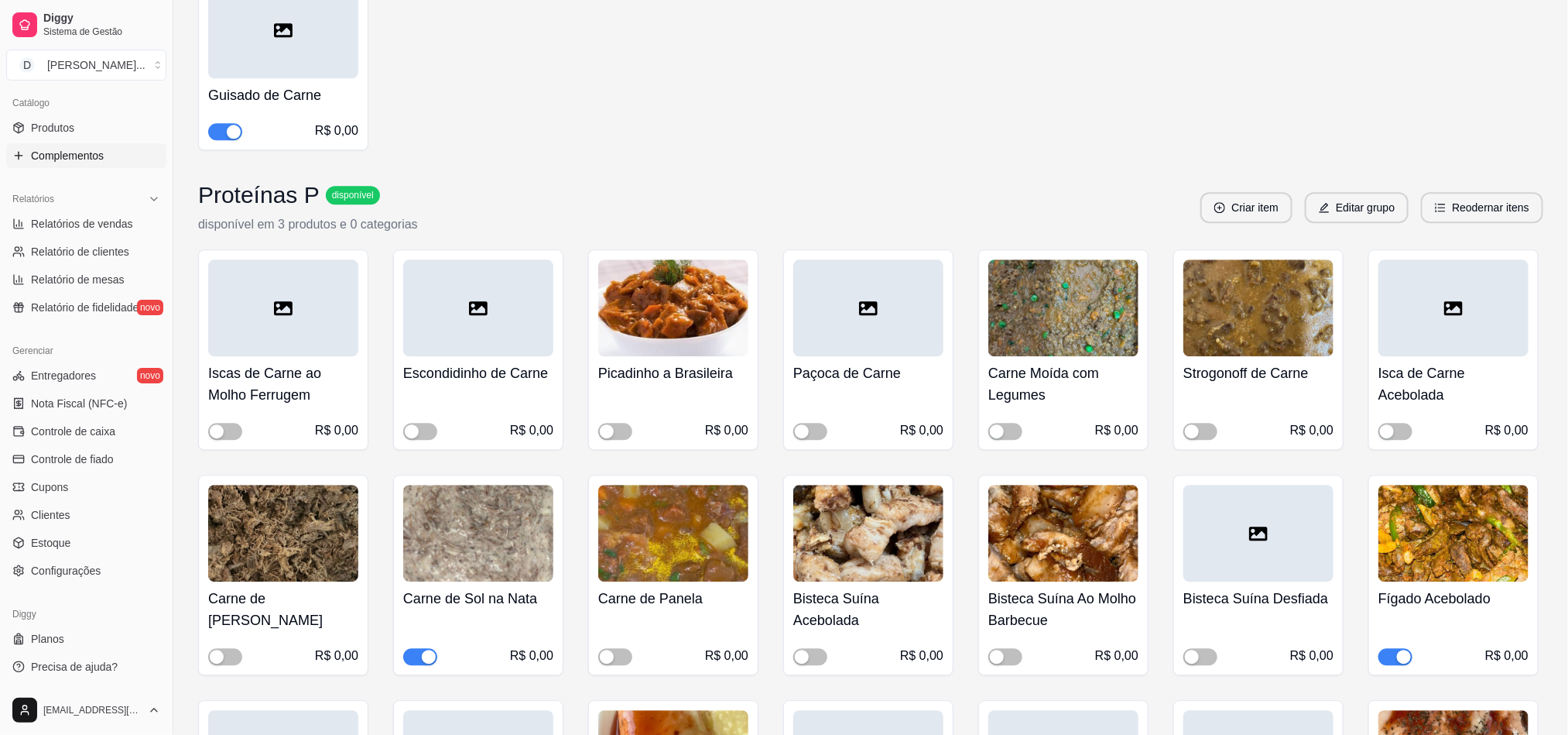
click at [661, 263] on img at bounding box center [673, 308] width 151 height 97
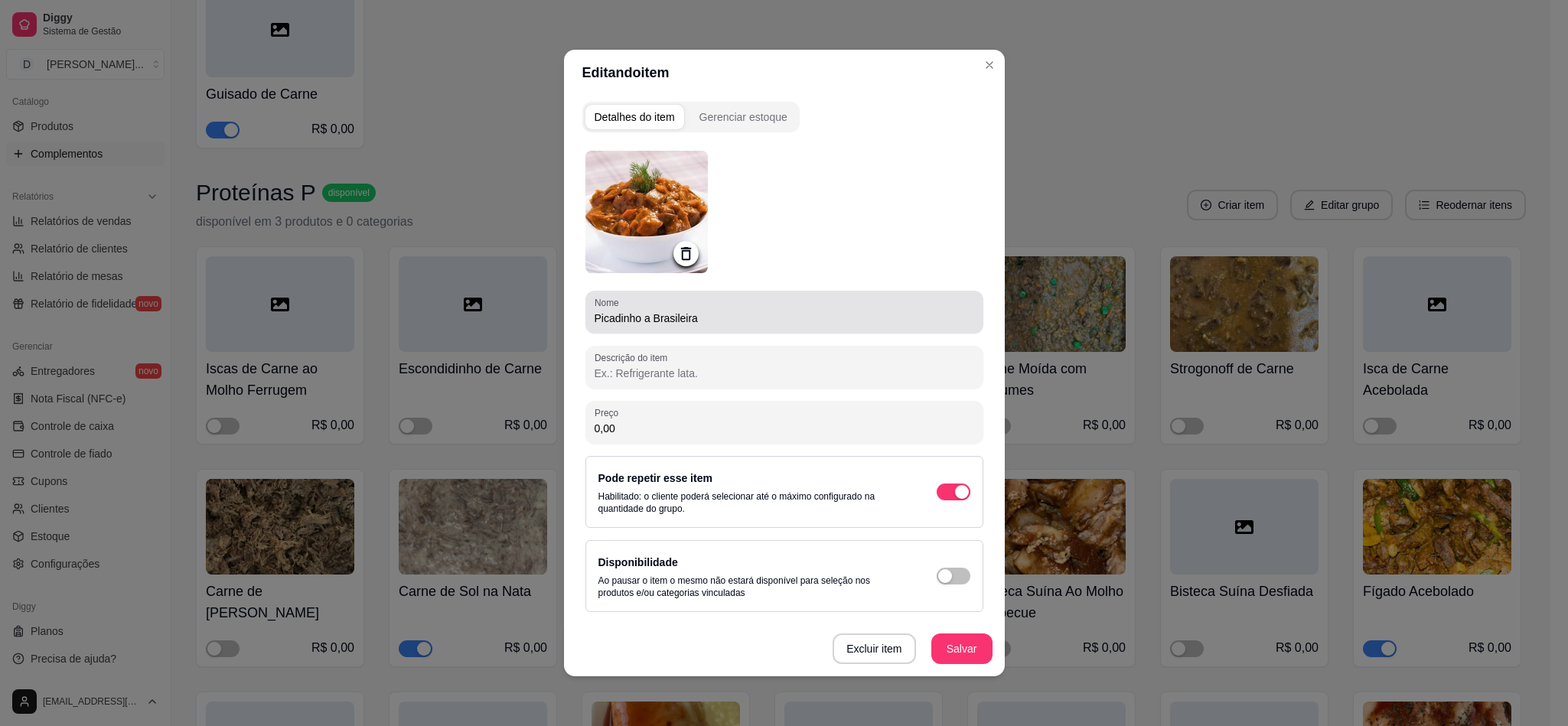
drag, startPoint x: 694, startPoint y: 313, endPoint x: 425, endPoint y: 311, distance: 269.0
click at [428, 311] on div "Editando item Detalhes do item Gerenciar estoque Nome Picadinho a Brasileira De…" at bounding box center [784, 363] width 1568 height 726
type input "Guisado de Carne"
click at [948, 646] on button "Salvar" at bounding box center [961, 649] width 61 height 31
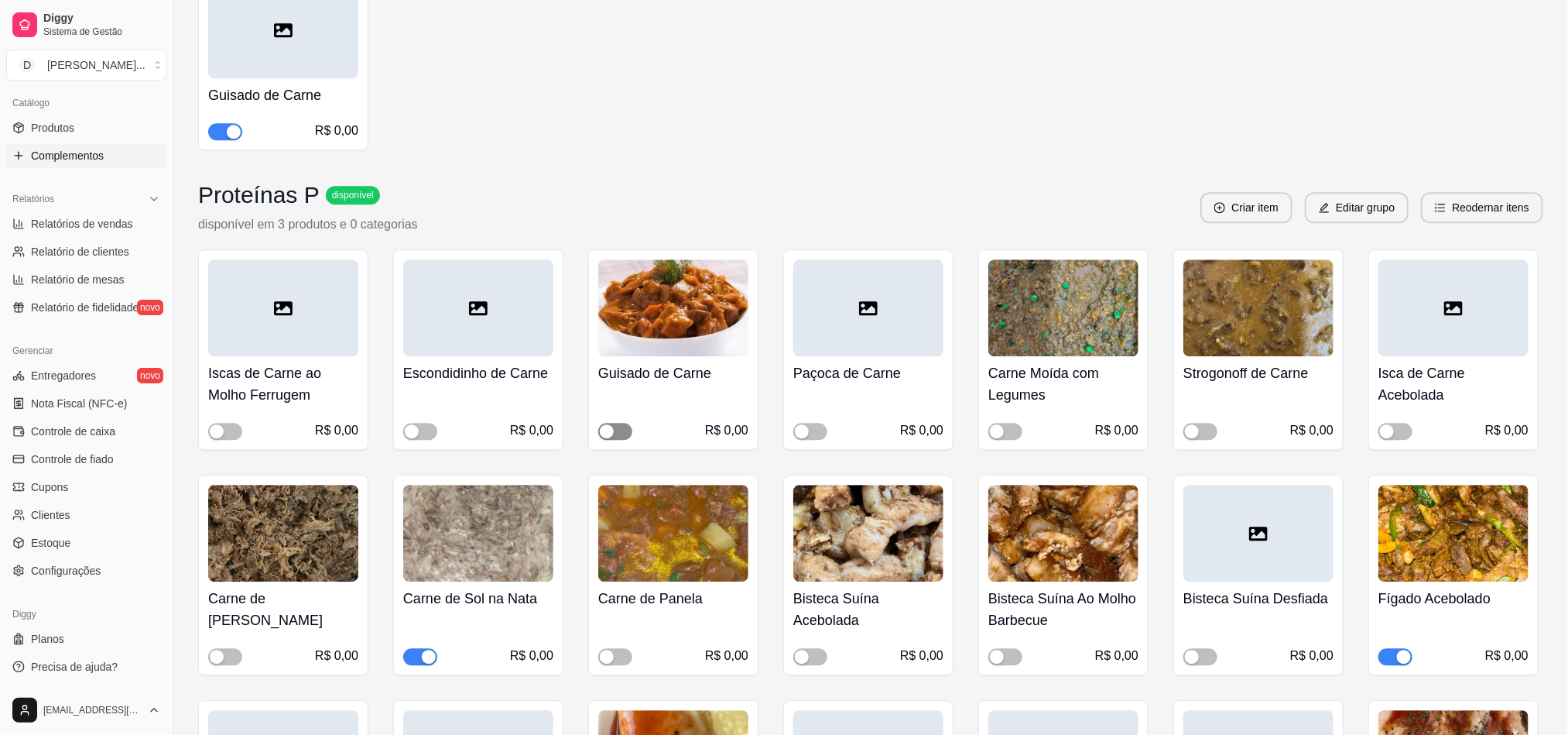
click at [613, 425] on div "button" at bounding box center [606, 431] width 14 height 14
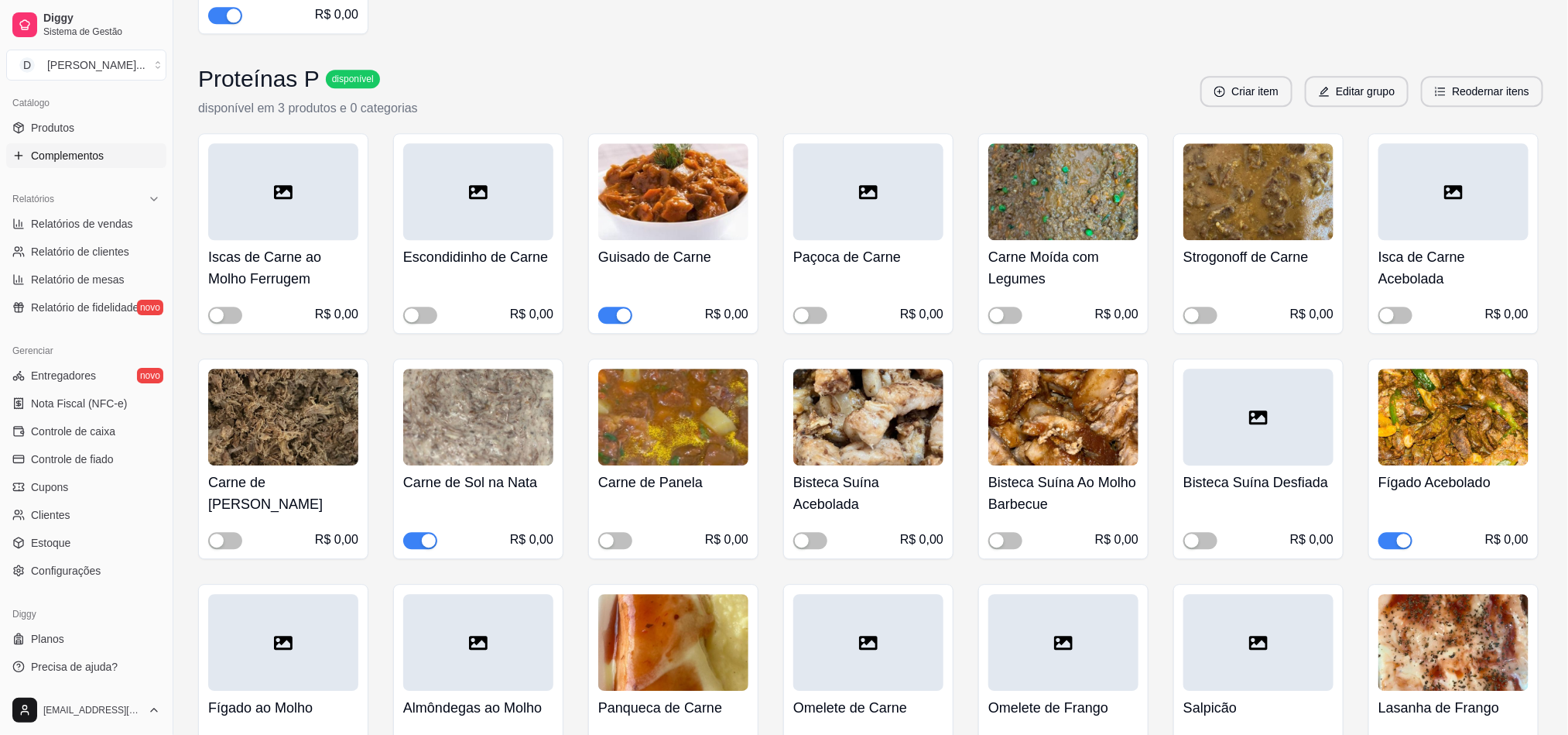
click at [413, 532] on span "button" at bounding box center [420, 540] width 34 height 17
click at [1389, 532] on span "button" at bounding box center [1394, 540] width 34 height 17
click at [809, 532] on span "button" at bounding box center [810, 540] width 34 height 17
click at [999, 533] on div "button" at bounding box center [996, 540] width 14 height 14
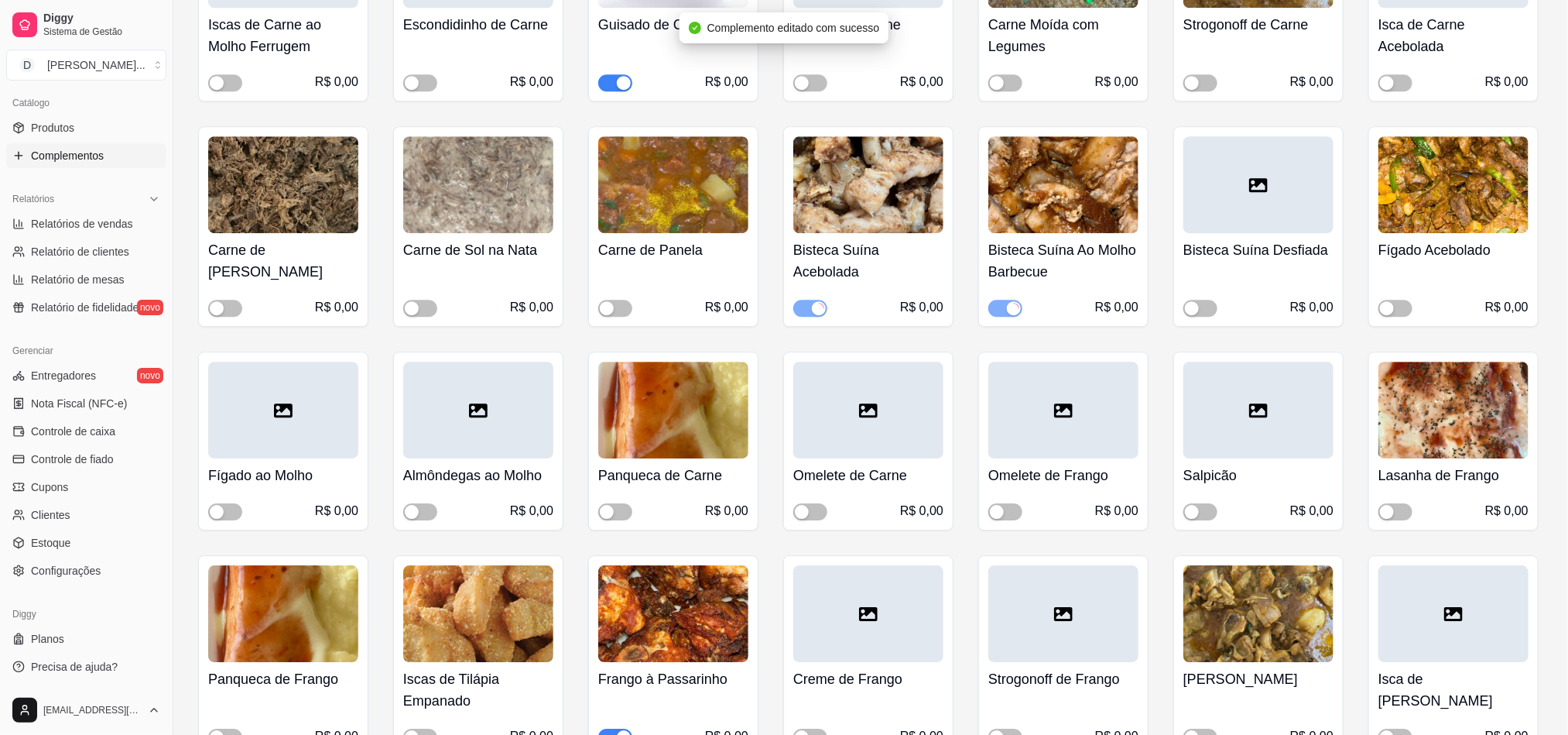
scroll to position [8711, 0]
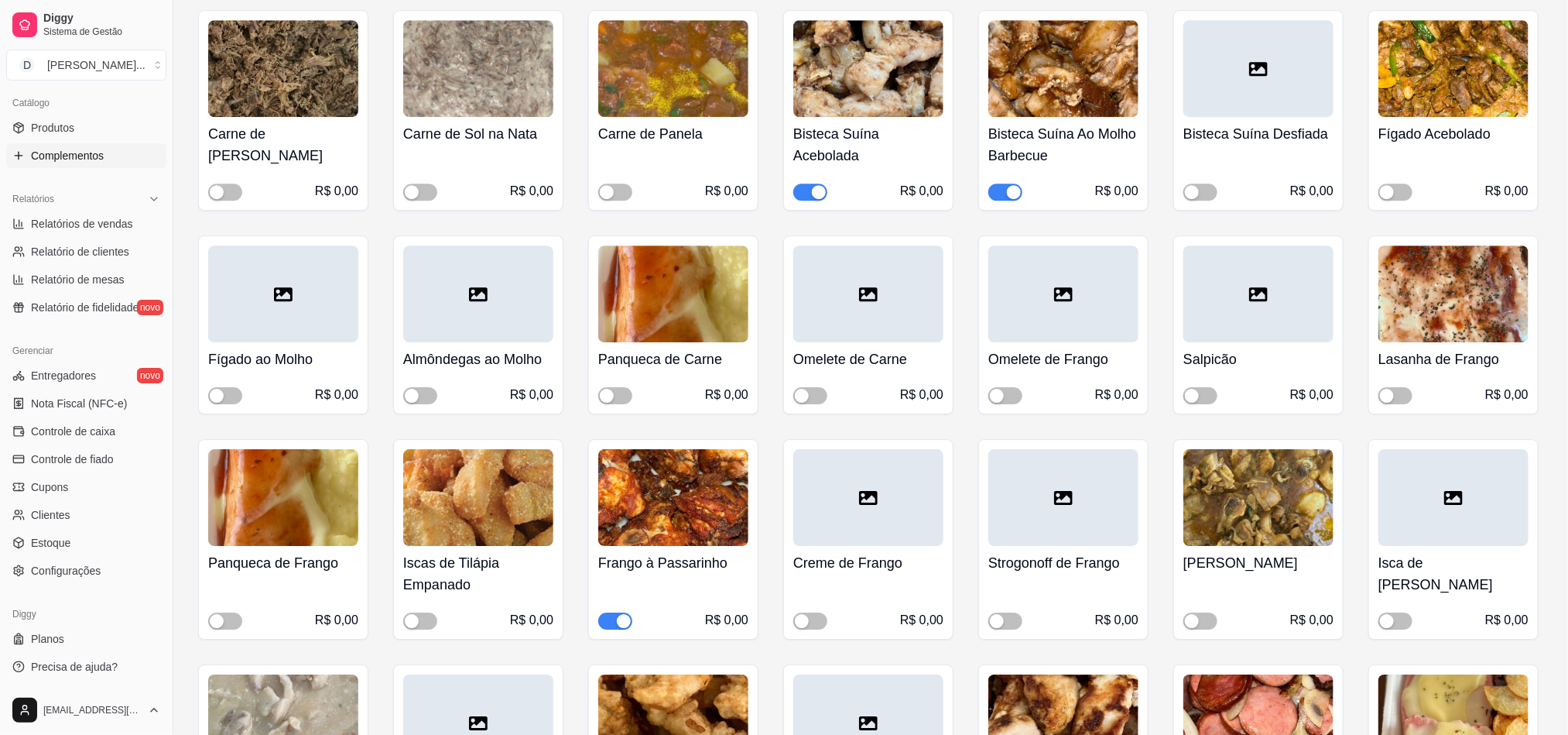
click at [466, 552] on h4 "Iscas de Tilápia Empanado" at bounding box center [478, 574] width 151 height 44
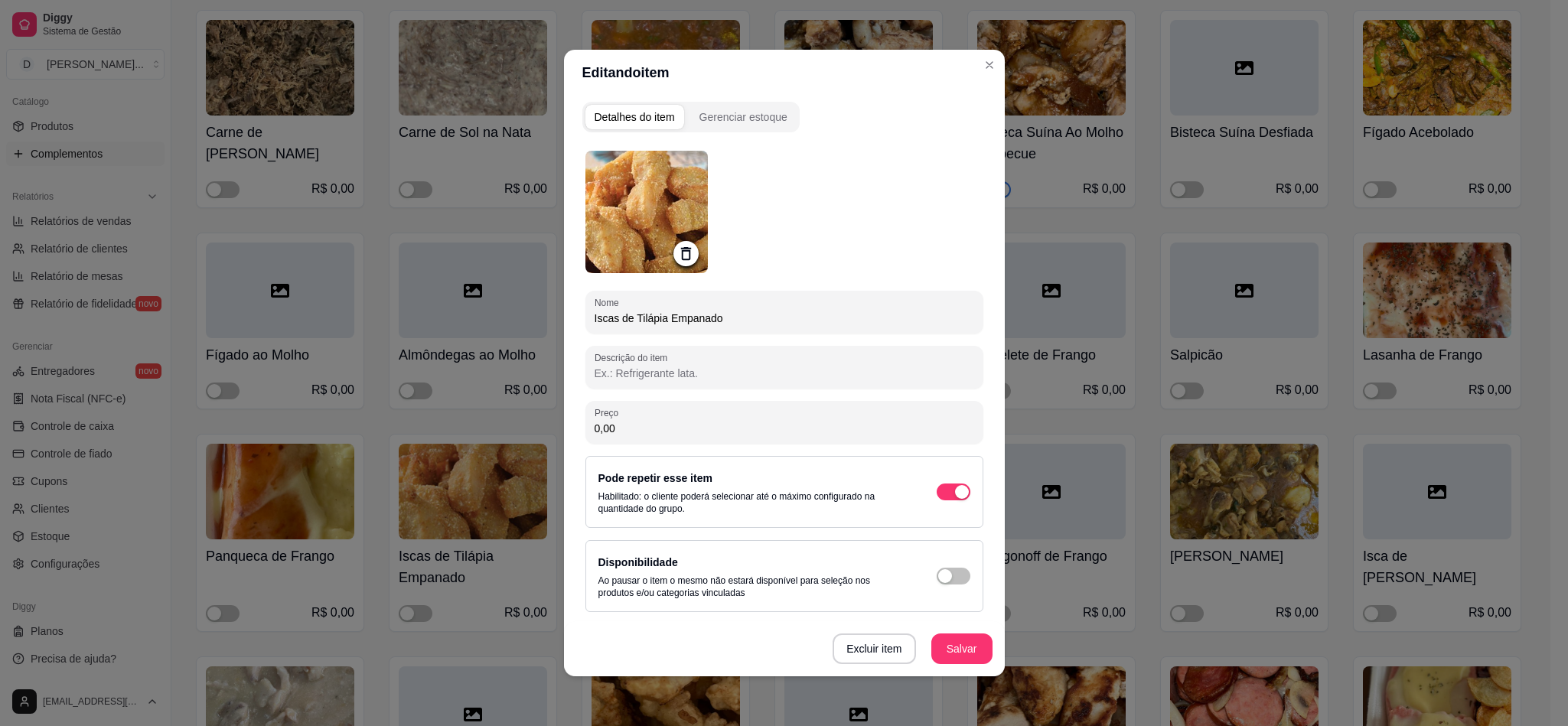
drag, startPoint x: 808, startPoint y: 324, endPoint x: 464, endPoint y: 320, distance: 344.0
click at [464, 320] on div "Editando item Detalhes do item Gerenciar estoque Nome Iscas de Tilápia Empanado…" at bounding box center [784, 363] width 1568 height 726
paste input "Merluz"
type input "Iscas de Merluza Empanado"
click at [975, 652] on button "Salvar" at bounding box center [961, 649] width 59 height 30
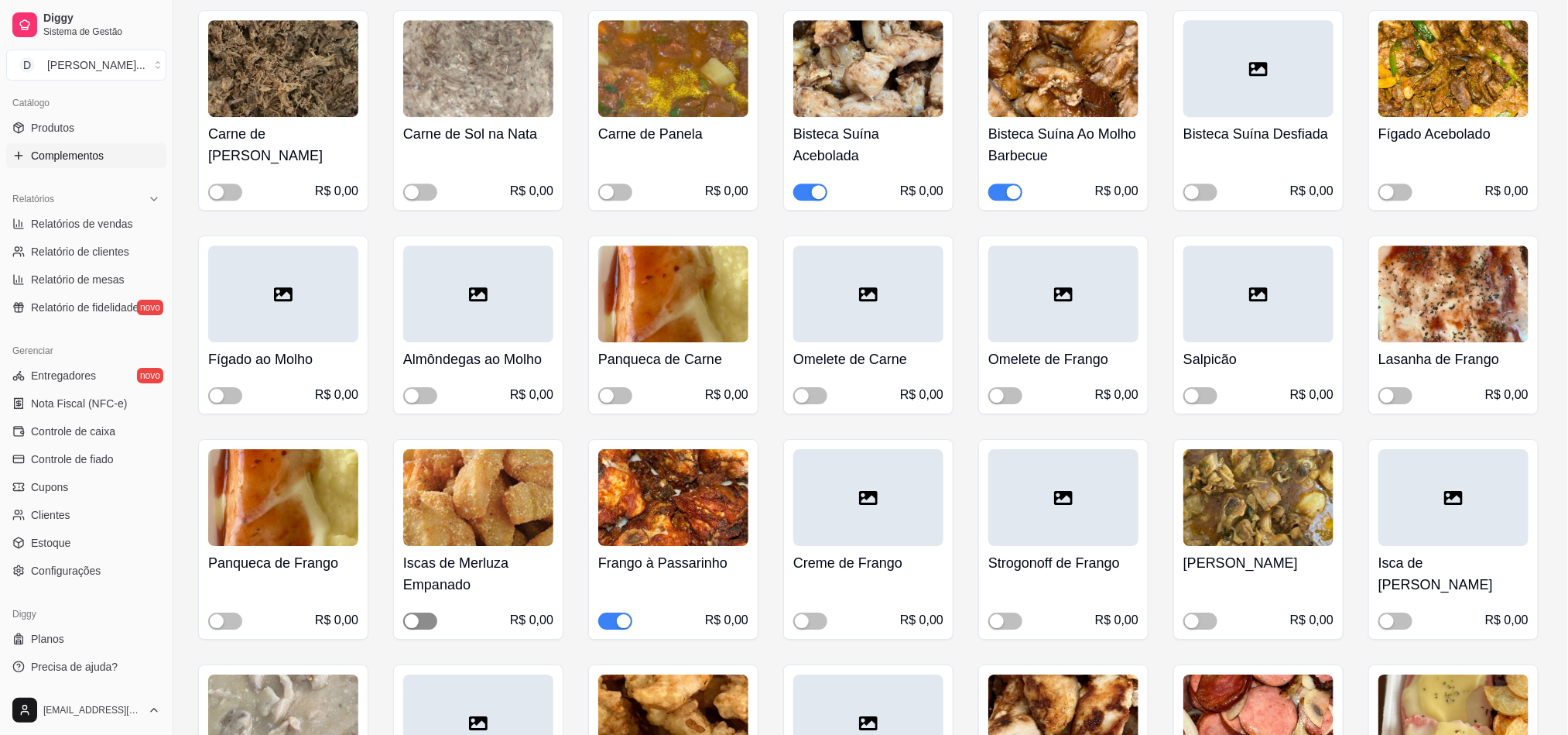
click at [415, 614] on div "button" at bounding box center [411, 621] width 14 height 14
click at [622, 614] on div "button" at bounding box center [624, 621] width 14 height 14
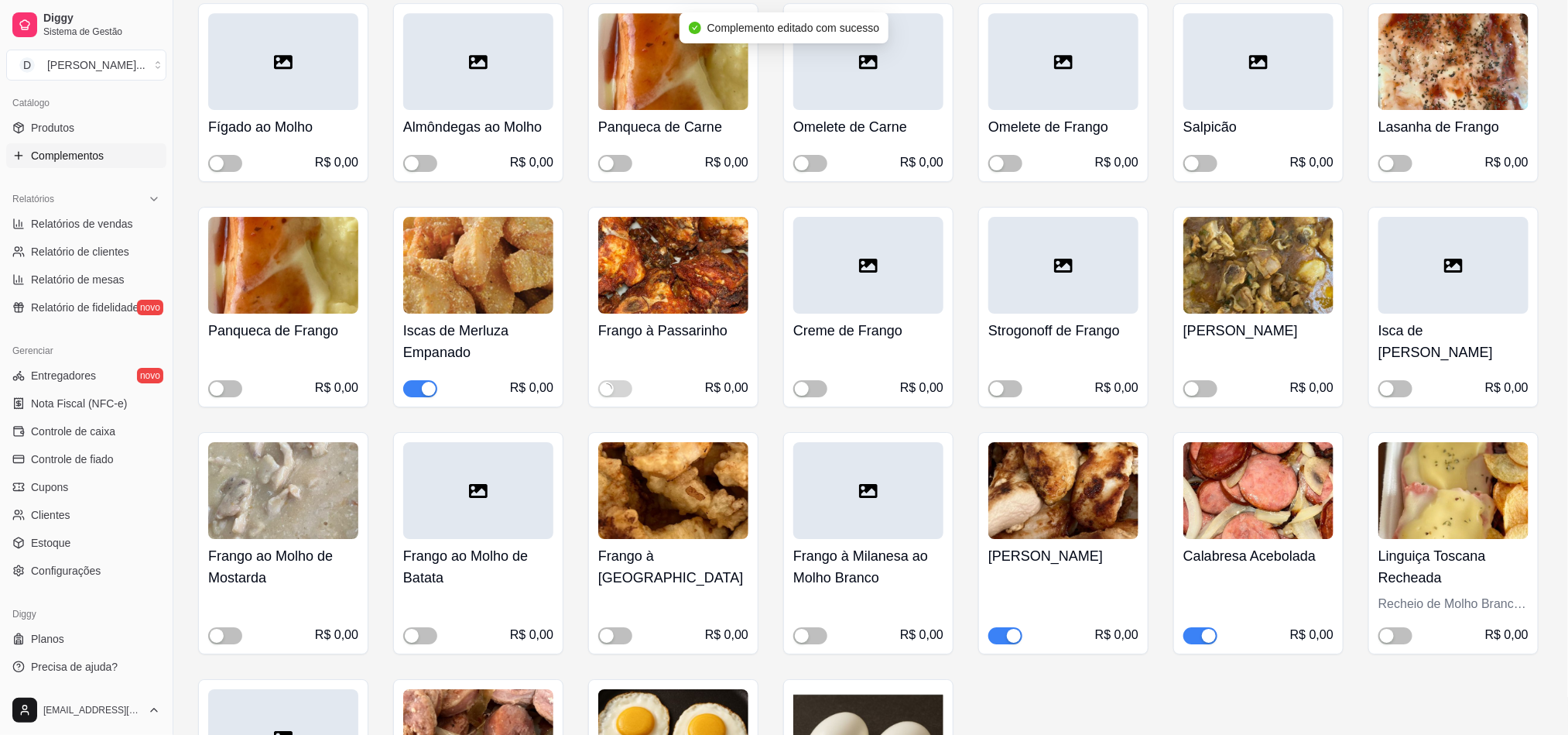
scroll to position [9060, 0]
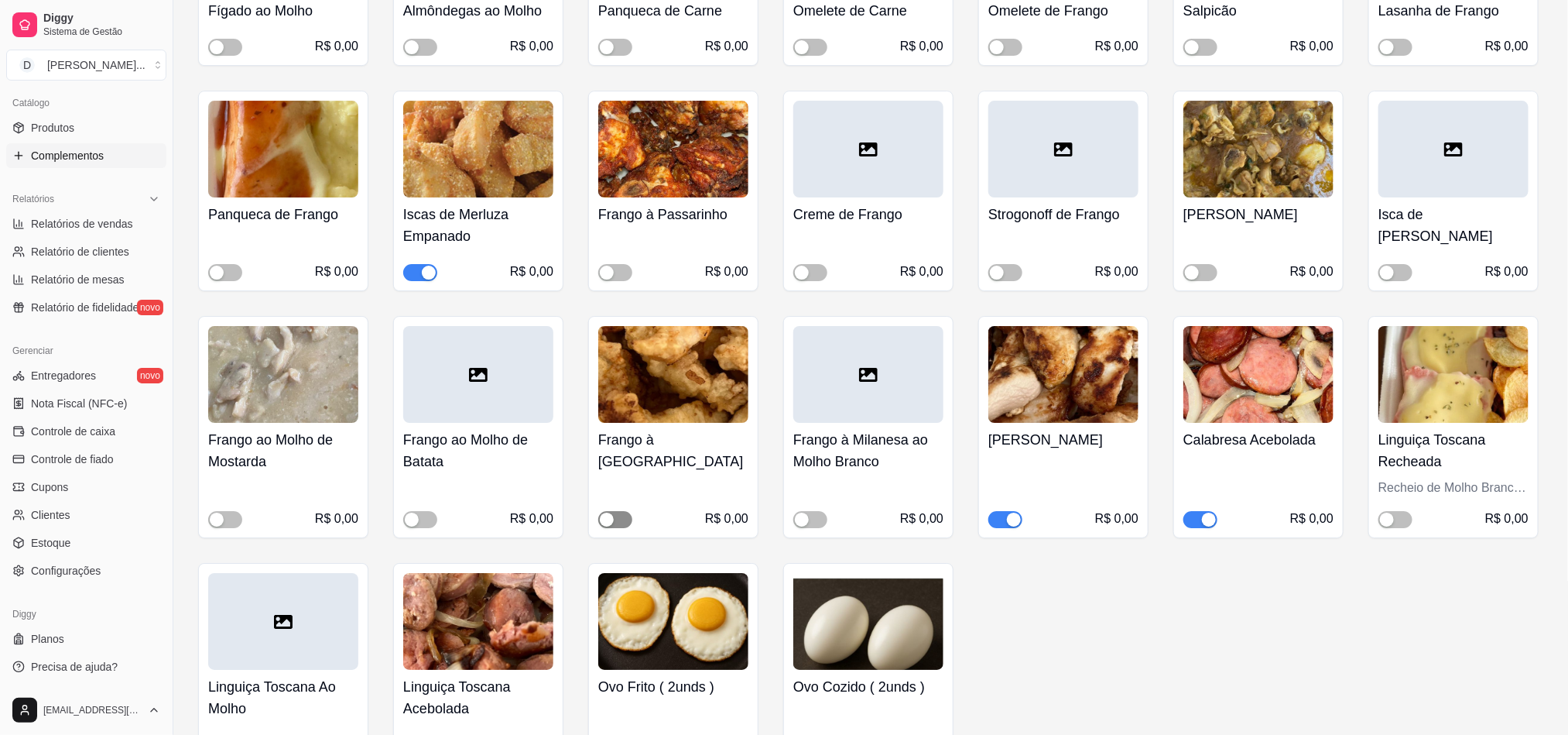
click at [616, 511] on span "button" at bounding box center [615, 519] width 34 height 17
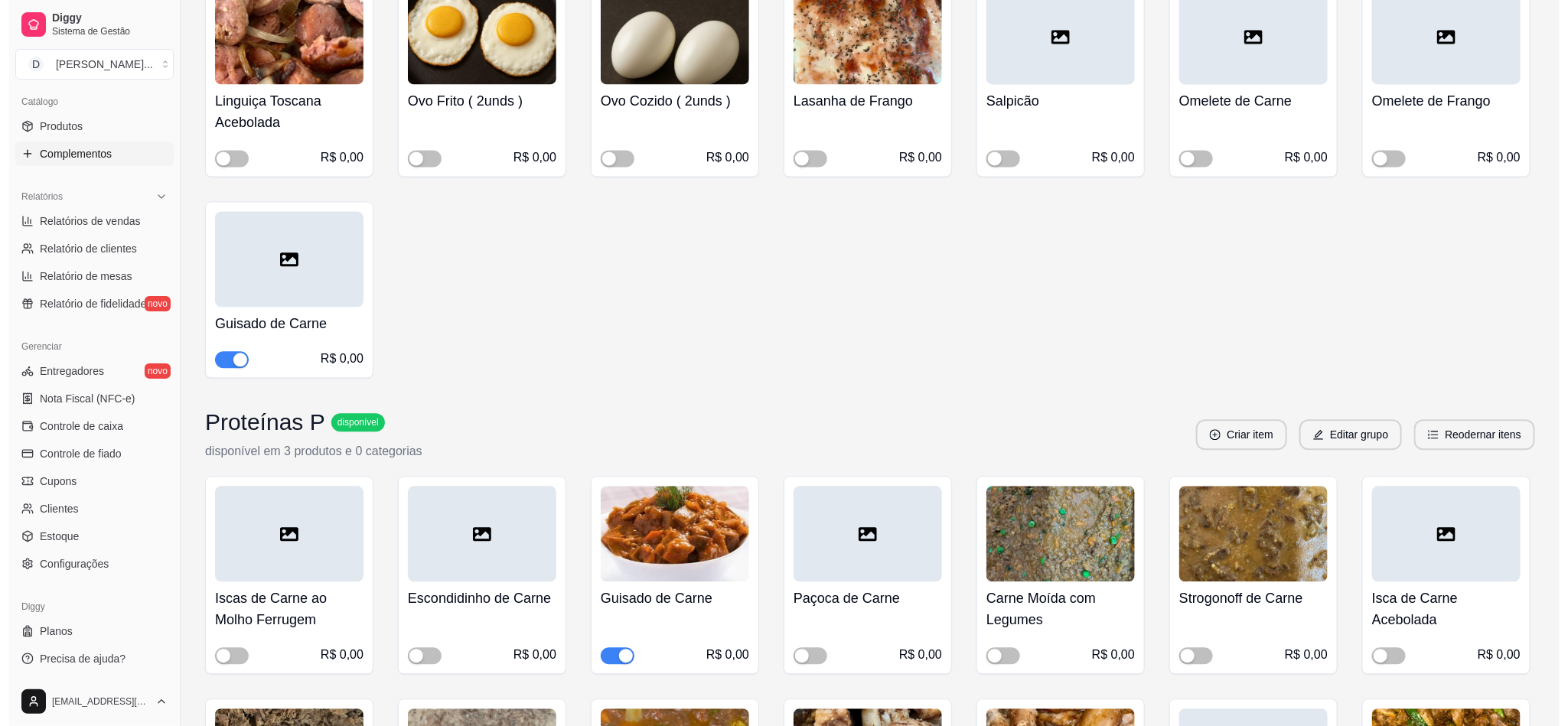
scroll to position [0, 0]
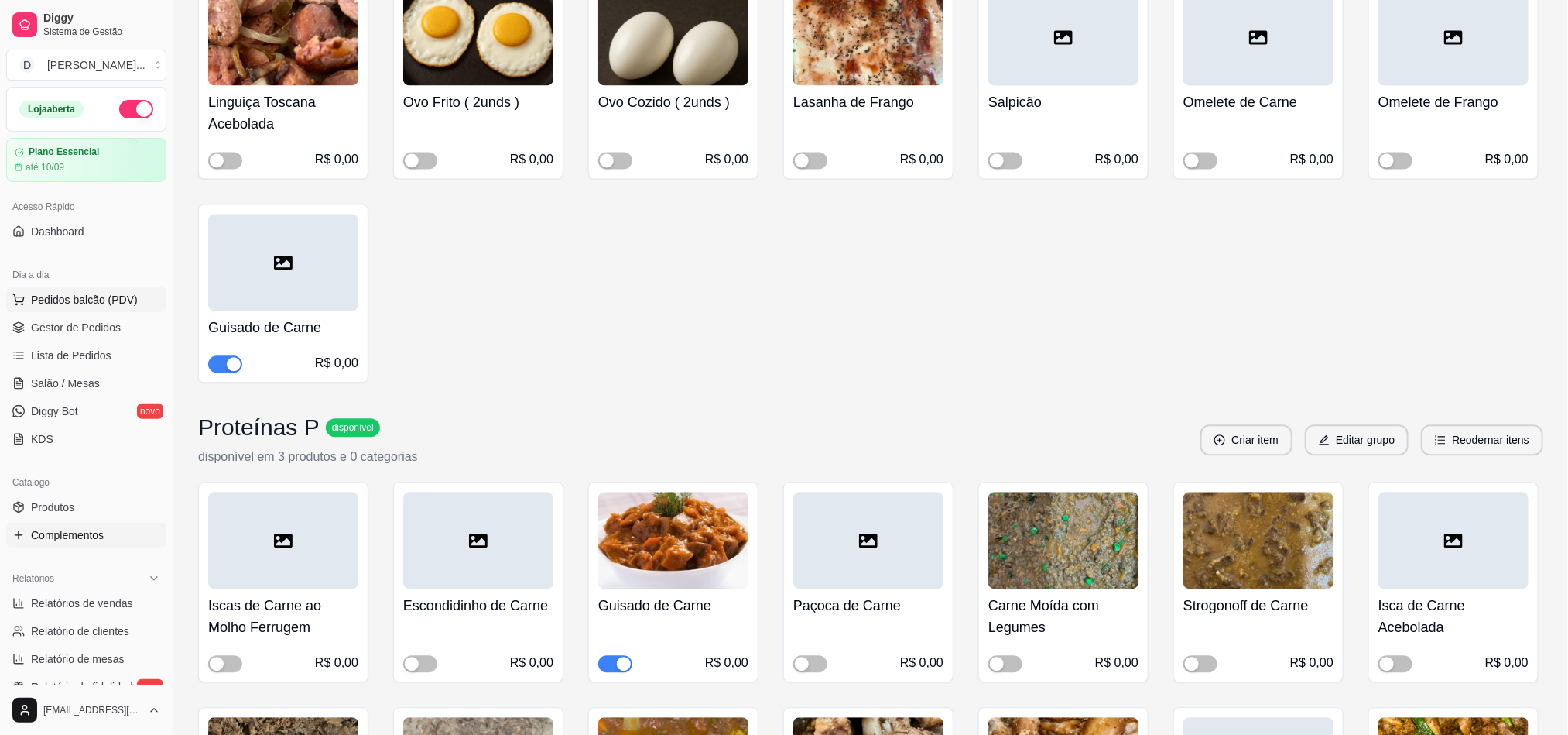
click at [80, 303] on span "Pedidos balcão (PDV)" at bounding box center [85, 300] width 107 height 16
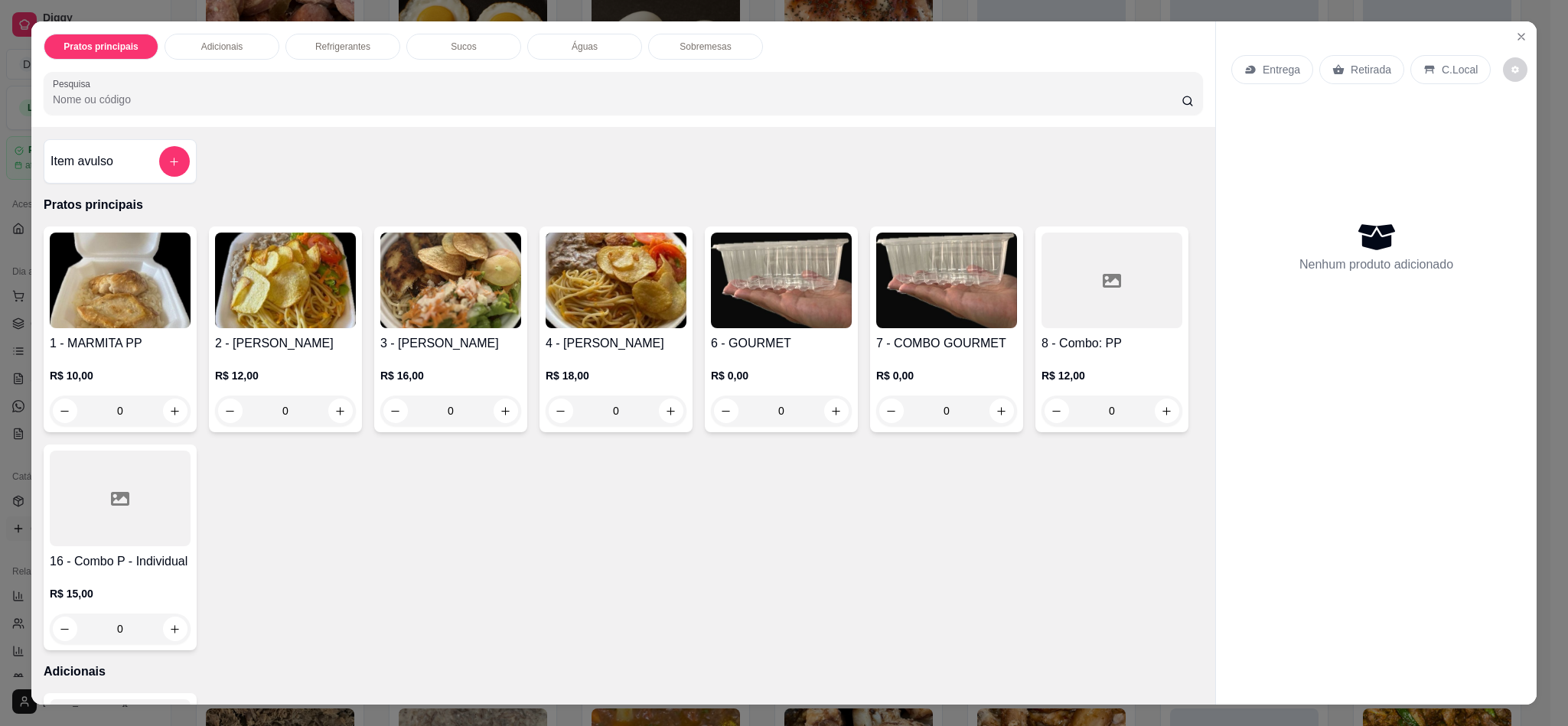
click at [335, 315] on img at bounding box center [285, 280] width 141 height 96
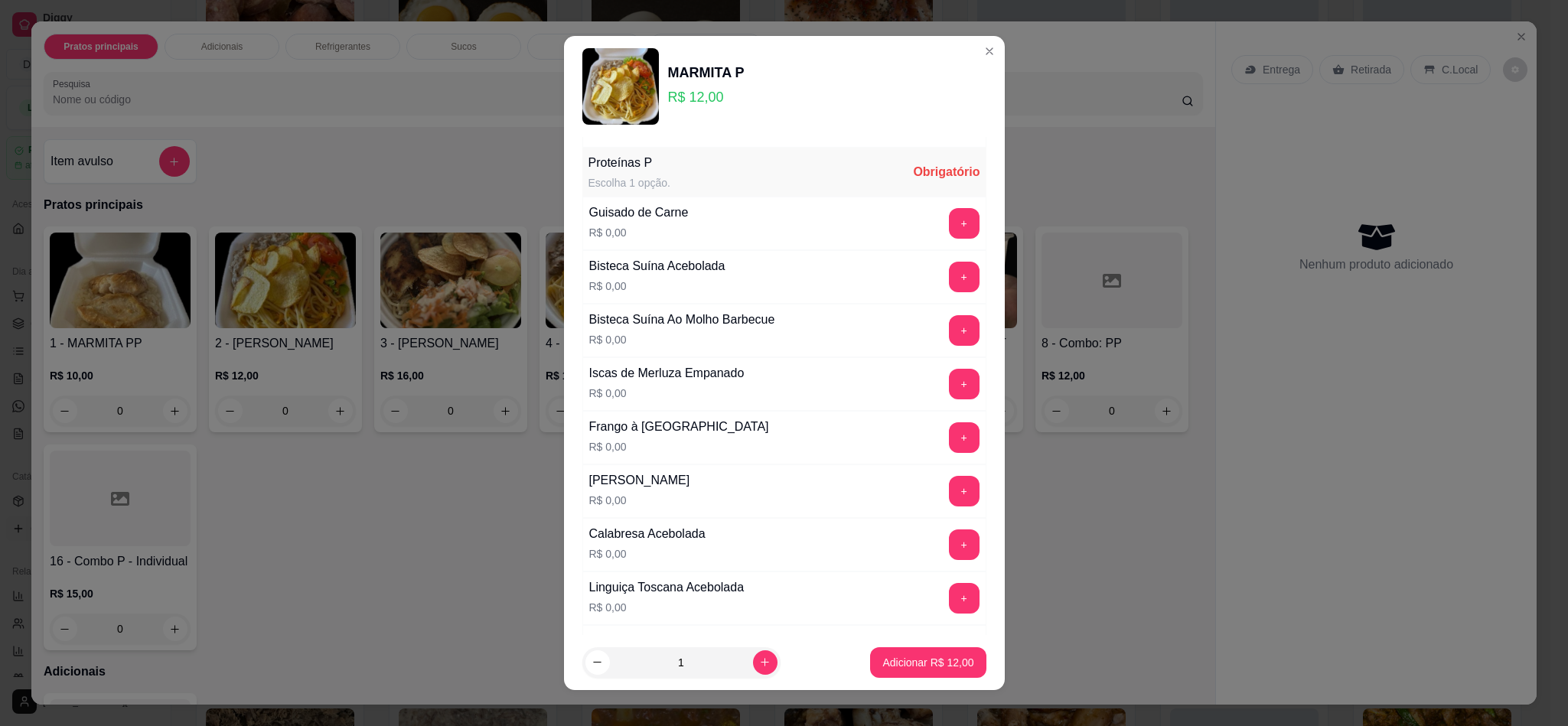
scroll to position [803, 0]
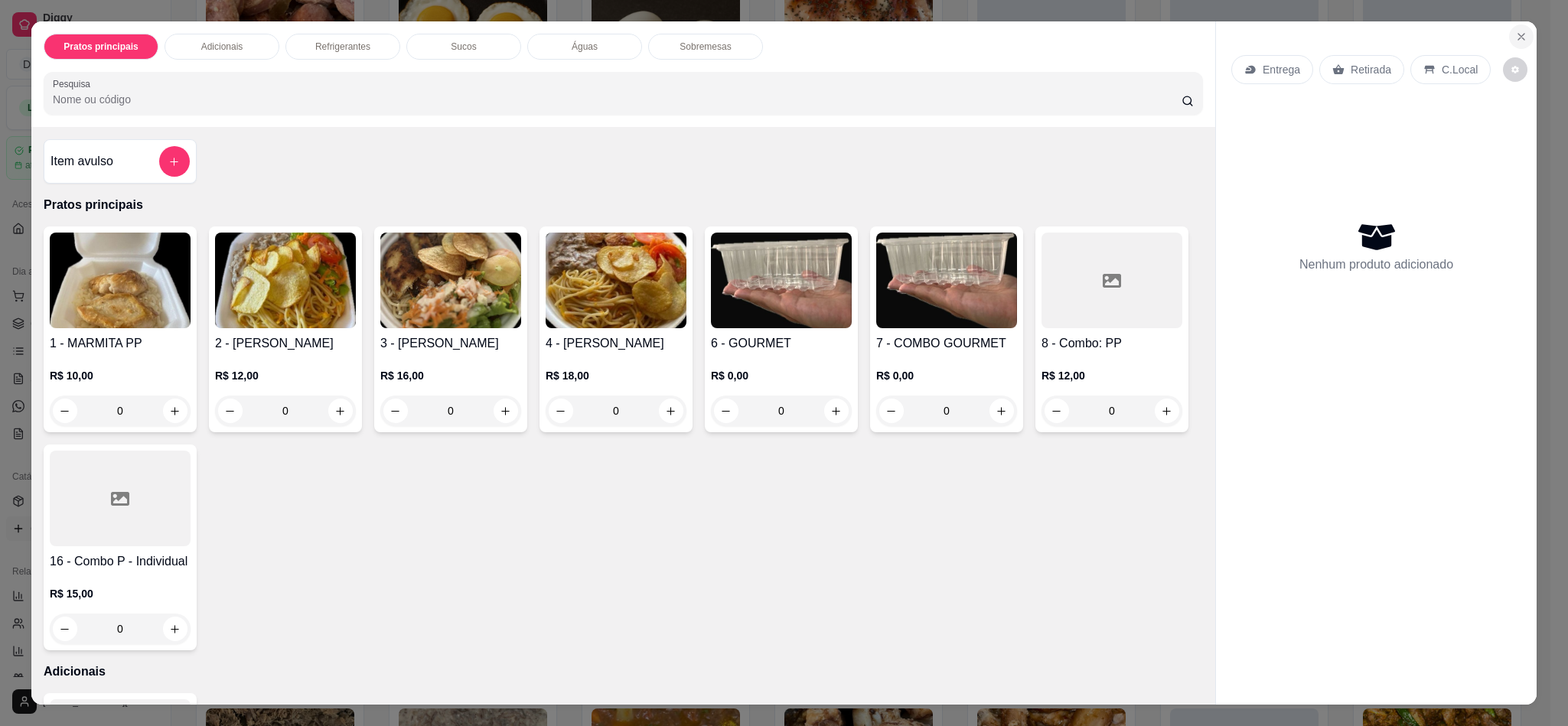
click at [1518, 37] on icon "Close" at bounding box center [1521, 37] width 7 height 7
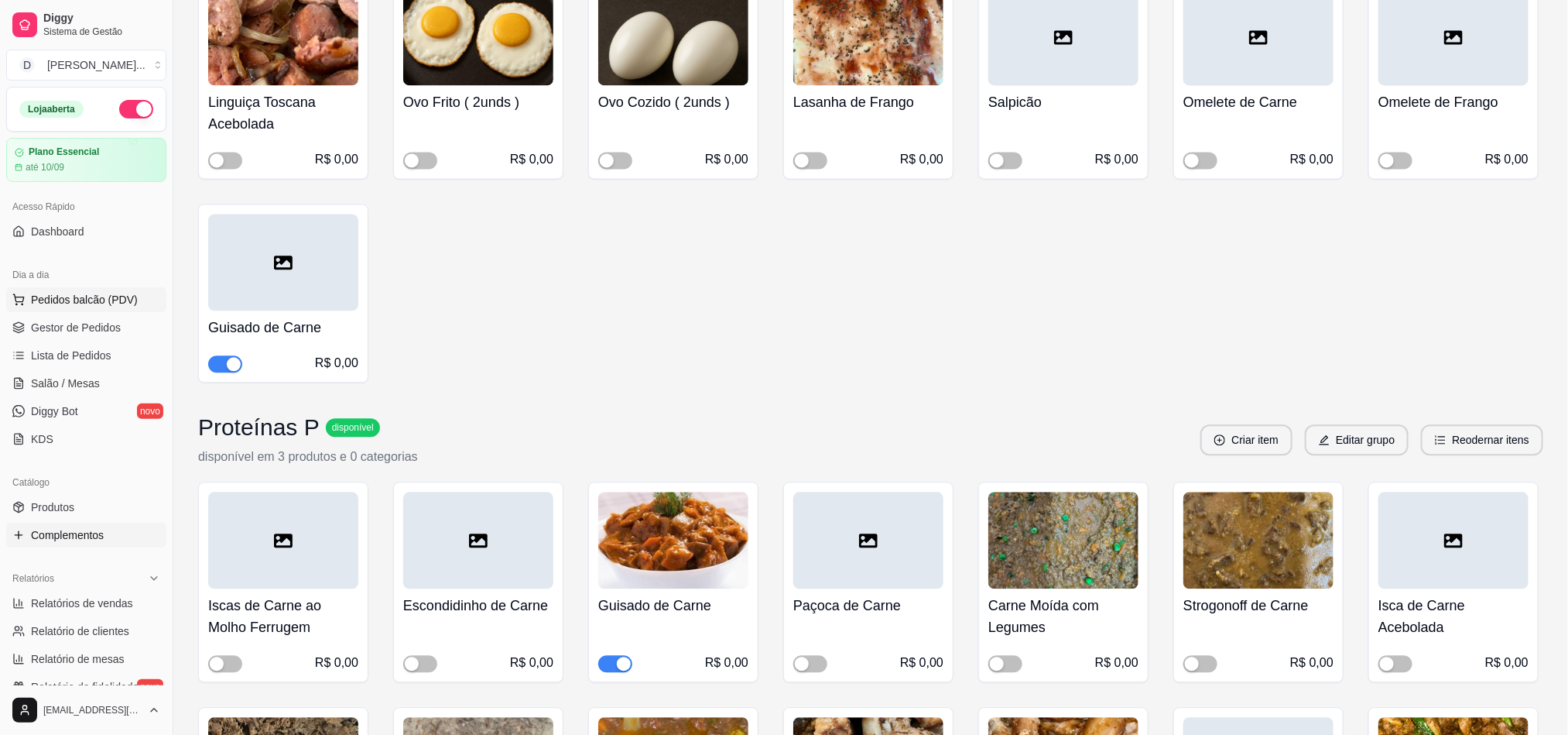
click at [56, 307] on span "Pedidos balcão (PDV)" at bounding box center [85, 300] width 107 height 16
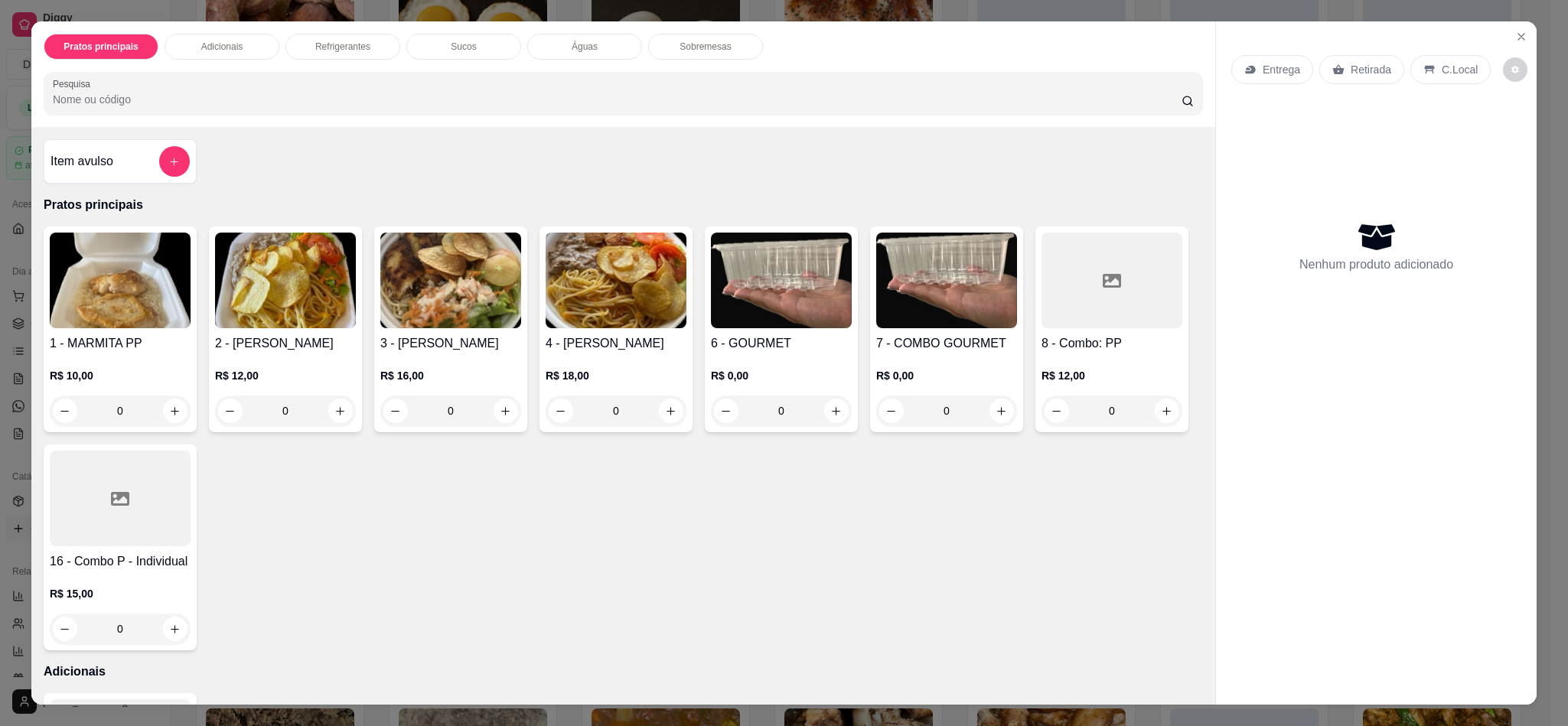
click at [433, 307] on img at bounding box center [451, 280] width 141 height 96
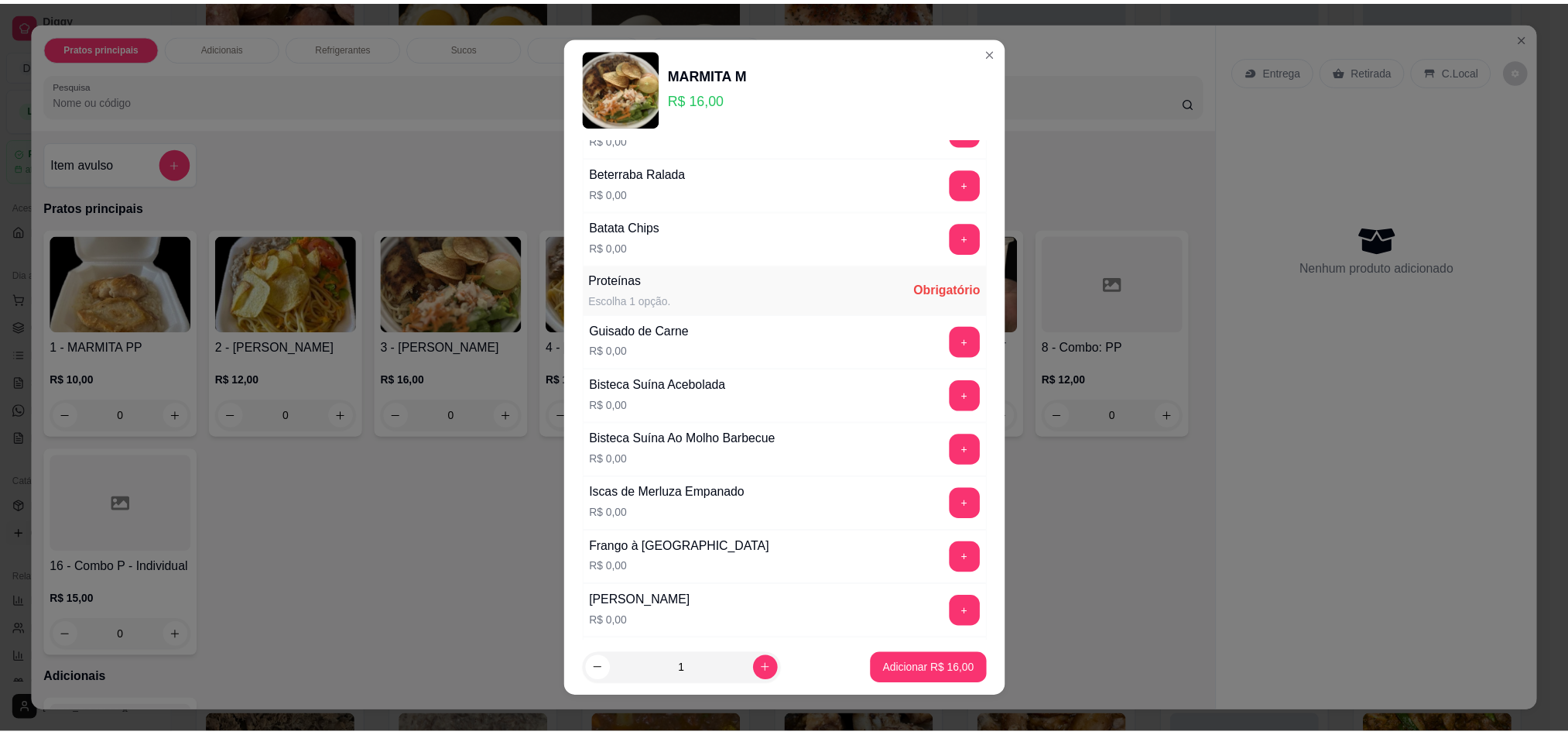
scroll to position [697, 0]
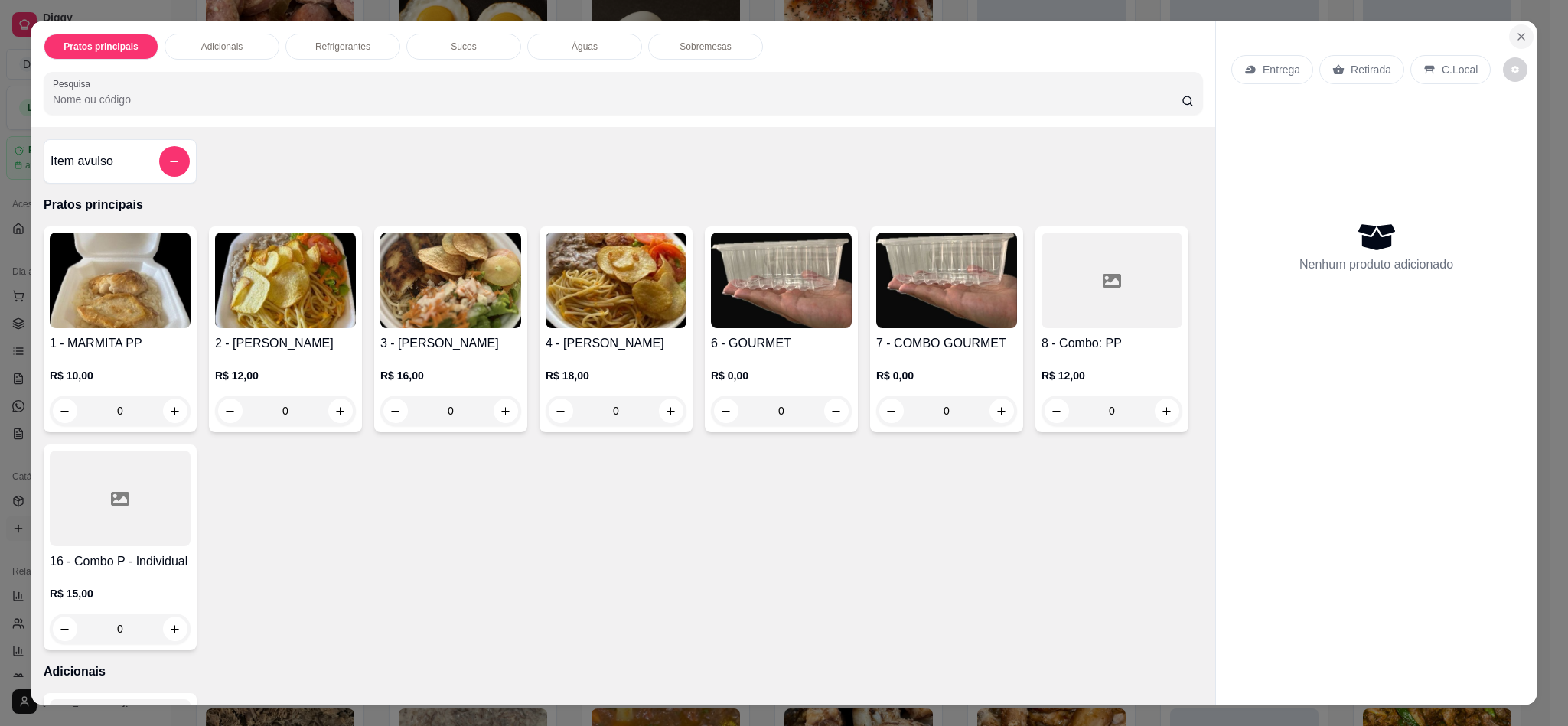
click at [1515, 33] on icon "Close" at bounding box center [1521, 37] width 12 height 12
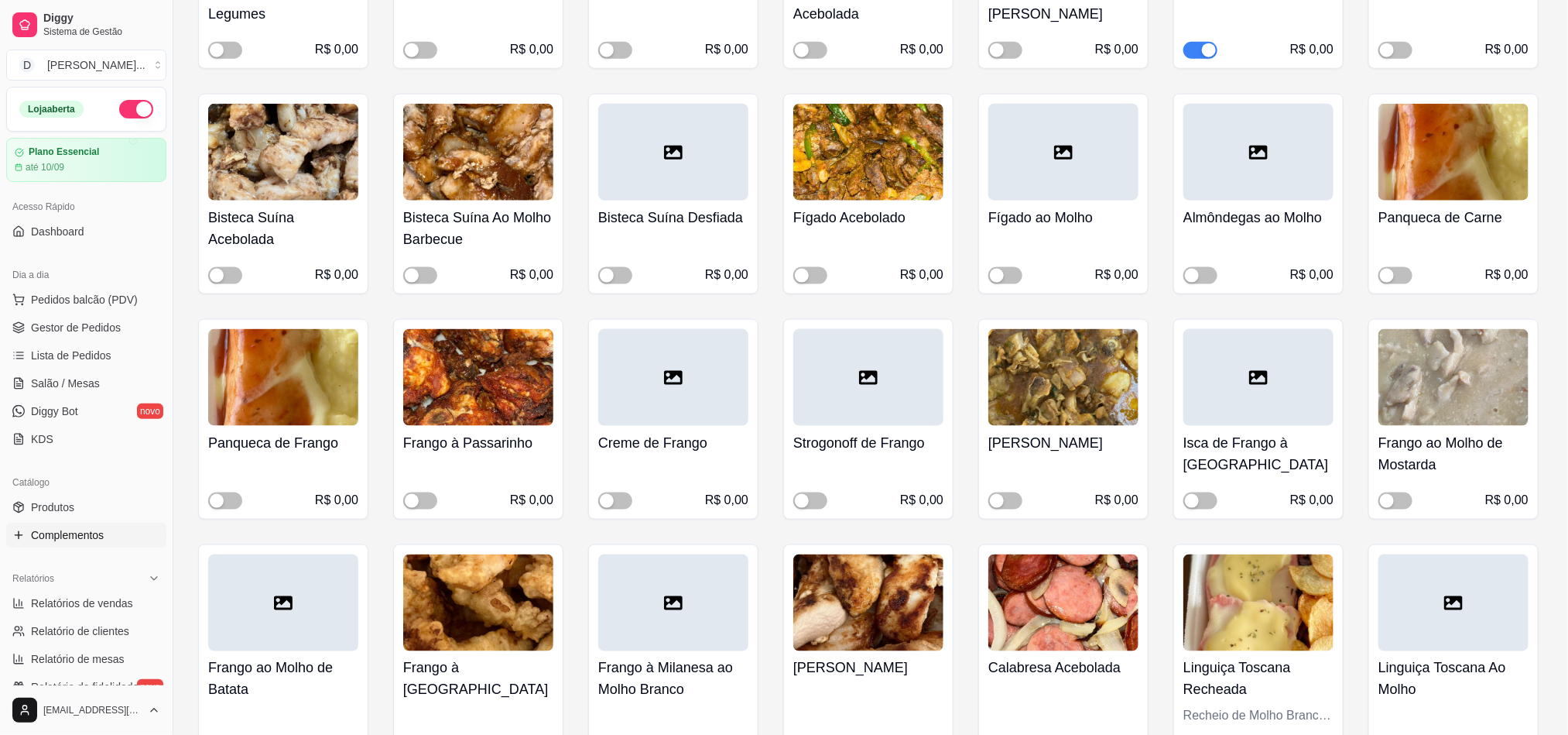
scroll to position [6852, 0]
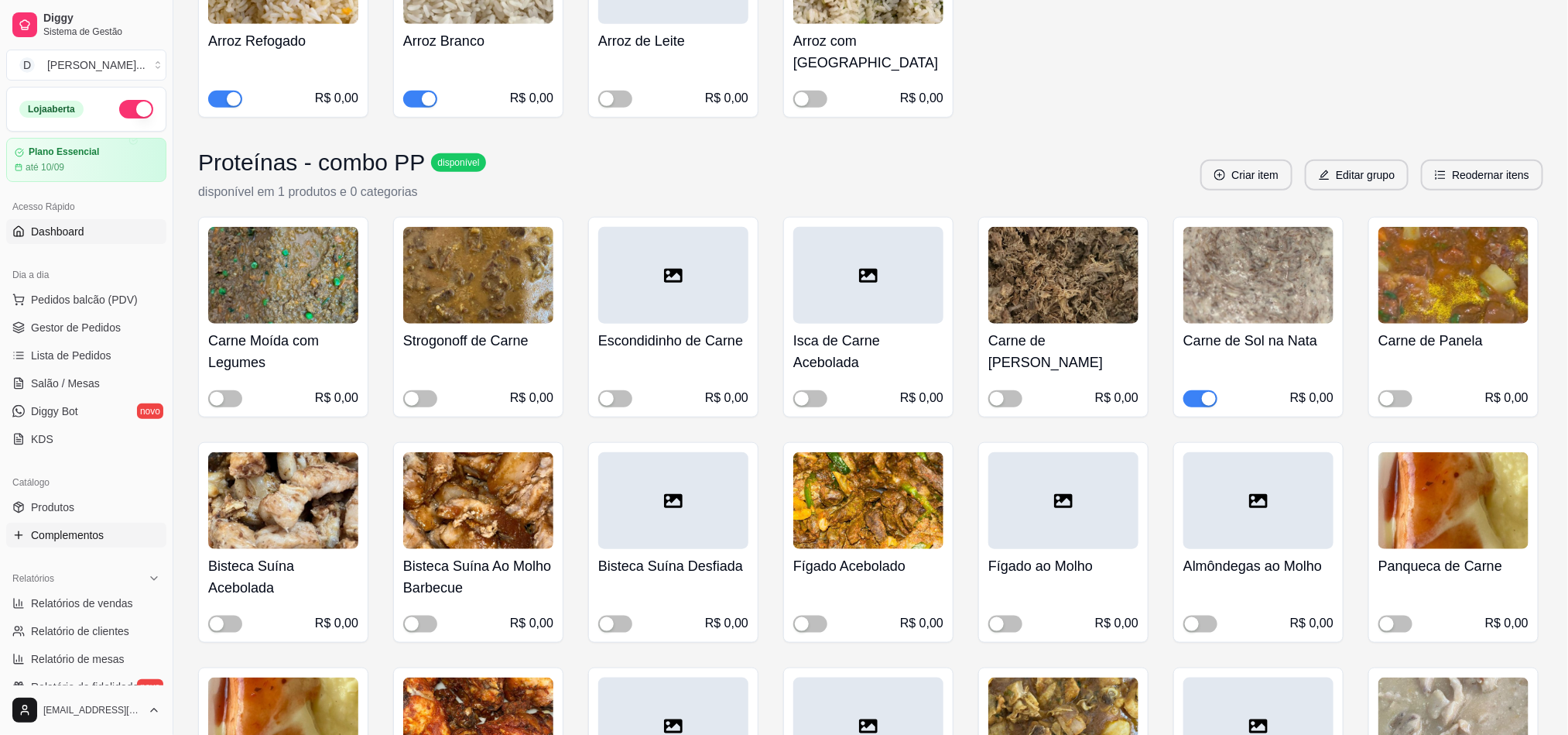
click at [54, 221] on link "Dashboard" at bounding box center [86, 231] width 160 height 25
